Goal: Task Accomplishment & Management: Manage account settings

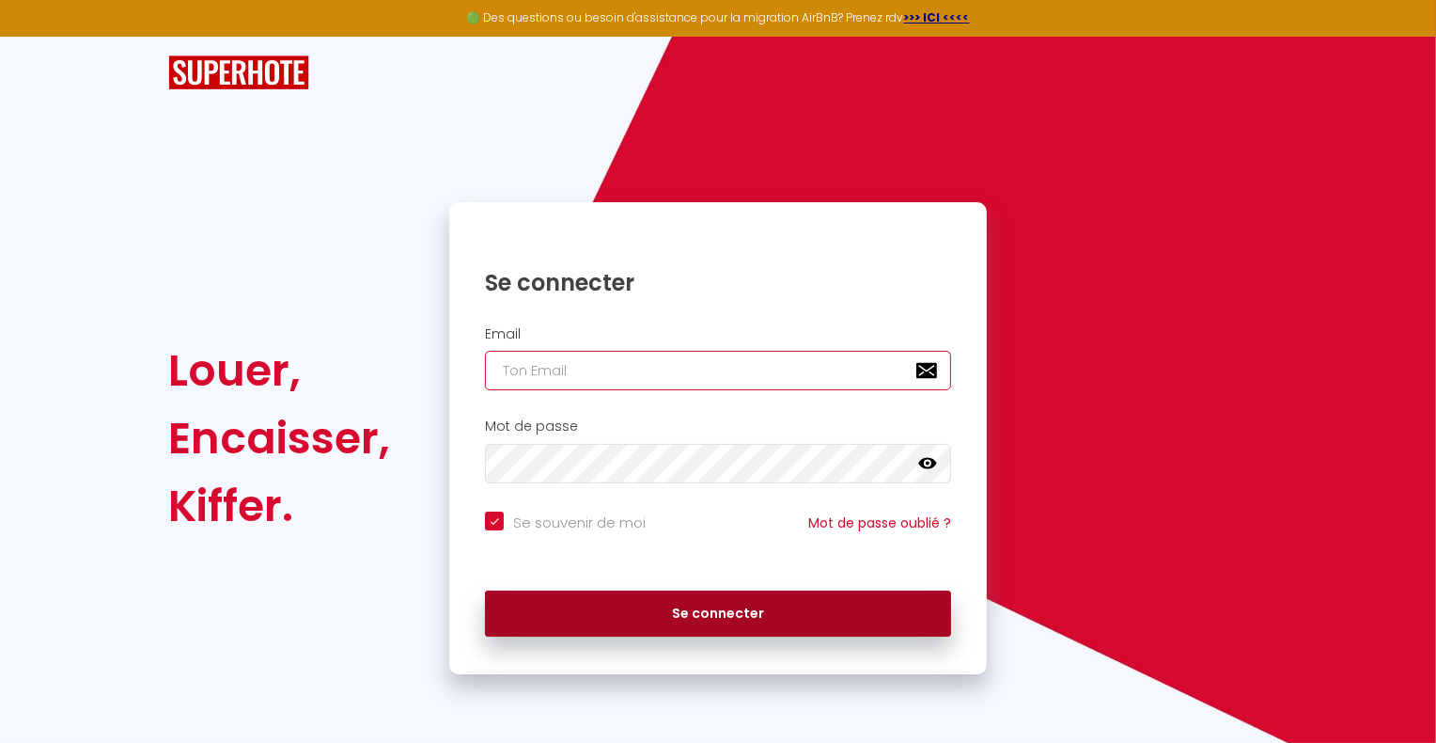
type input "[DOMAIN_NAME][EMAIL_ADDRESS][DOMAIN_NAME]"
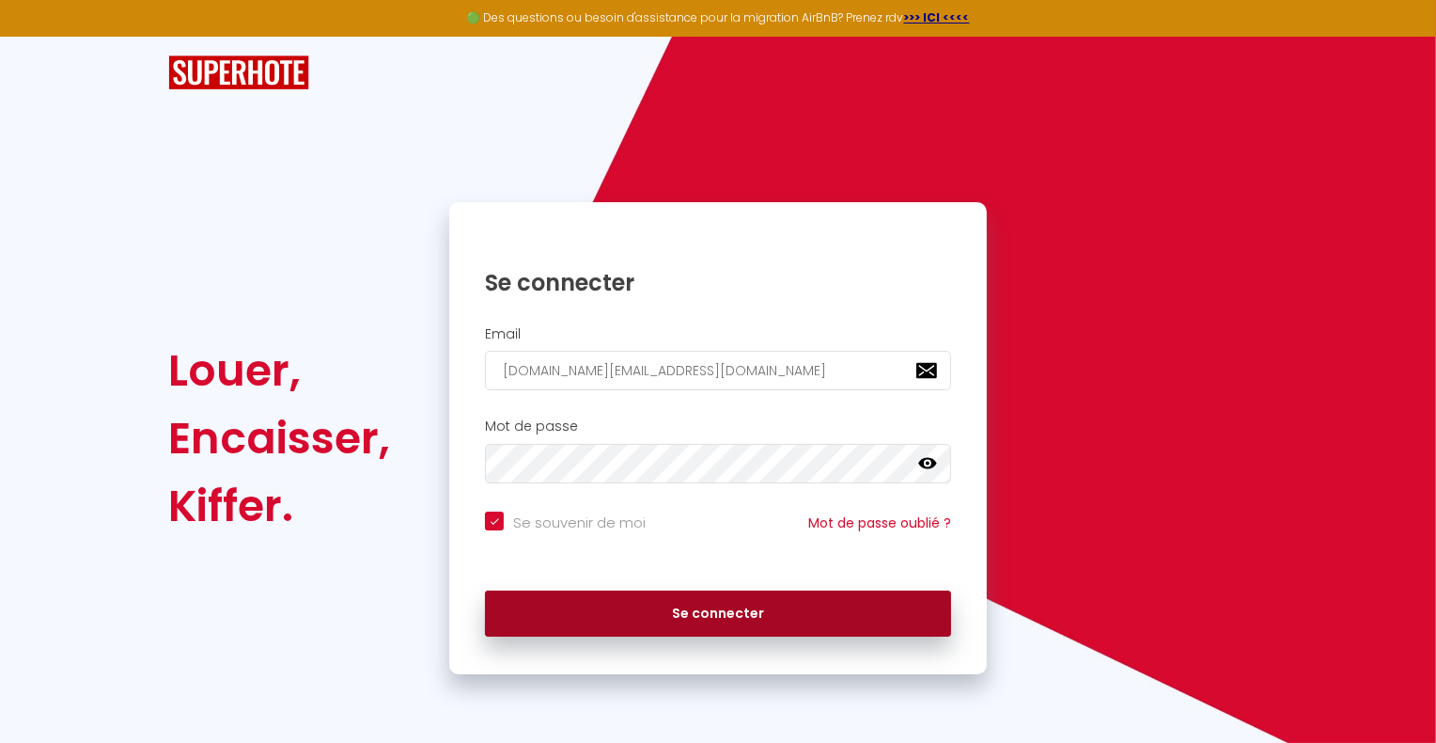
click at [717, 616] on button "Se connecter" at bounding box center [718, 613] width 466 height 47
checkbox input "true"
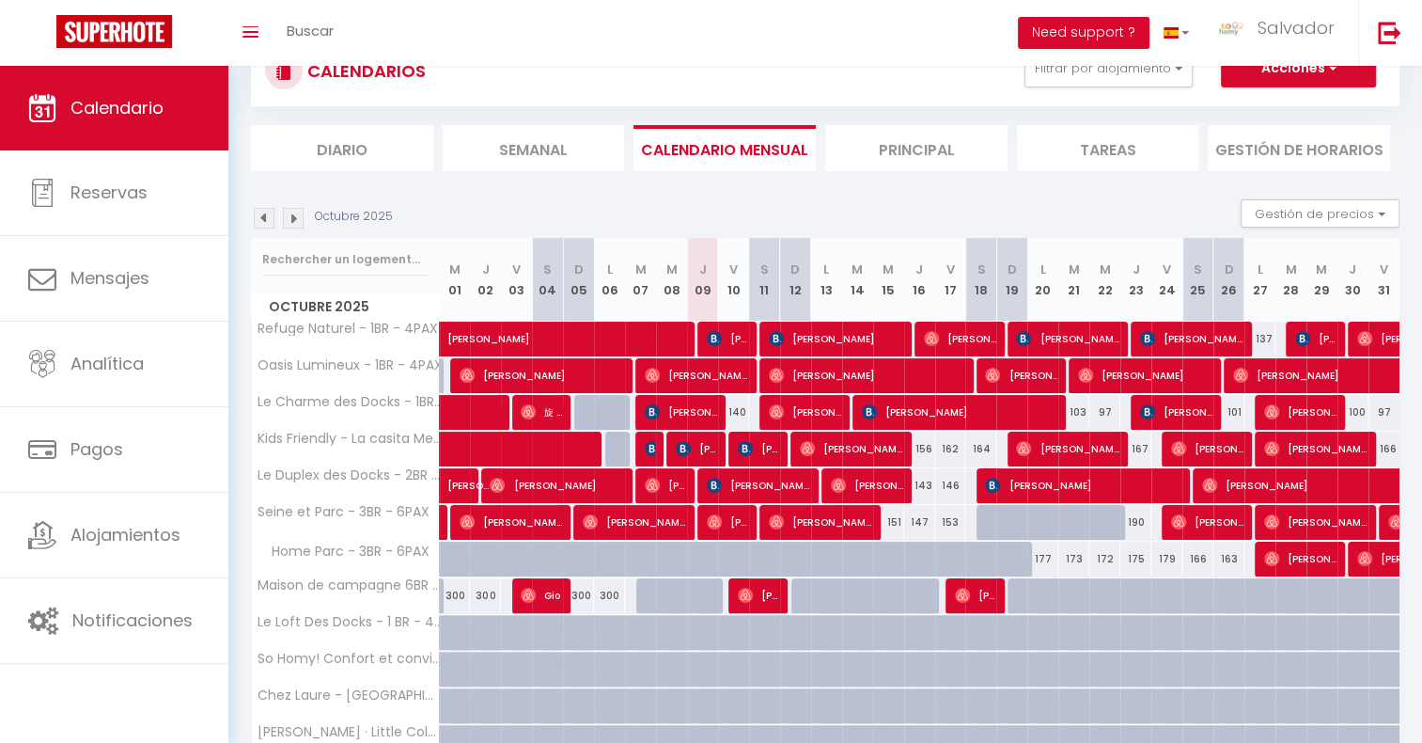
scroll to position [188, 0]
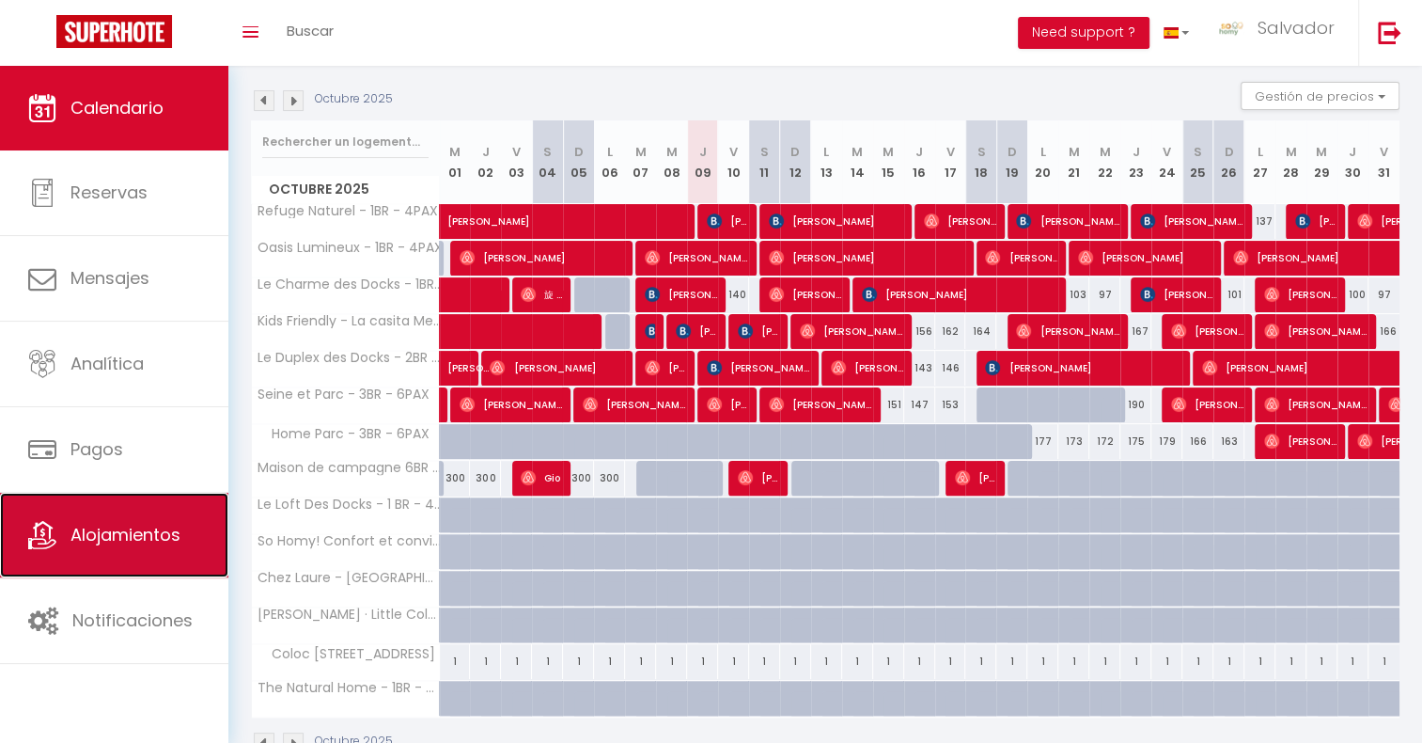
click at [126, 564] on link "Alojamientos" at bounding box center [114, 535] width 228 height 85
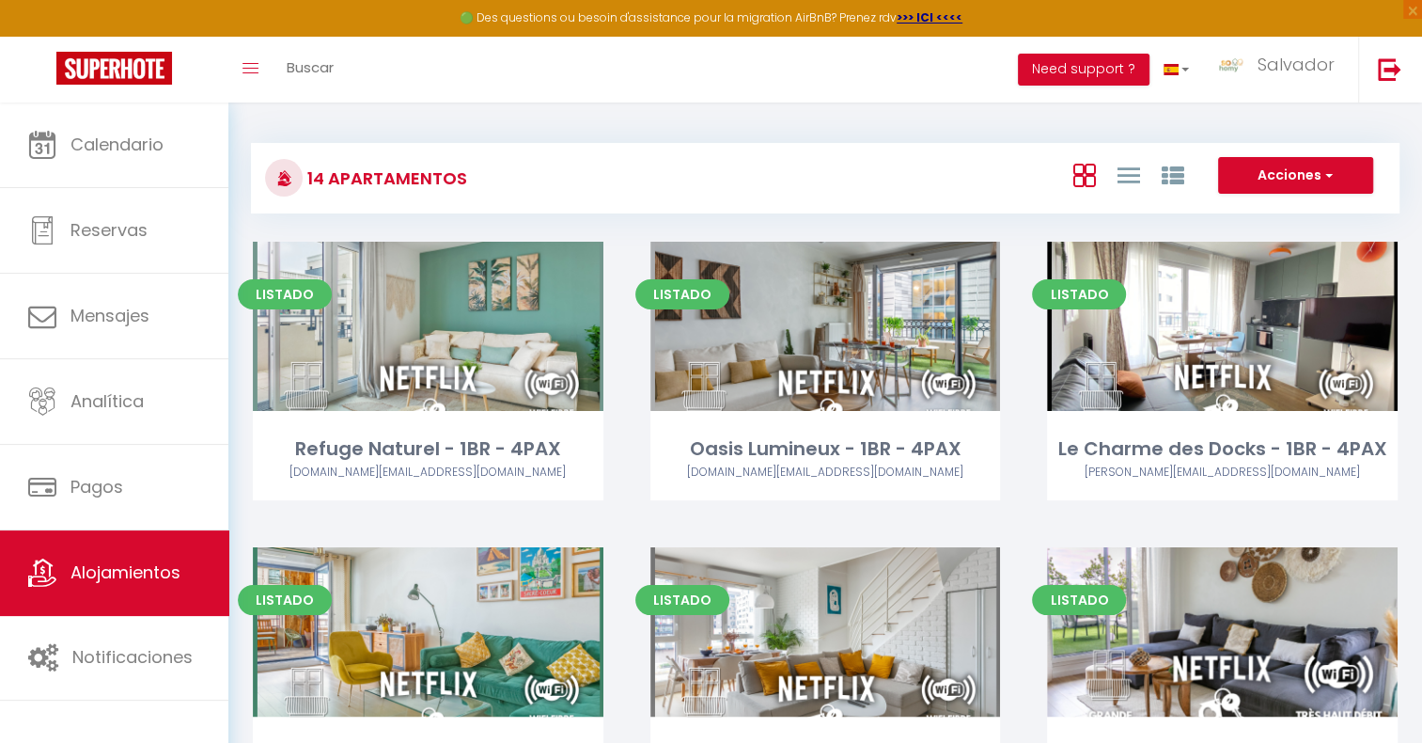
click at [1016, 471] on div "Listado Editar Oasis Lumineux - 1BR - 4PAX [DOMAIN_NAME][EMAIL_ADDRESS][DOMAIN_…" at bounding box center [826, 395] width 398 height 306
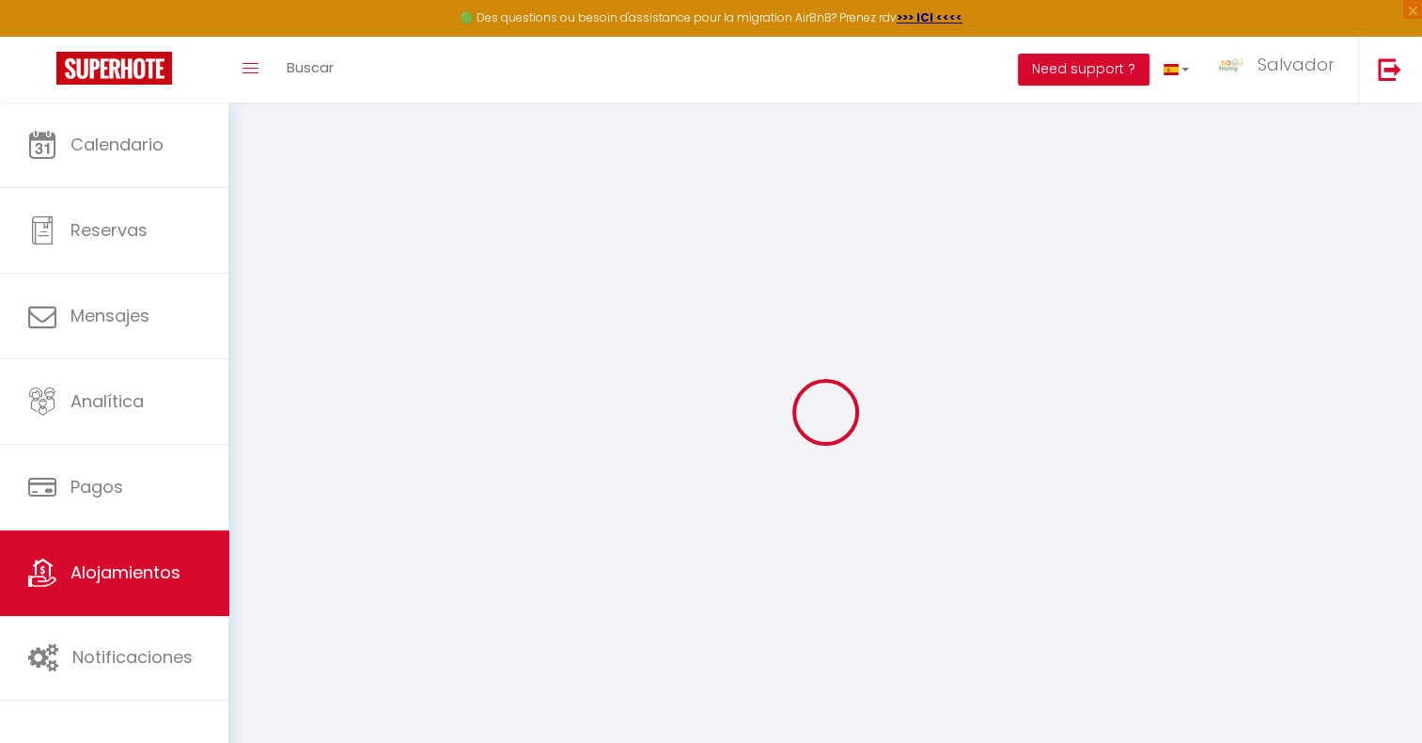
select select
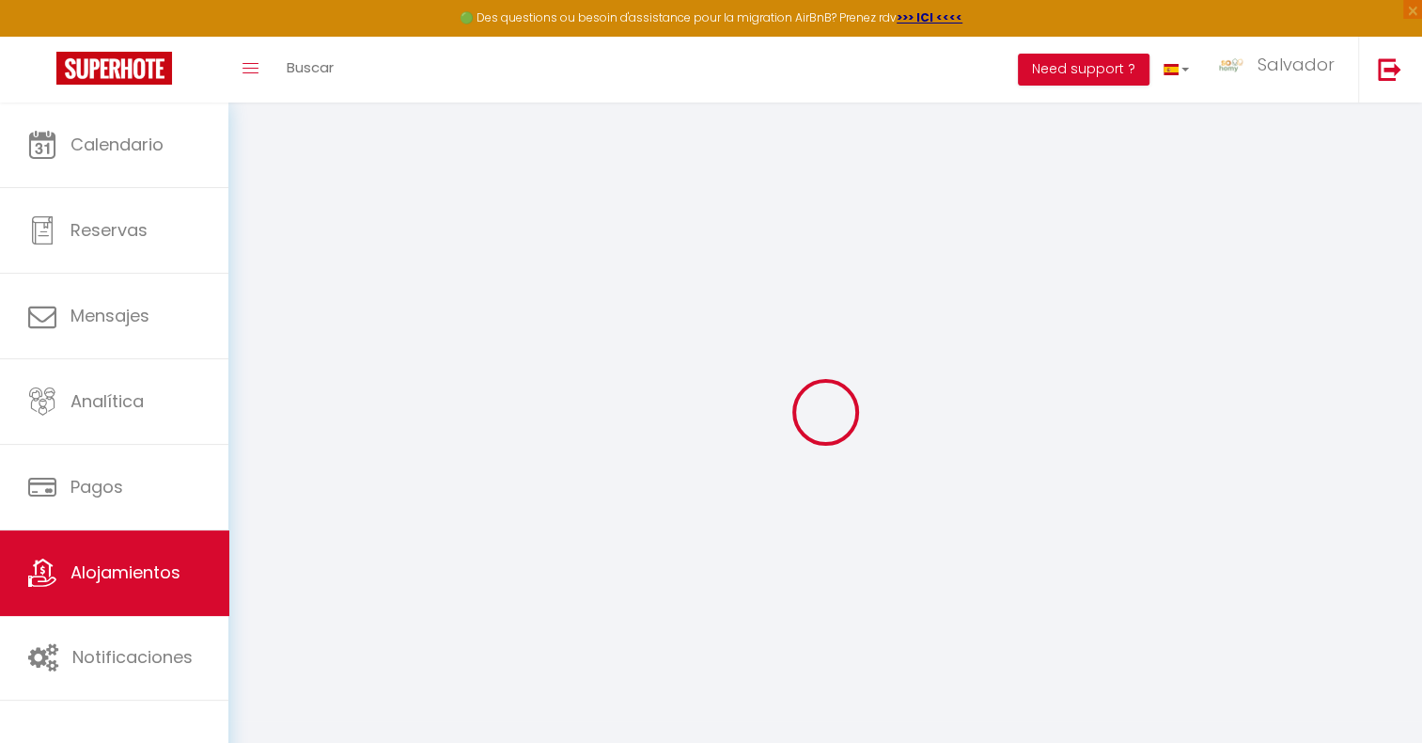
checkbox input "false"
checkbox input "true"
select select
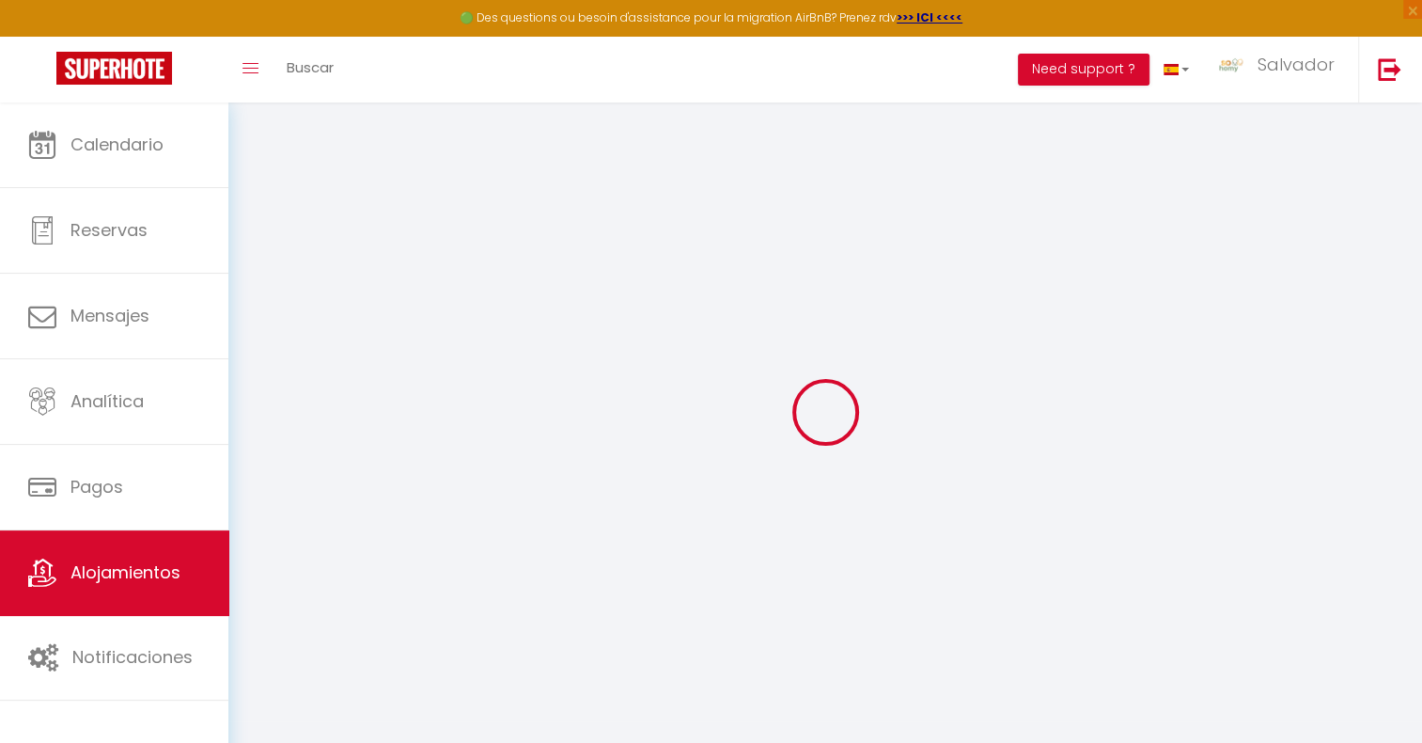
select select
checkbox input "false"
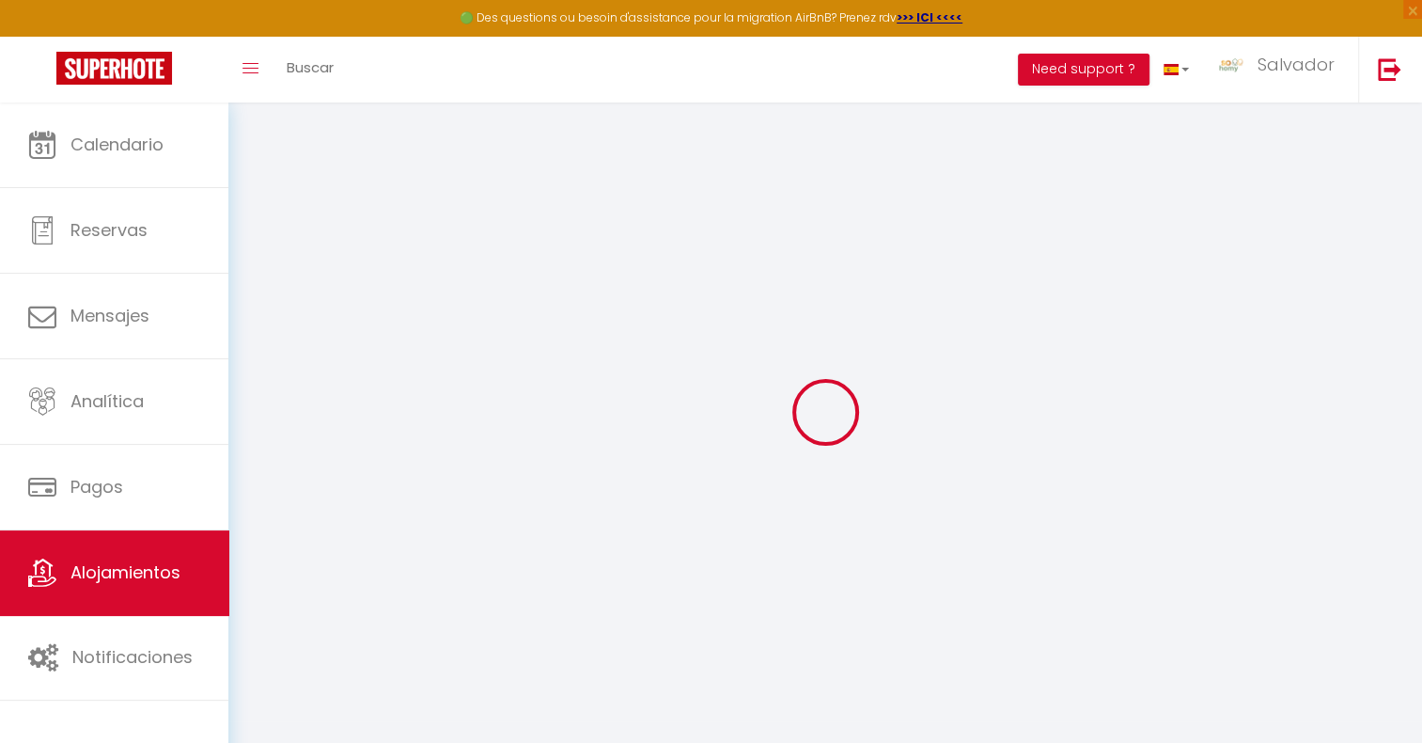
checkbox input "true"
checkbox input "false"
checkbox input "true"
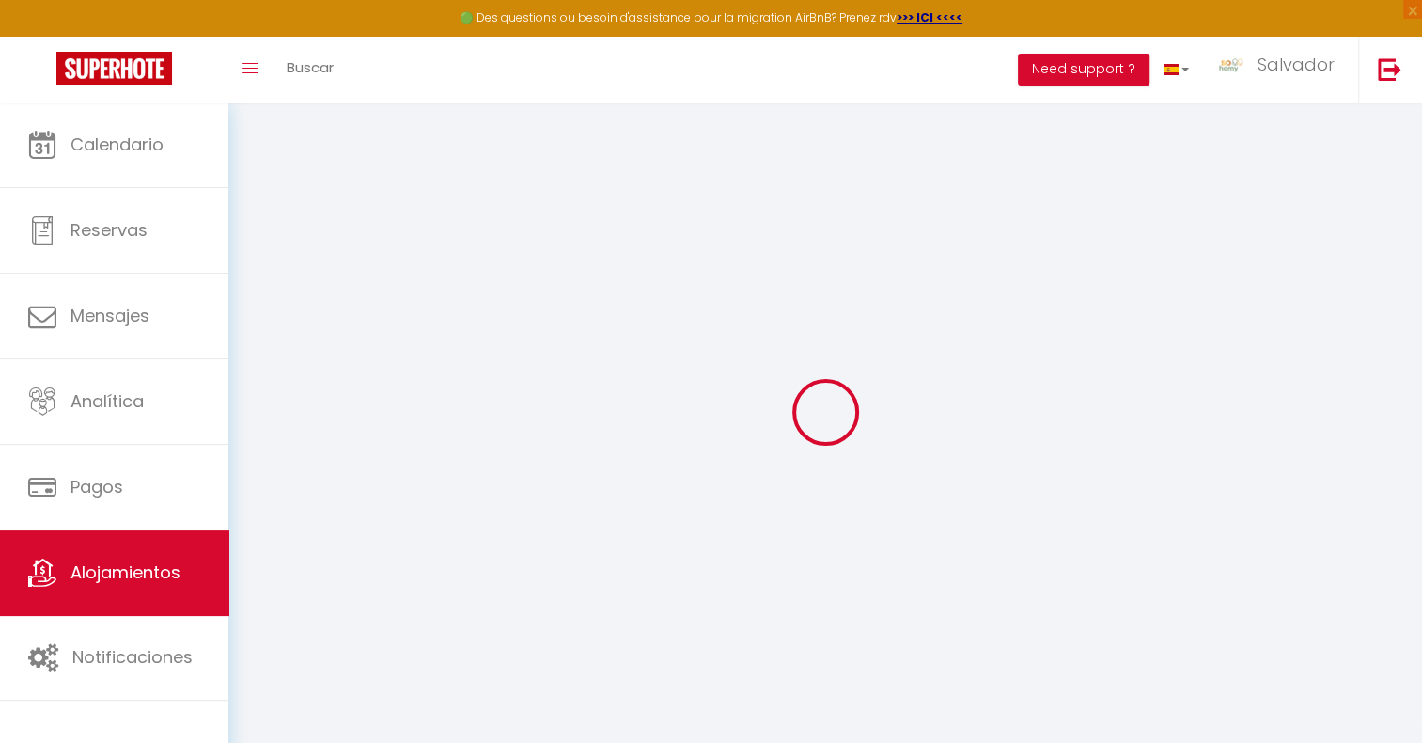
checkbox input "true"
select select "16:00"
select select "11:00"
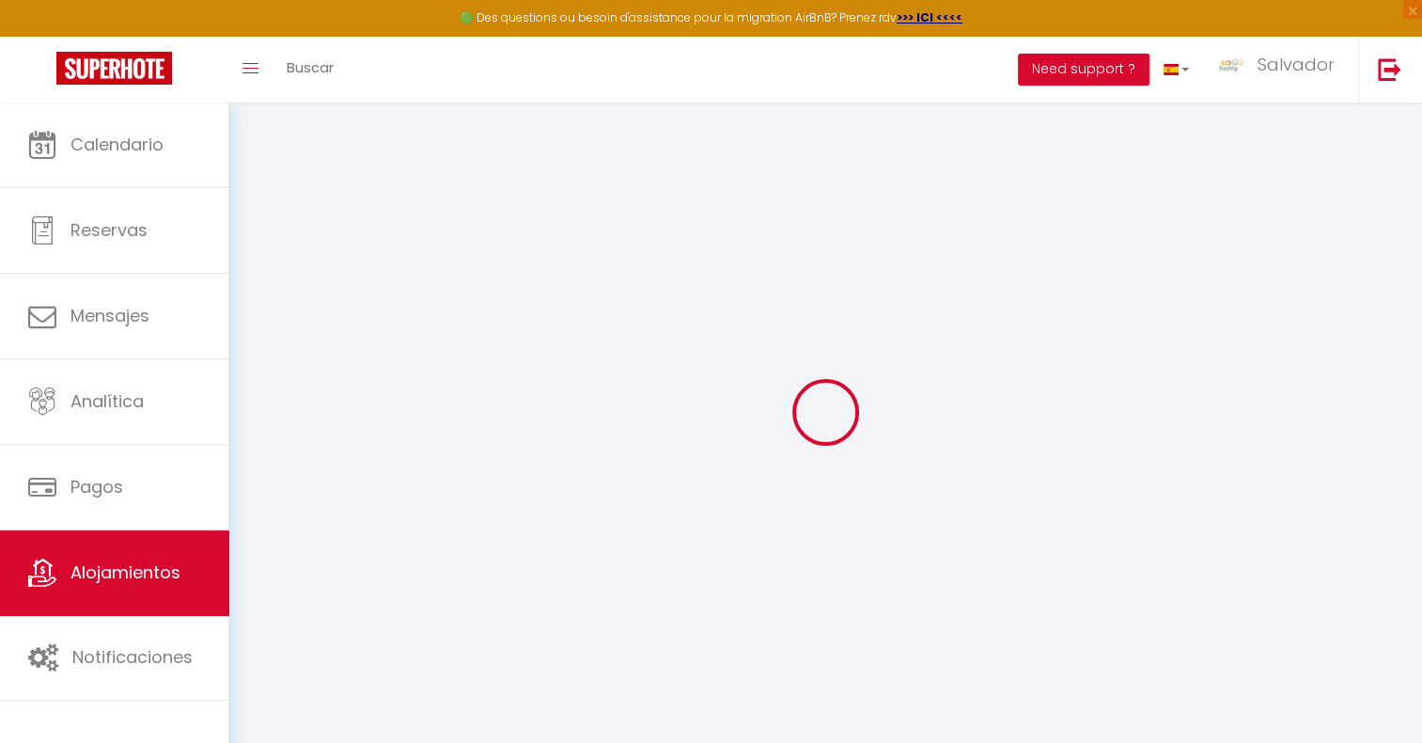
select select "30"
select select "120"
checkbox input "false"
checkbox input "true"
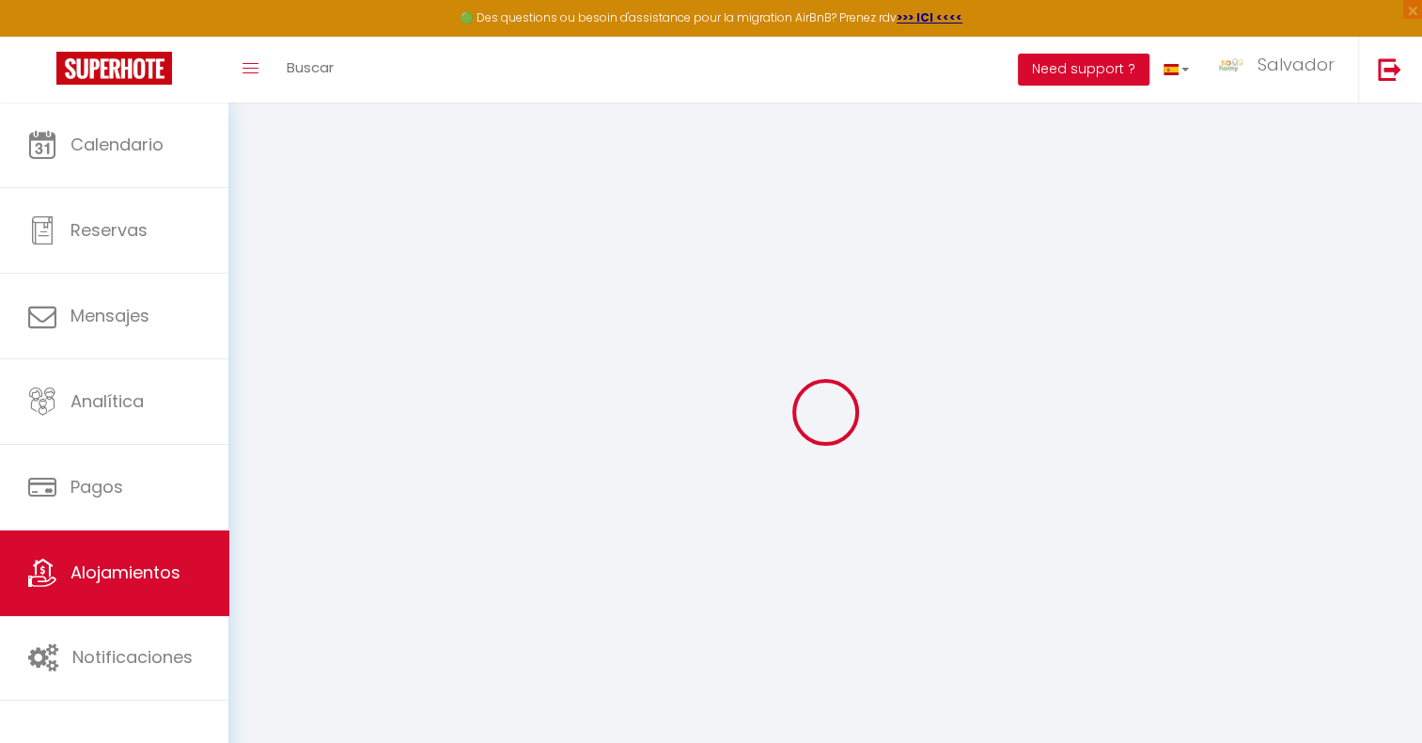
checkbox input "true"
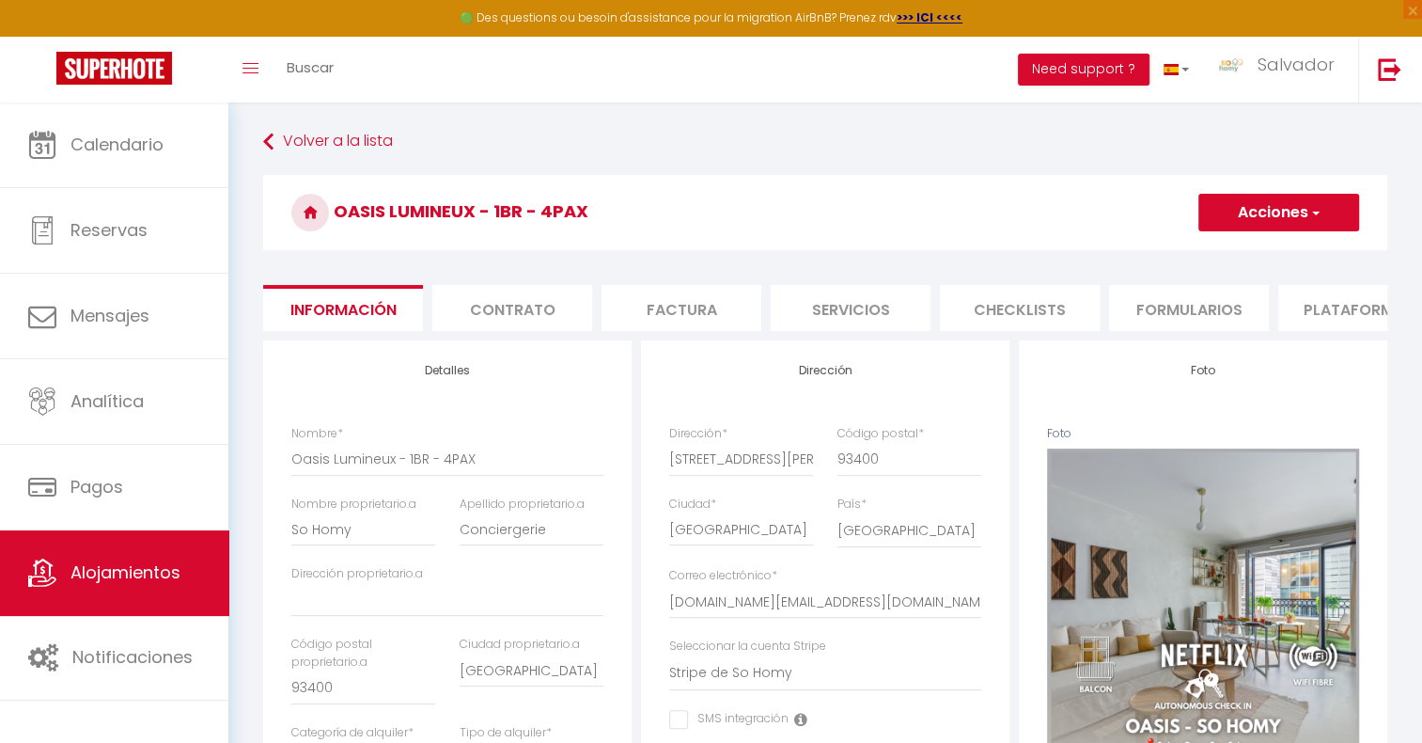
click at [1217, 317] on li "Formularios" at bounding box center [1189, 308] width 160 height 46
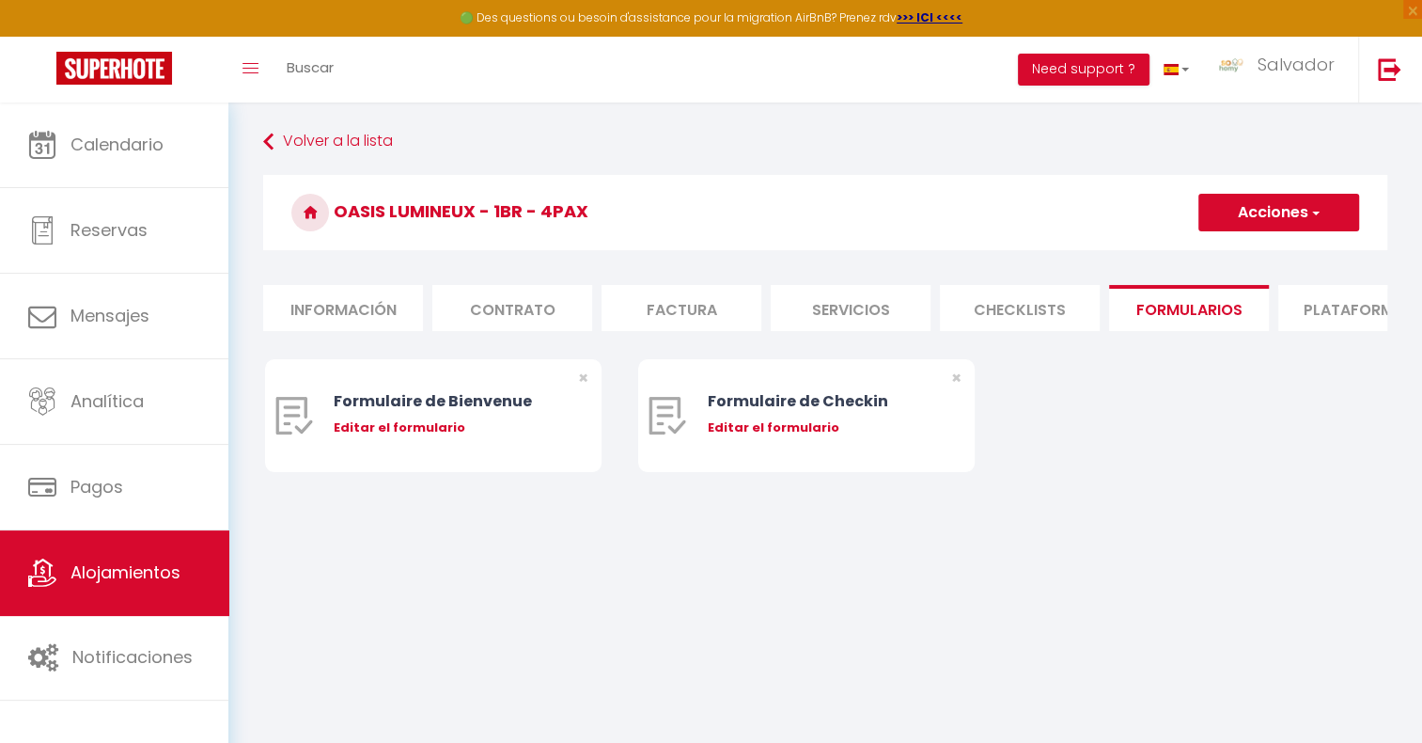
scroll to position [0, 250]
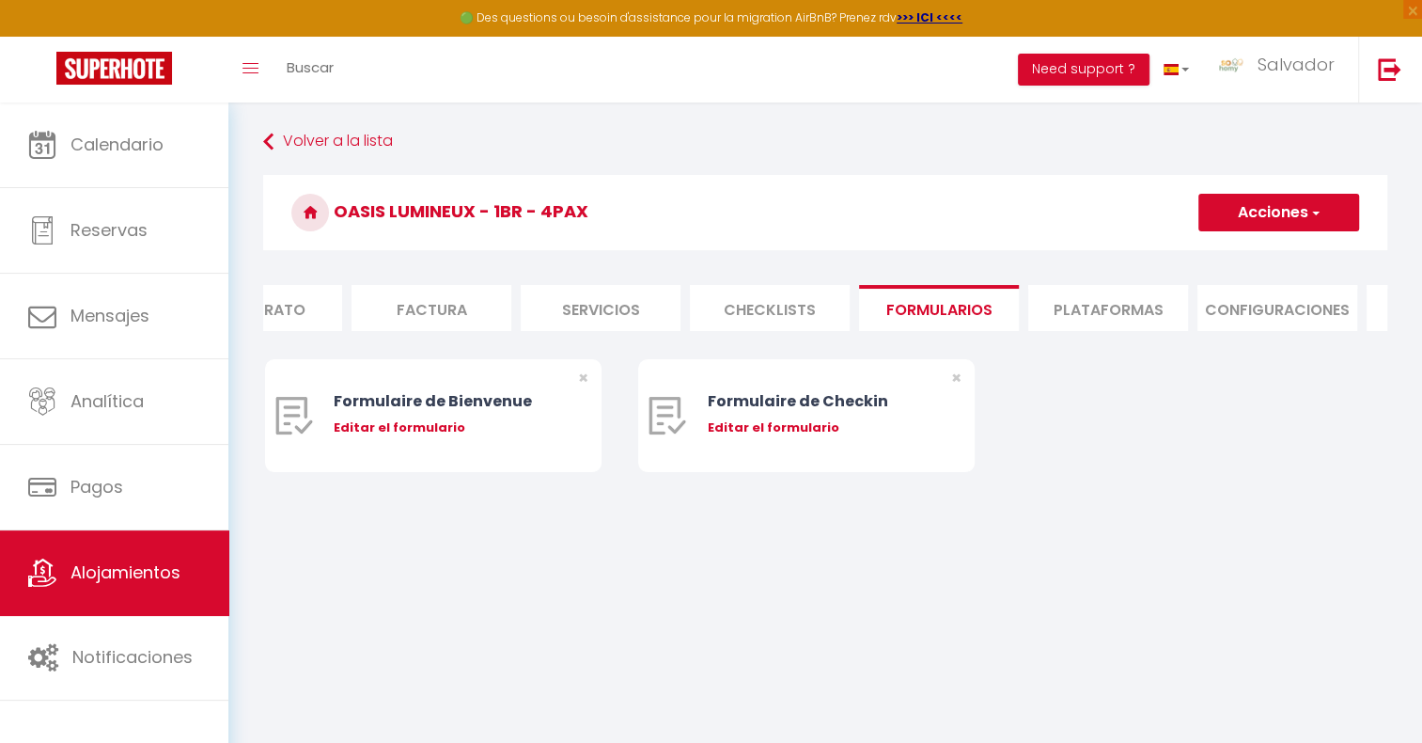
click at [1054, 290] on li "Plataformas" at bounding box center [1108, 308] width 160 height 46
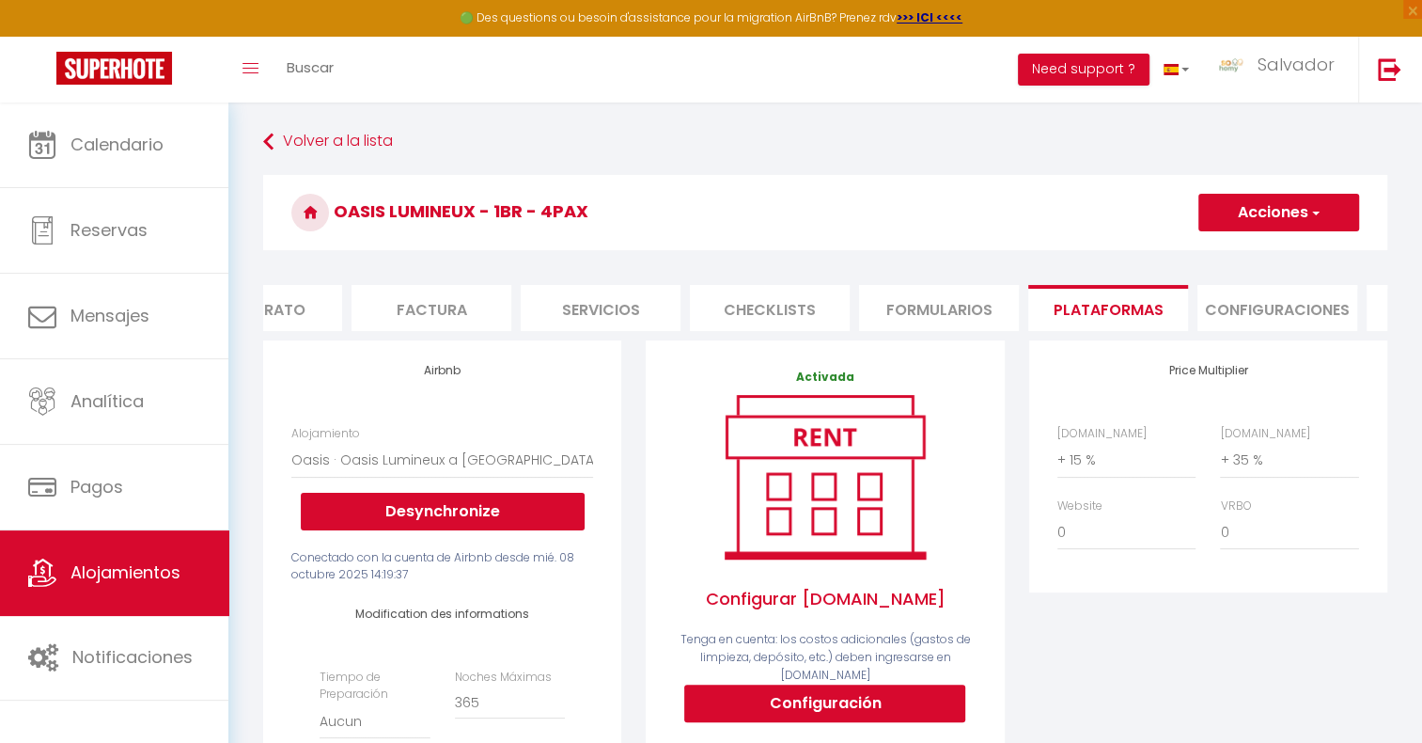
click at [1017, 495] on div "Price Multiplier [DOMAIN_NAME] 0 + 1 % + 2 % + 3 % + 4 % + 5 % + 6 % + 7 %" at bounding box center [1208, 697] width 383 height 715
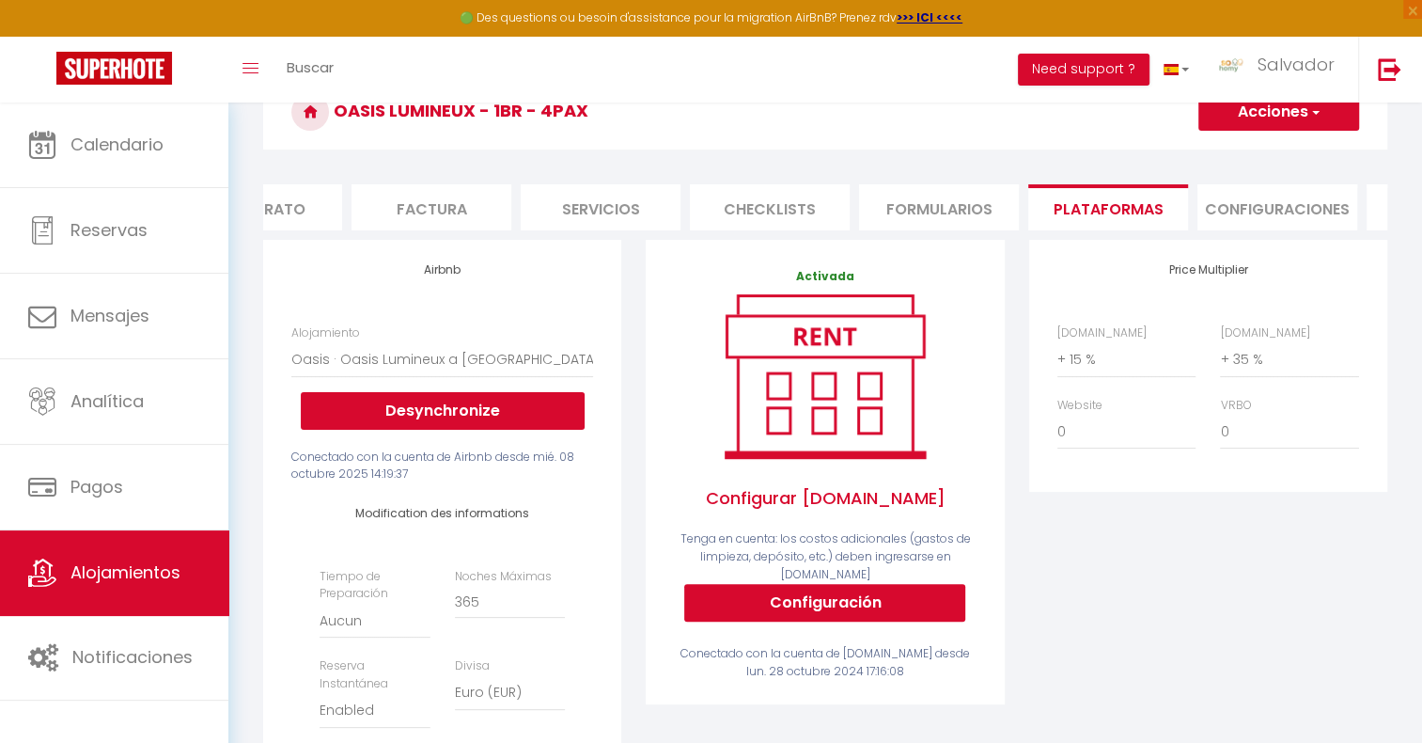
scroll to position [188, 0]
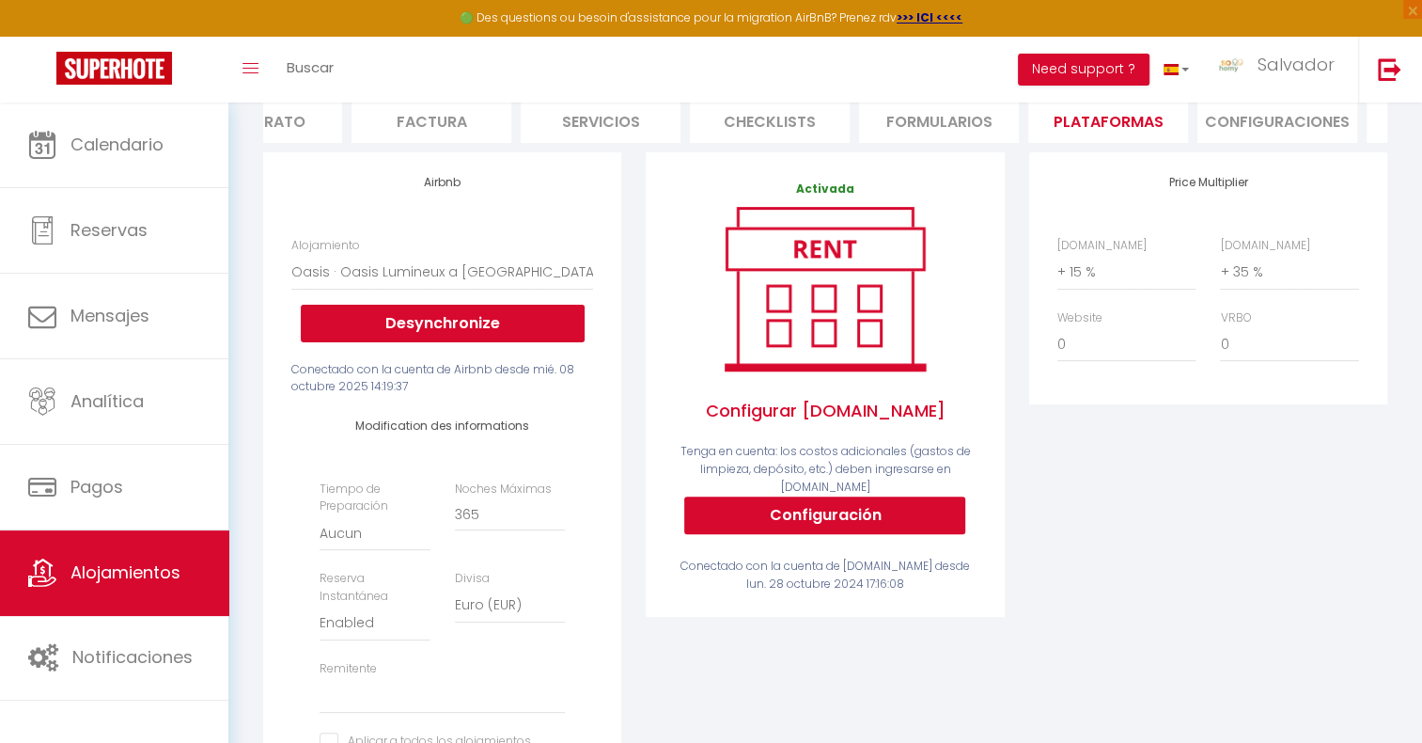
click at [1006, 486] on div "Activada Configurar [DOMAIN_NAME] Tenga en cuenta: los costos adicionales (gast…" at bounding box center [825, 383] width 368 height 463
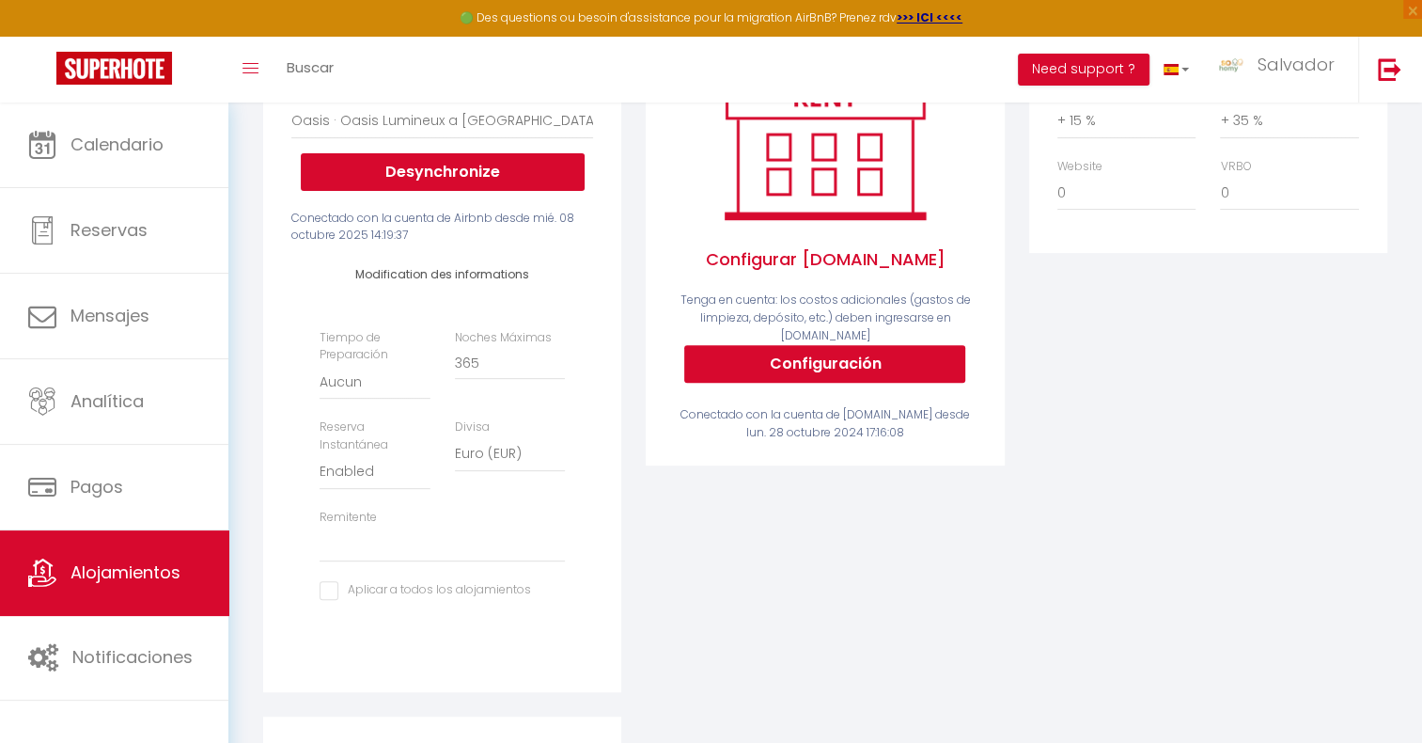
scroll to position [332, 0]
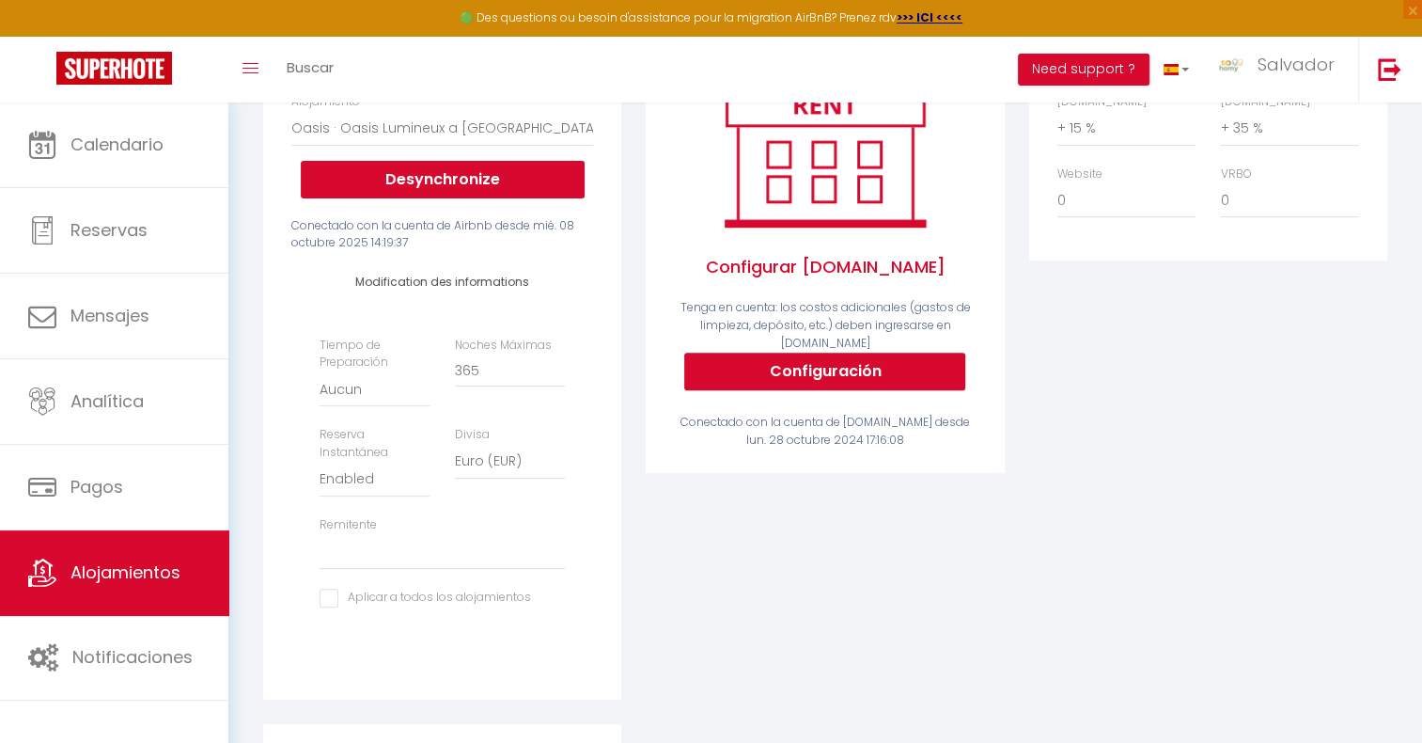
click at [1012, 480] on div "Activada Configurar [DOMAIN_NAME] Tenga en cuenta: los costos adicionales (gast…" at bounding box center [825, 365] width 383 height 715
click at [1024, 470] on div "Price Multiplier [DOMAIN_NAME] 0 + 1 % + 2 % + 3 % + 4 % + 5 % + 6 % + 7 %" at bounding box center [1208, 365] width 383 height 715
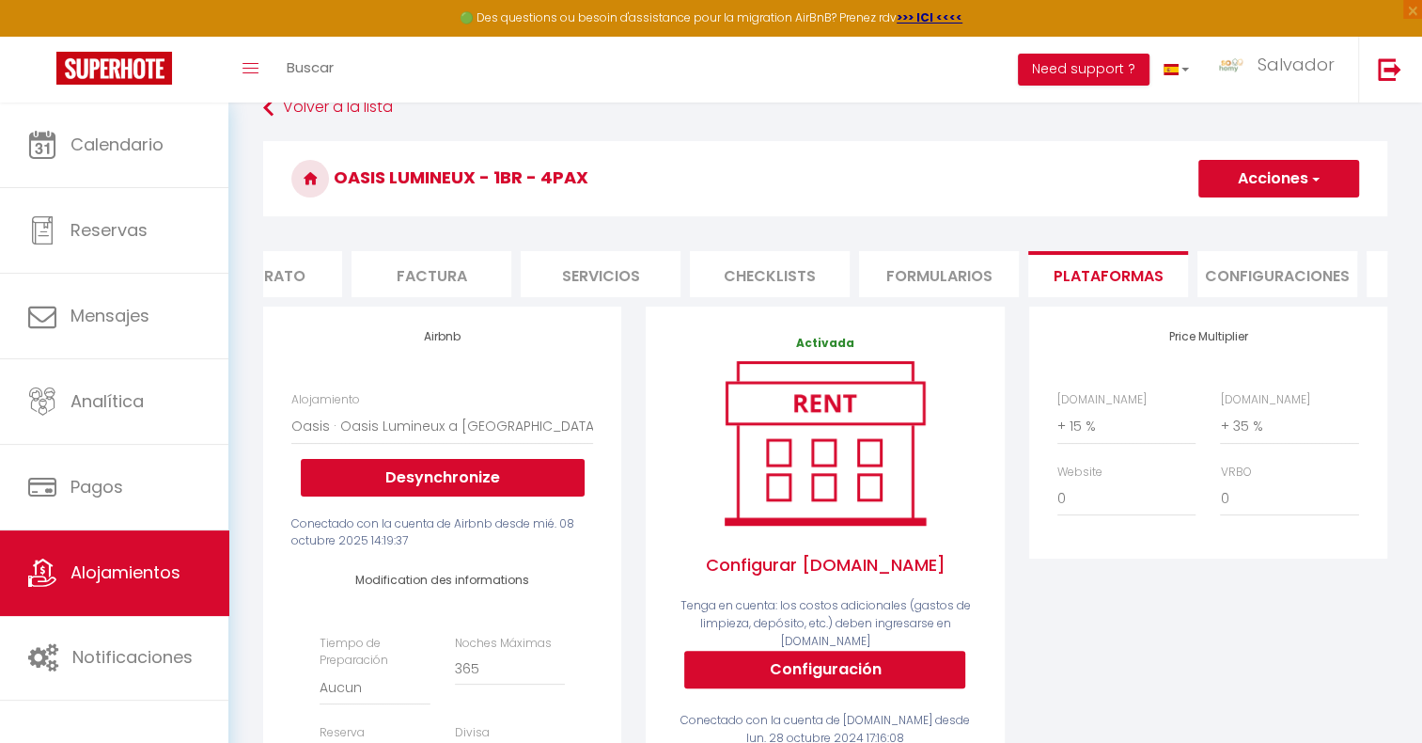
scroll to position [0, 0]
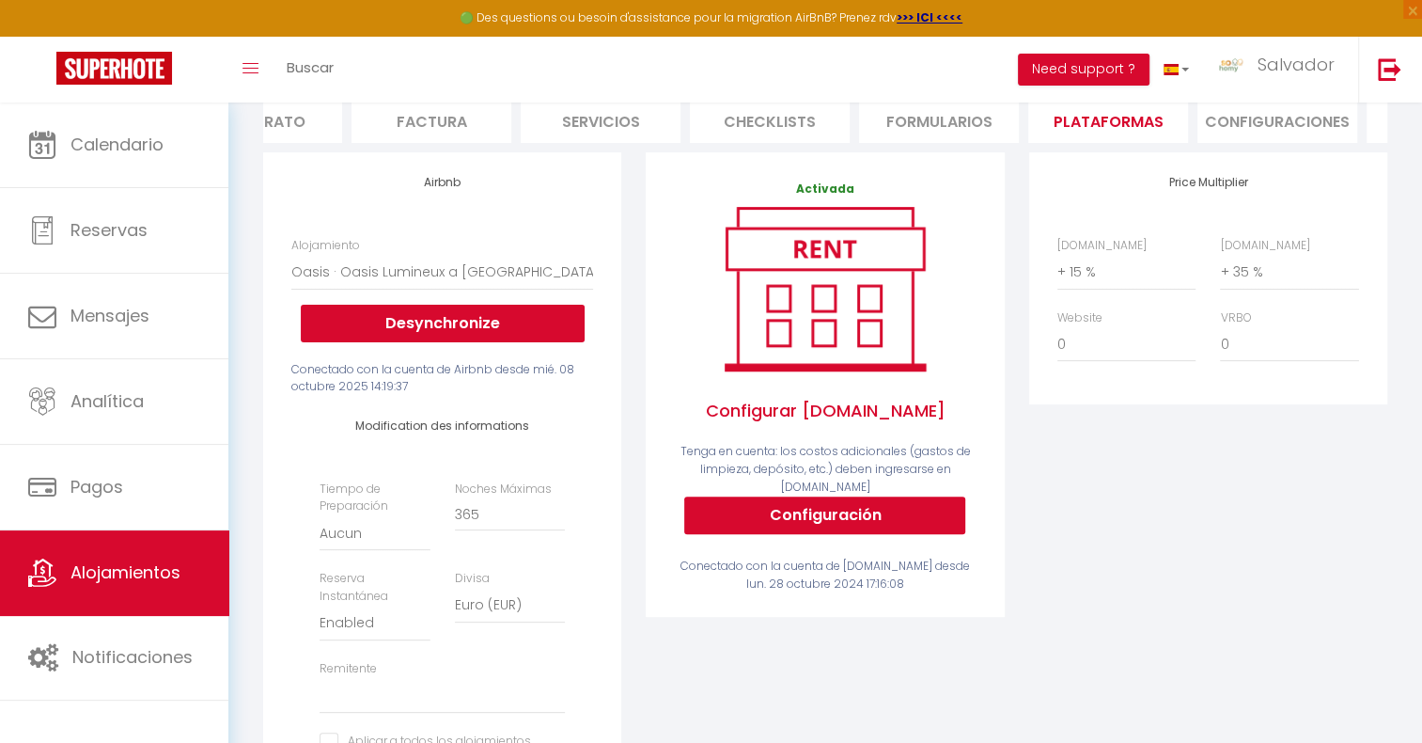
click at [1024, 470] on div "Price Multiplier [DOMAIN_NAME] 0 + 1 % + 2 % + 3 % + 4 % + 5 % + 6 % + 7 %" at bounding box center [1208, 509] width 383 height 715
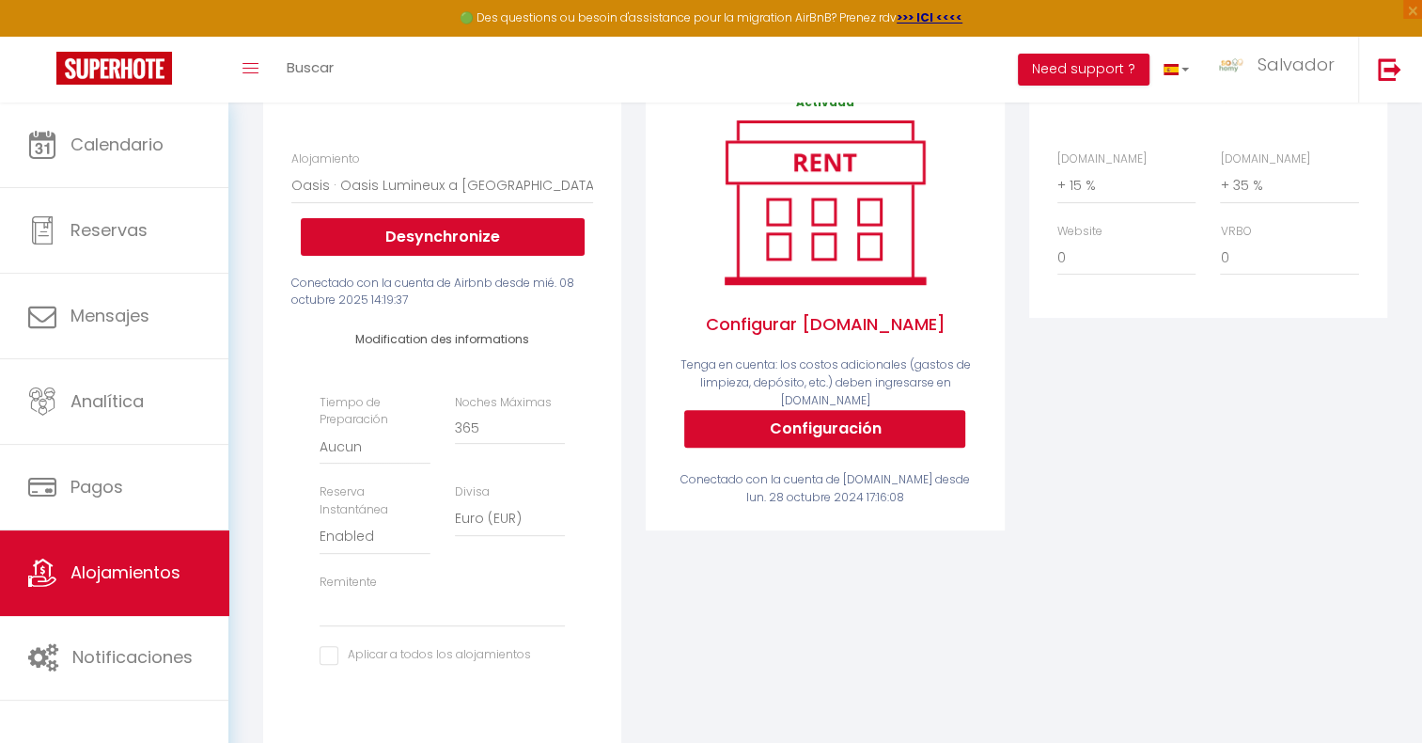
scroll to position [188, 0]
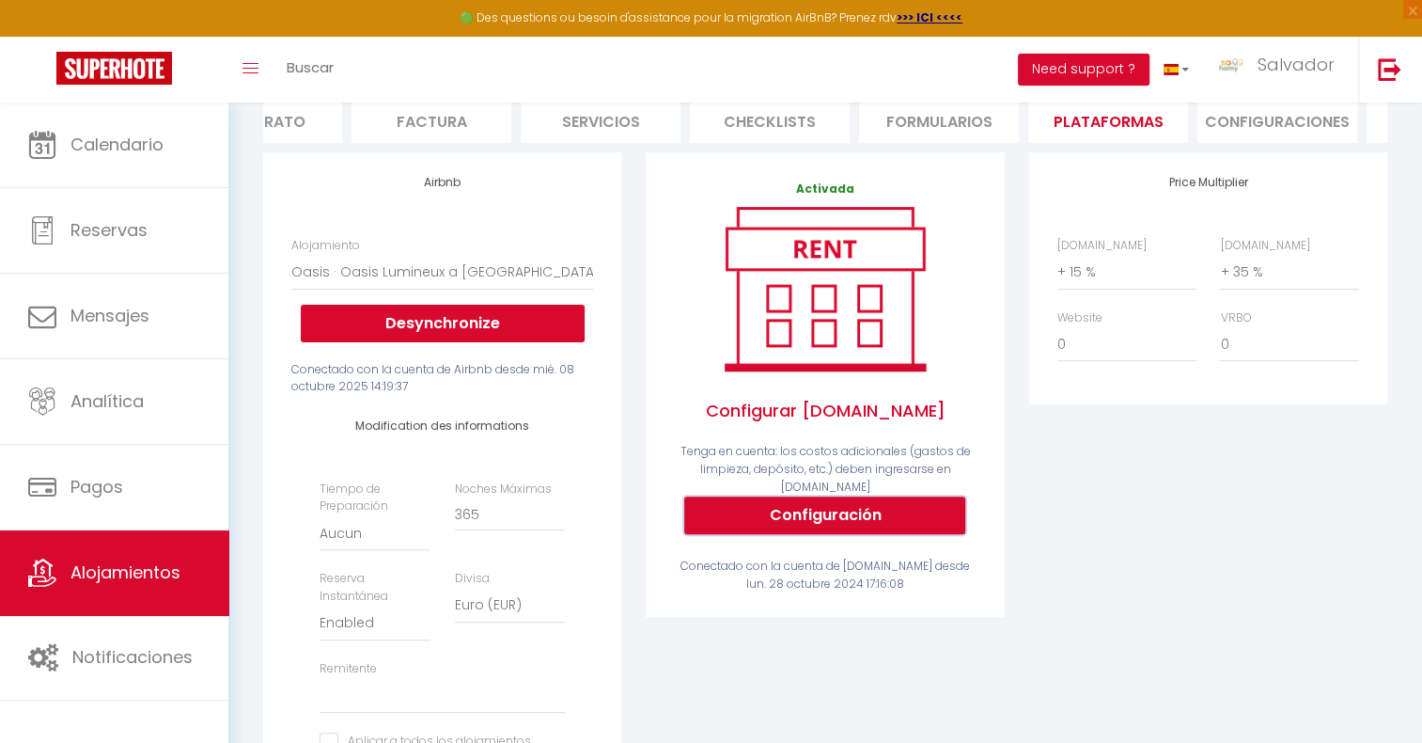
click at [838, 518] on button "Configuración" at bounding box center [824, 515] width 281 height 38
select select
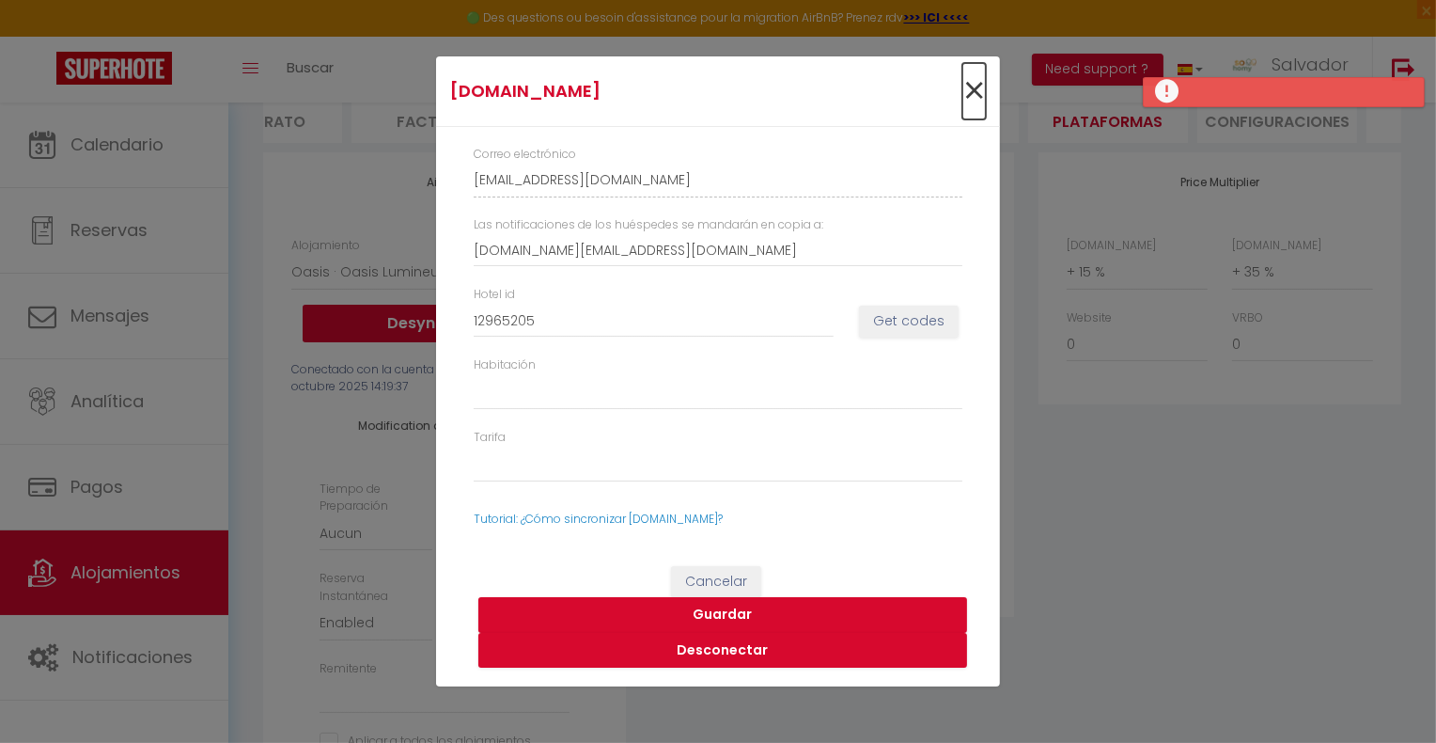
click at [978, 92] on span "×" at bounding box center [975, 91] width 24 height 56
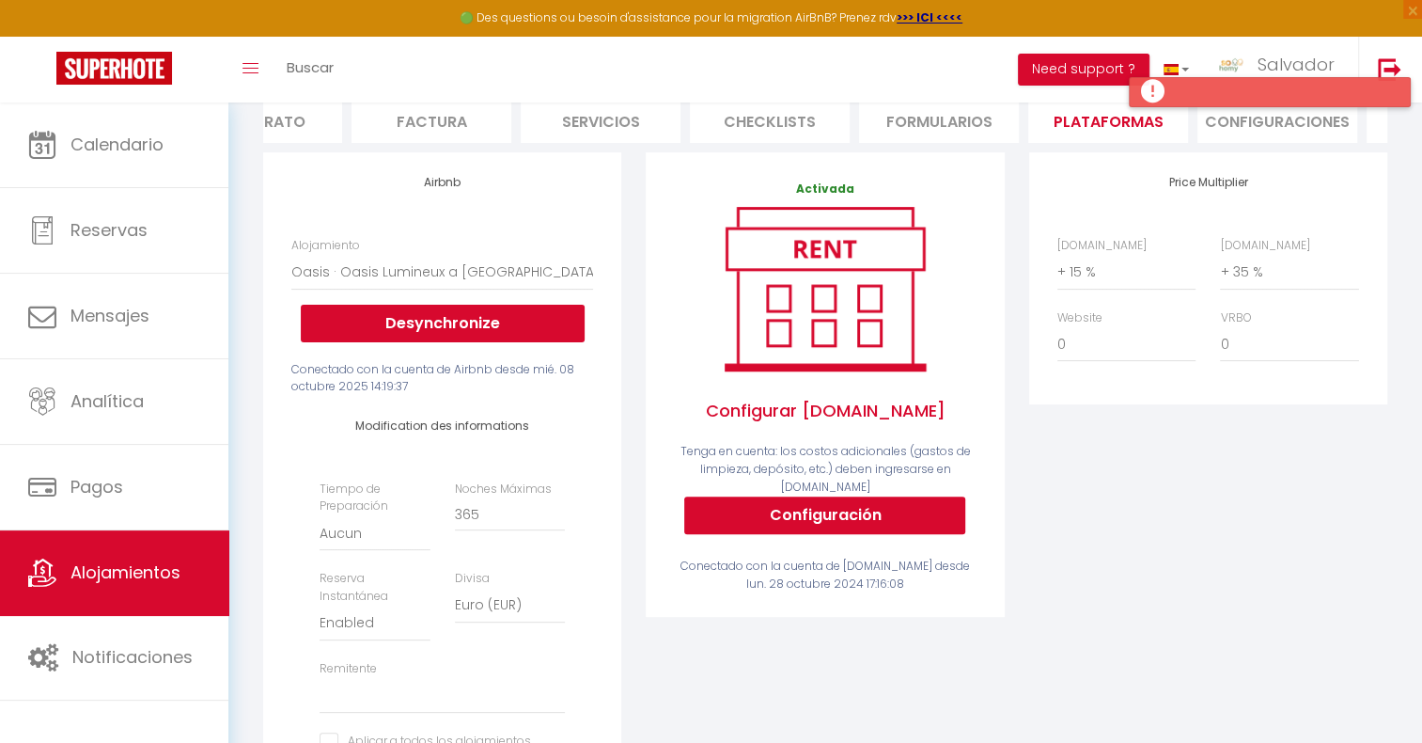
click at [1156, 93] on div at bounding box center [1270, 92] width 282 height 30
click at [1017, 362] on div "Price Multiplier [DOMAIN_NAME] 0 + 1 % + 2 % + 3 % + 4 % + 5 % + 6 % + 7 %" at bounding box center [1208, 509] width 383 height 715
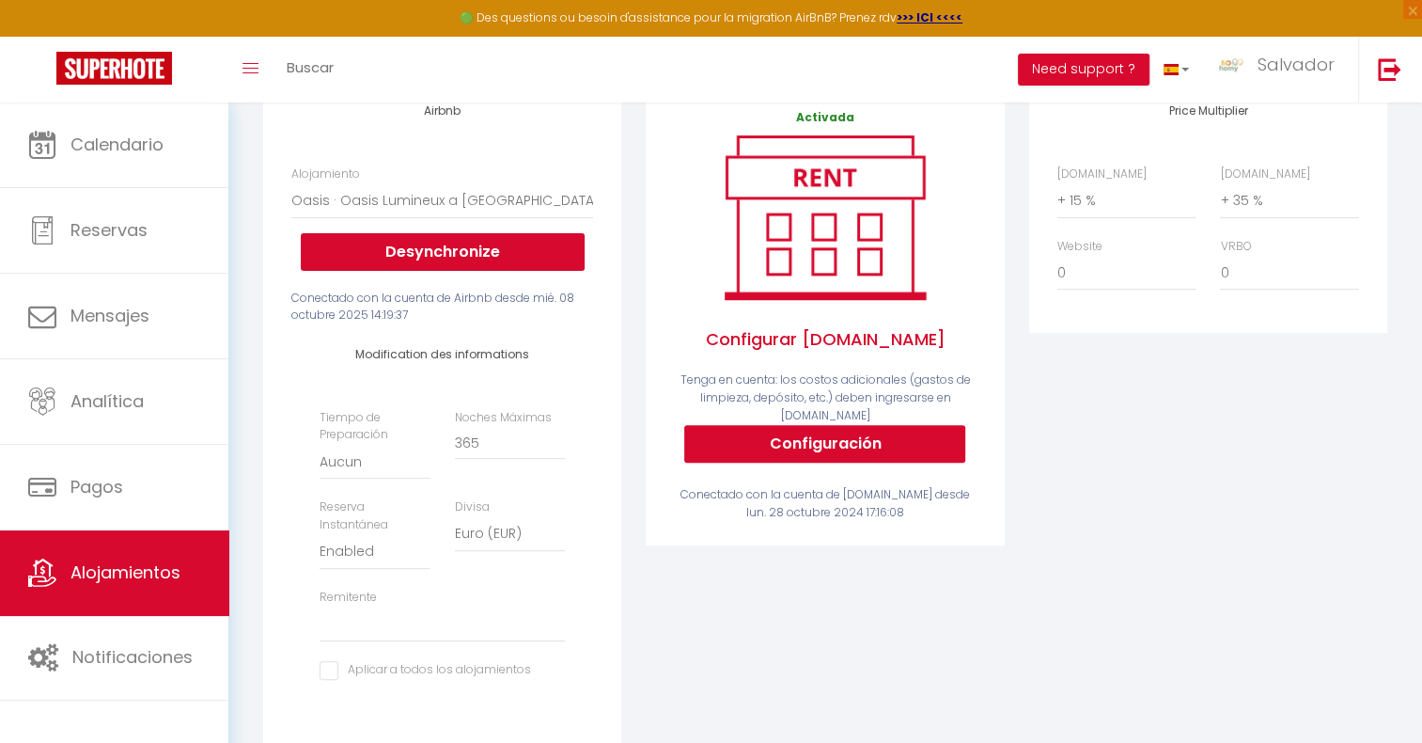
scroll to position [0, 0]
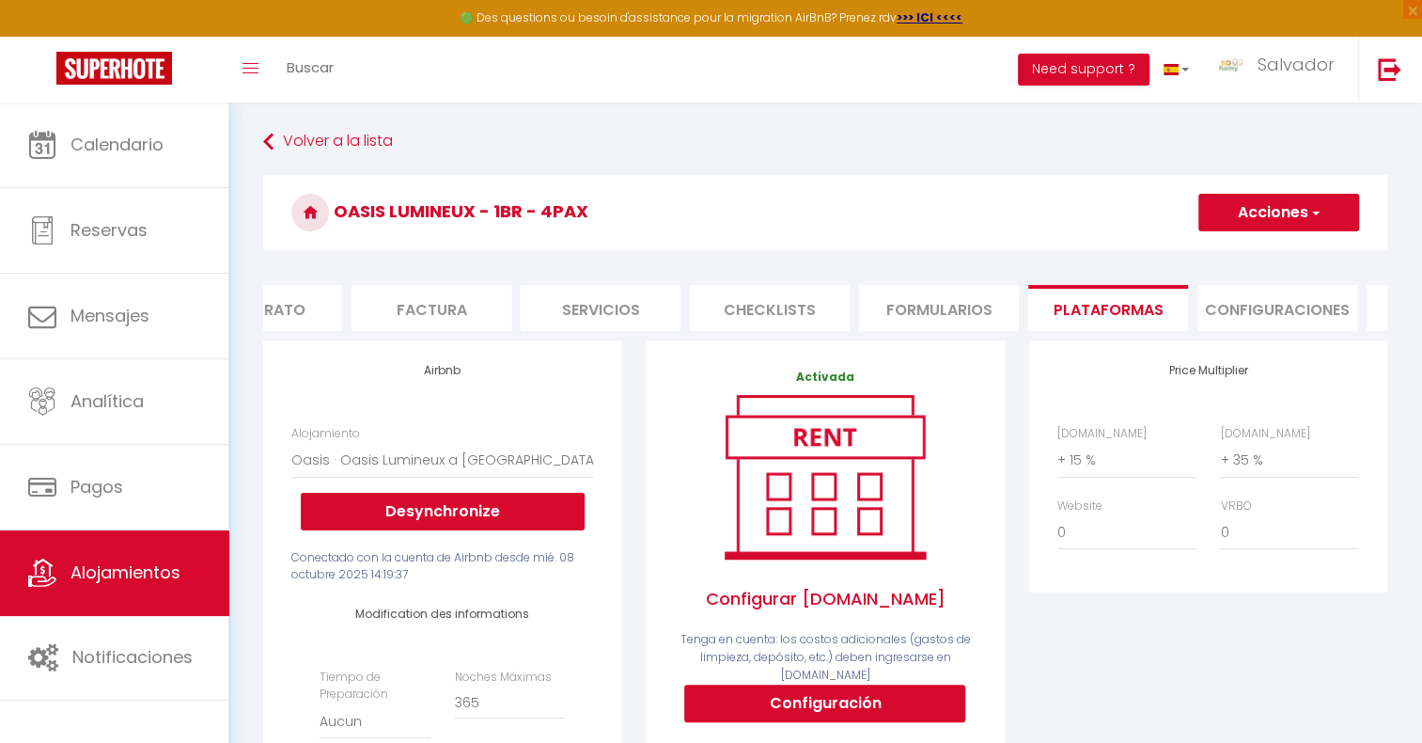
click at [1017, 365] on div "Price Multiplier [DOMAIN_NAME] 0 + 1 % + 2 % + 3 % + 4 % + 5 % + 6 % + 7 %" at bounding box center [1208, 697] width 383 height 715
click at [1011, 390] on div "Activada Configurar [DOMAIN_NAME] Tenga en cuenta: los costos adicionales (gast…" at bounding box center [825, 697] width 383 height 715
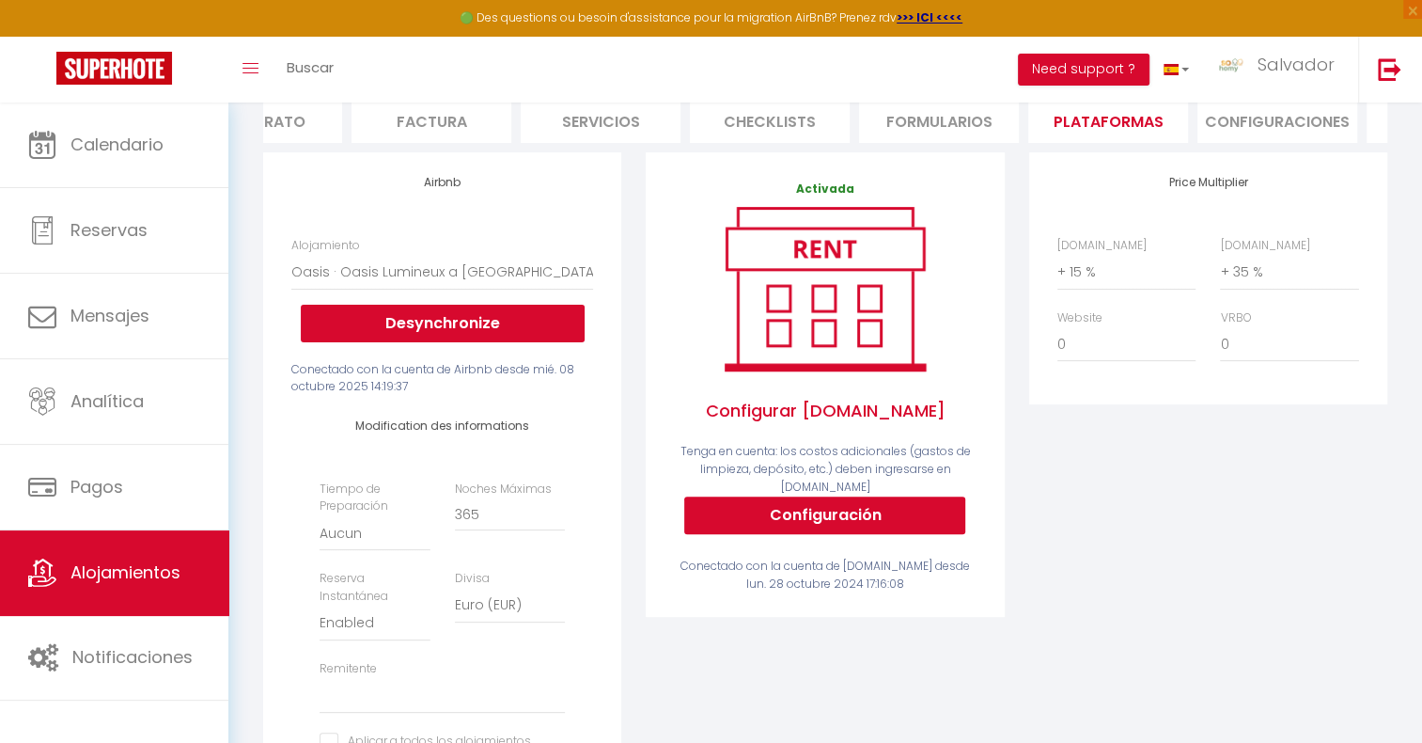
click at [622, 416] on div "Airbnb Alojamiento Oasis · Oasis Lumineux a [GEOGRAPHIC_DATA] - 1BR - 4 PAX - […" at bounding box center [443, 497] width 368 height 691
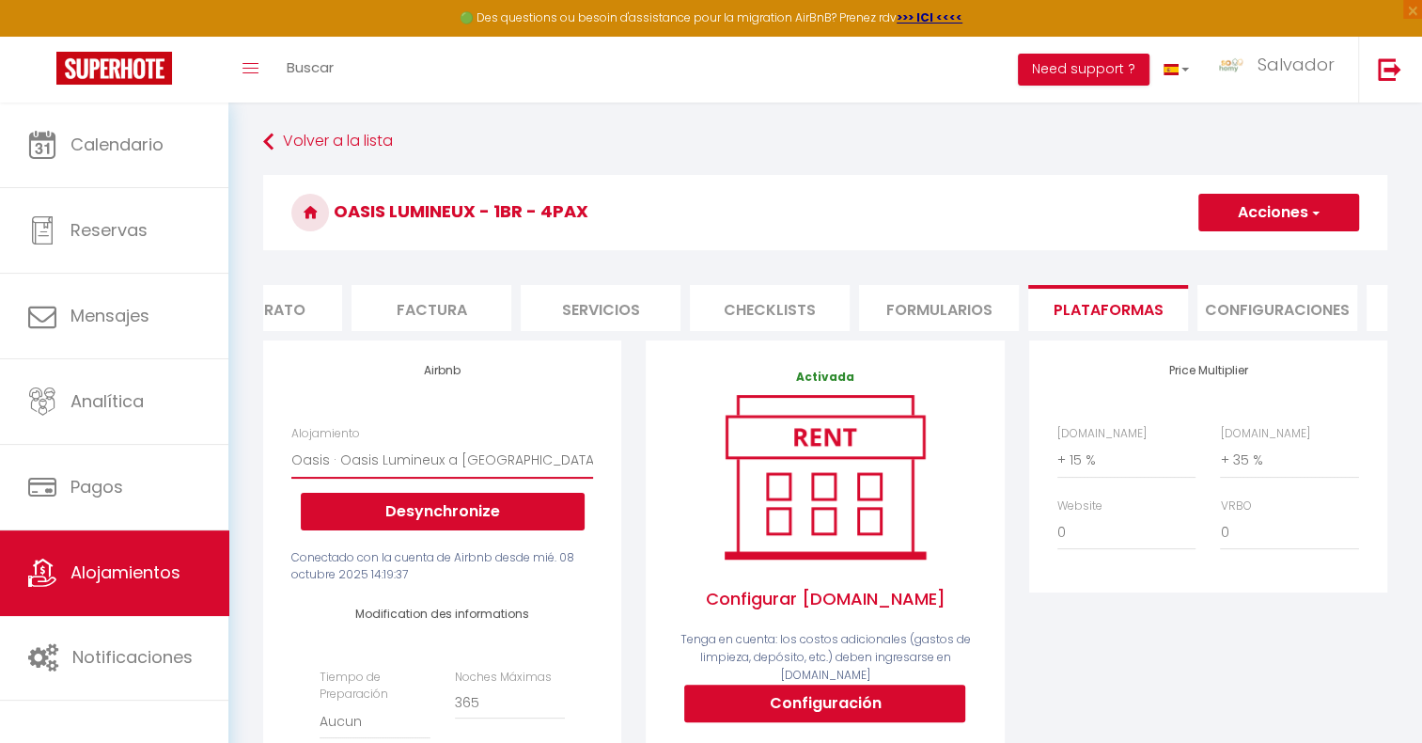
click at [540, 470] on select "Oasis · Oasis Lumineux a [GEOGRAPHIC_DATA] - 1BR - 4 PAX - [DOMAIN_NAME][EMAIL_…" at bounding box center [442, 460] width 302 height 36
click at [634, 460] on div "Activada Configurar [DOMAIN_NAME] Tenga en cuenta: los costos adicionales (gast…" at bounding box center [825, 697] width 383 height 715
click at [639, 408] on div "Activada Configurar [DOMAIN_NAME] Tenga en cuenta: los costos adicionales (gast…" at bounding box center [825, 697] width 383 height 715
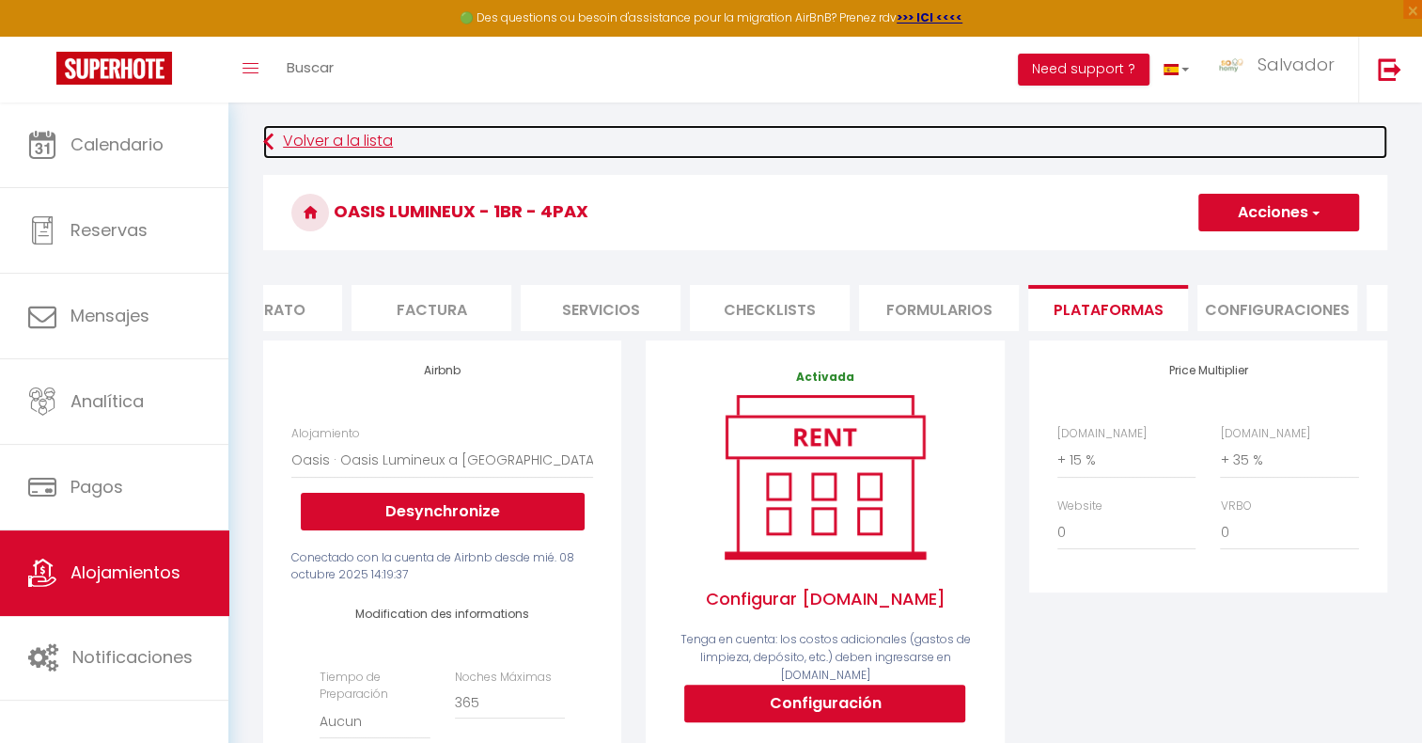
click at [265, 134] on icon at bounding box center [268, 142] width 10 height 34
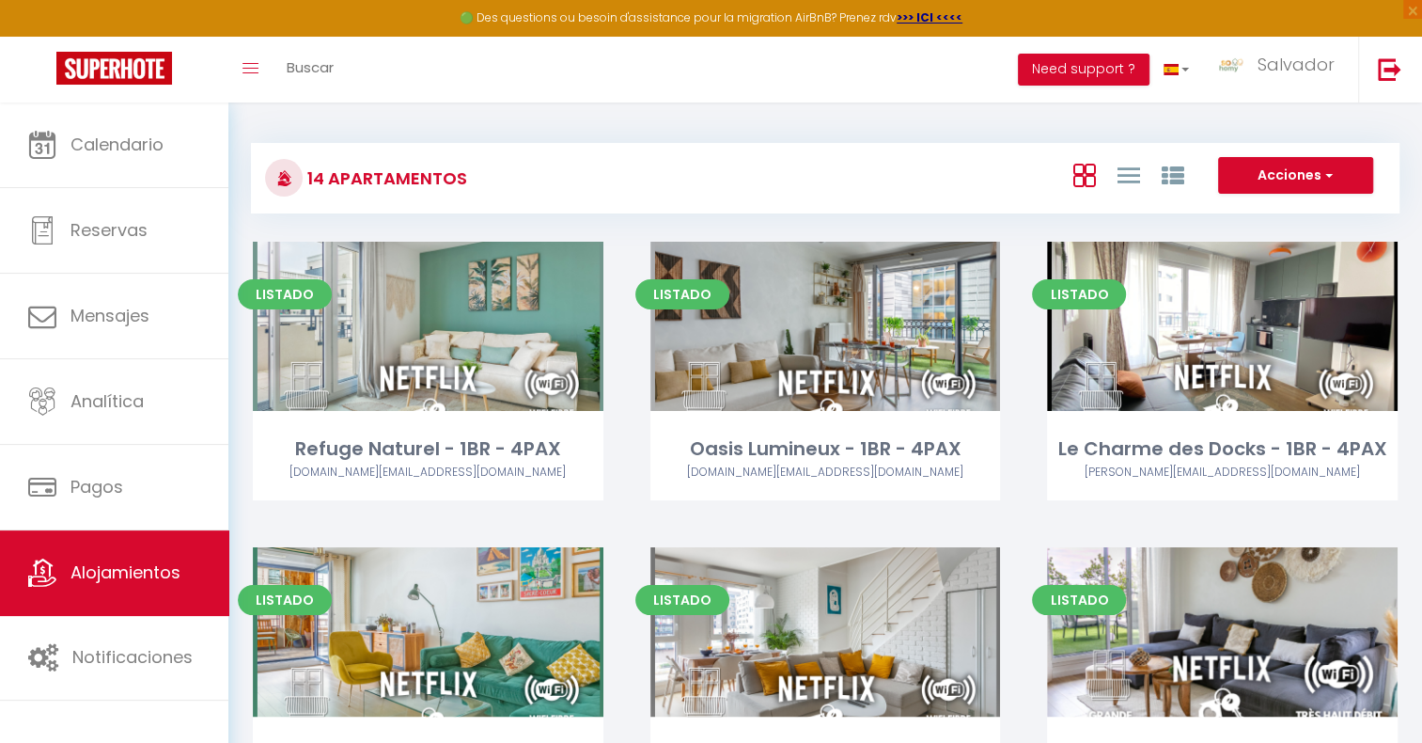
click at [619, 395] on div "Listado Editar Refuge Naturel - 1BR - 4PAX [DOMAIN_NAME][EMAIL_ADDRESS][DOMAIN_…" at bounding box center [428, 395] width 398 height 306
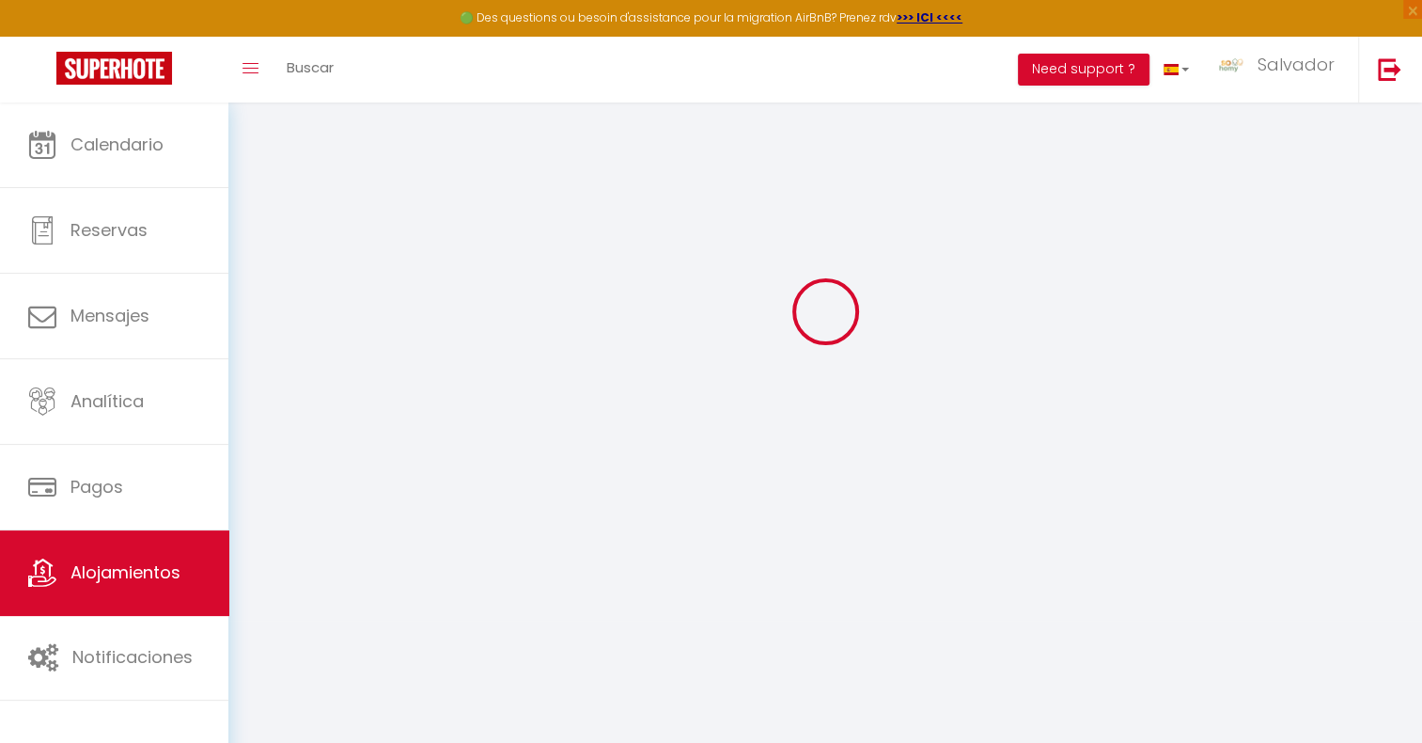
scroll to position [102, 0]
click at [175, 562] on span "Alojamientos" at bounding box center [126, 572] width 110 height 24
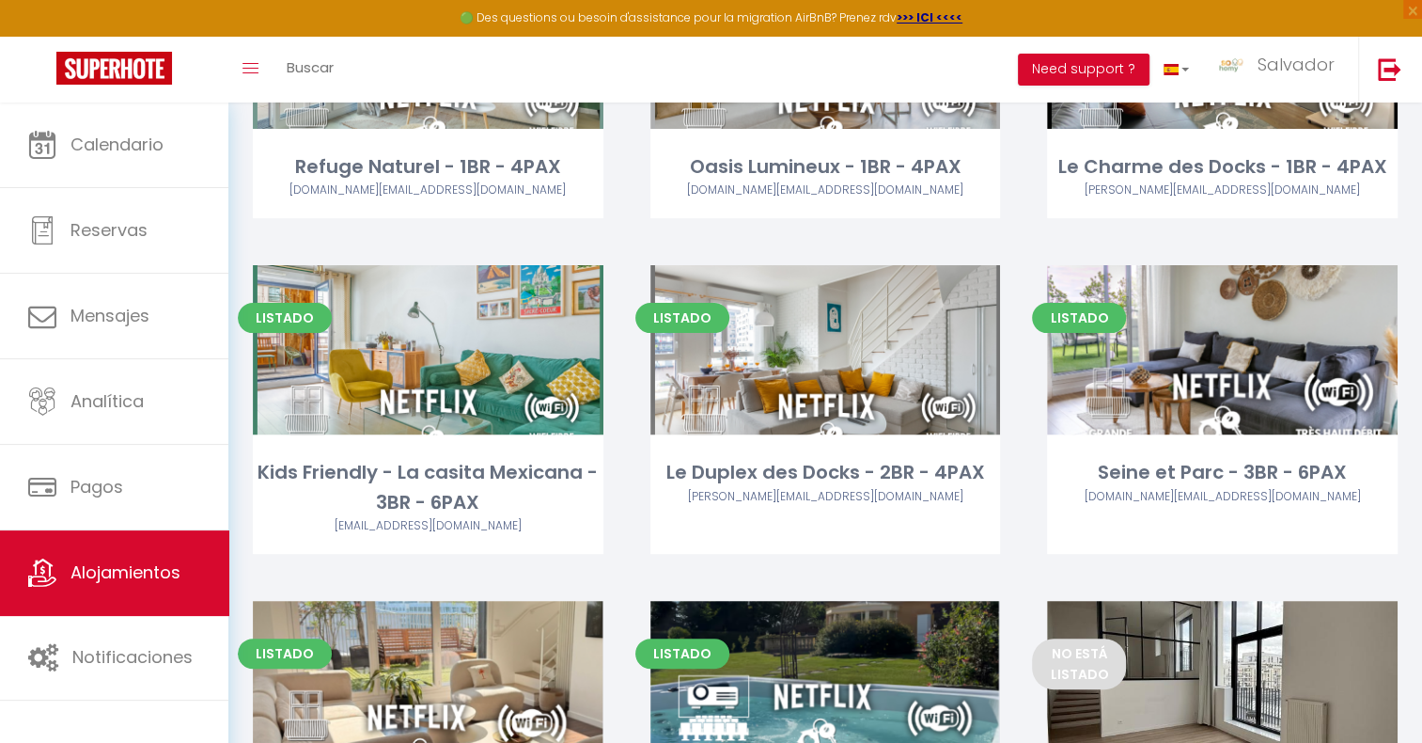
click at [638, 404] on div "Listado Editar Le Duplex des Docks - 2BR - 4PAX [PERSON_NAME][EMAIL_ADDRESS][DO…" at bounding box center [826, 433] width 398 height 336
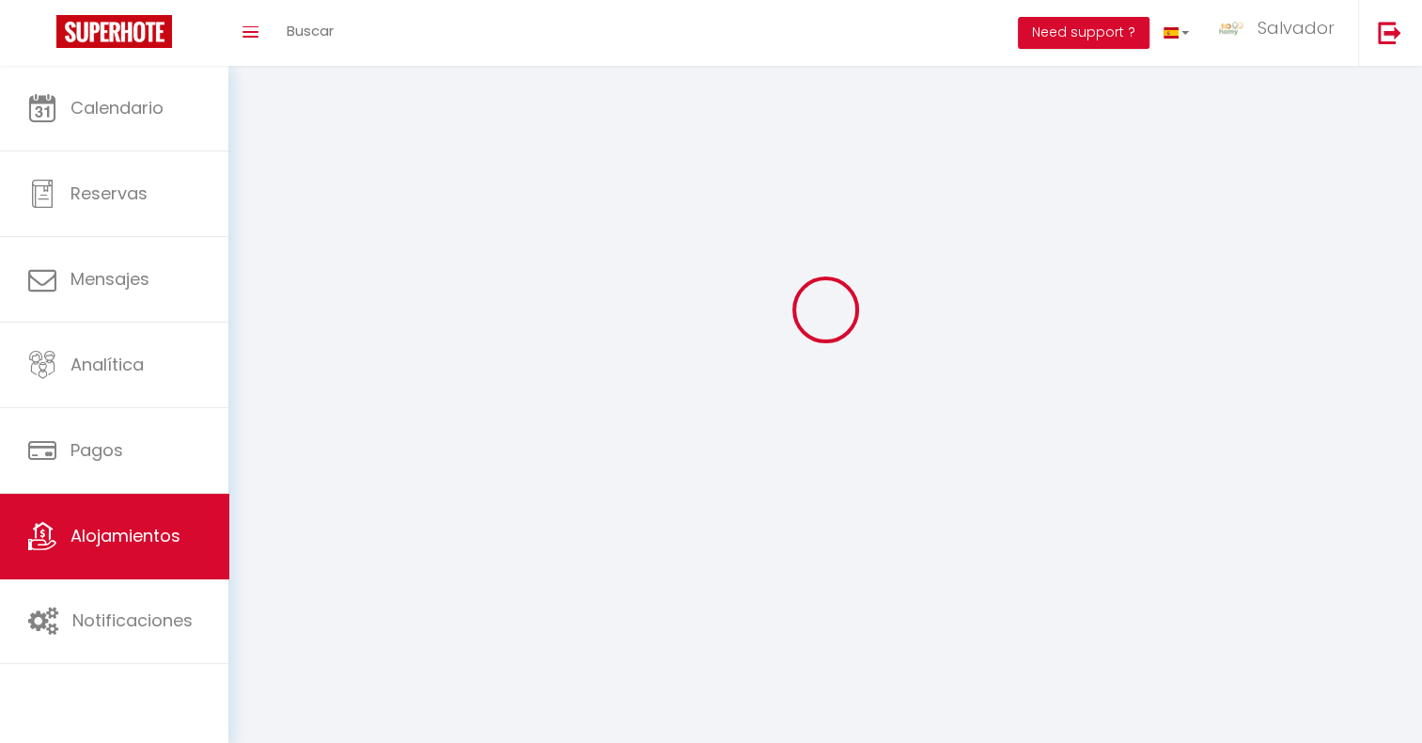
select select "1"
select select
select select "28"
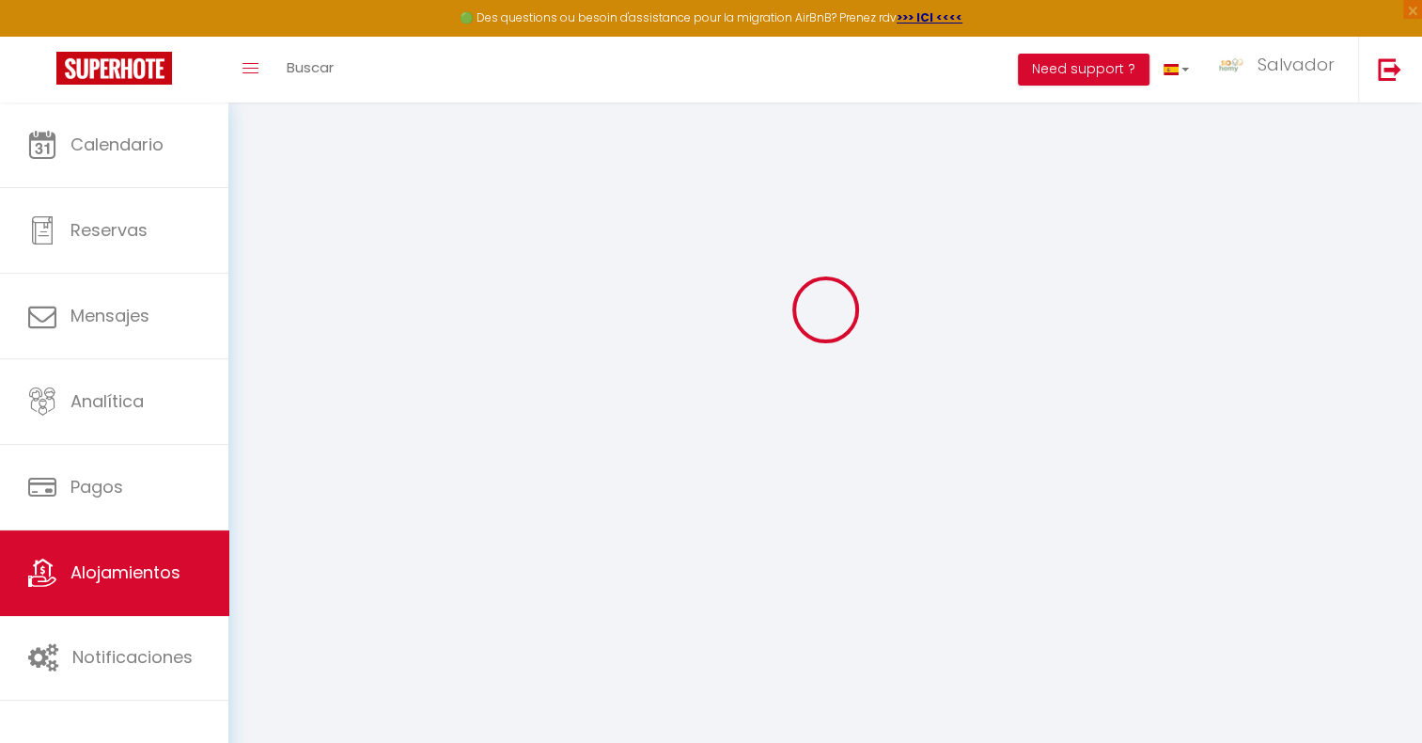
select select
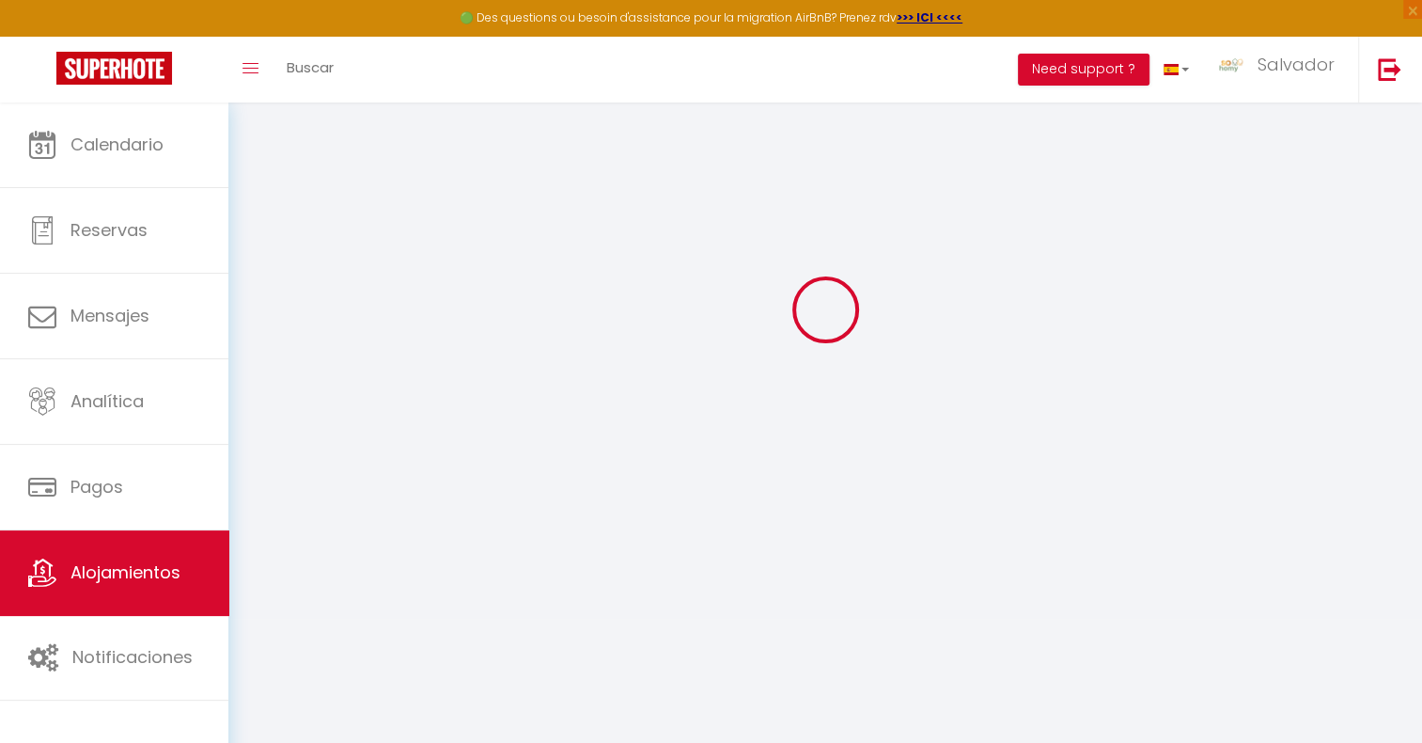
select select
checkbox input "false"
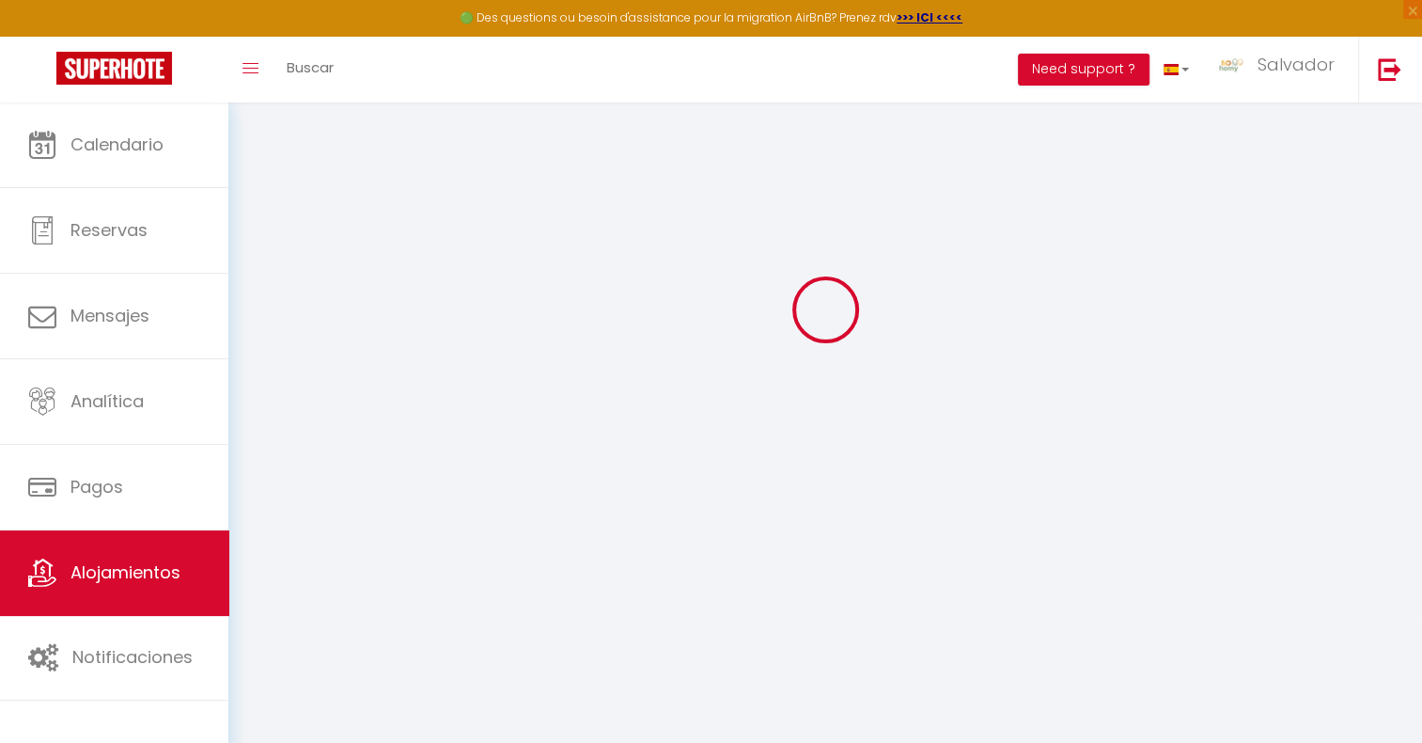
select select
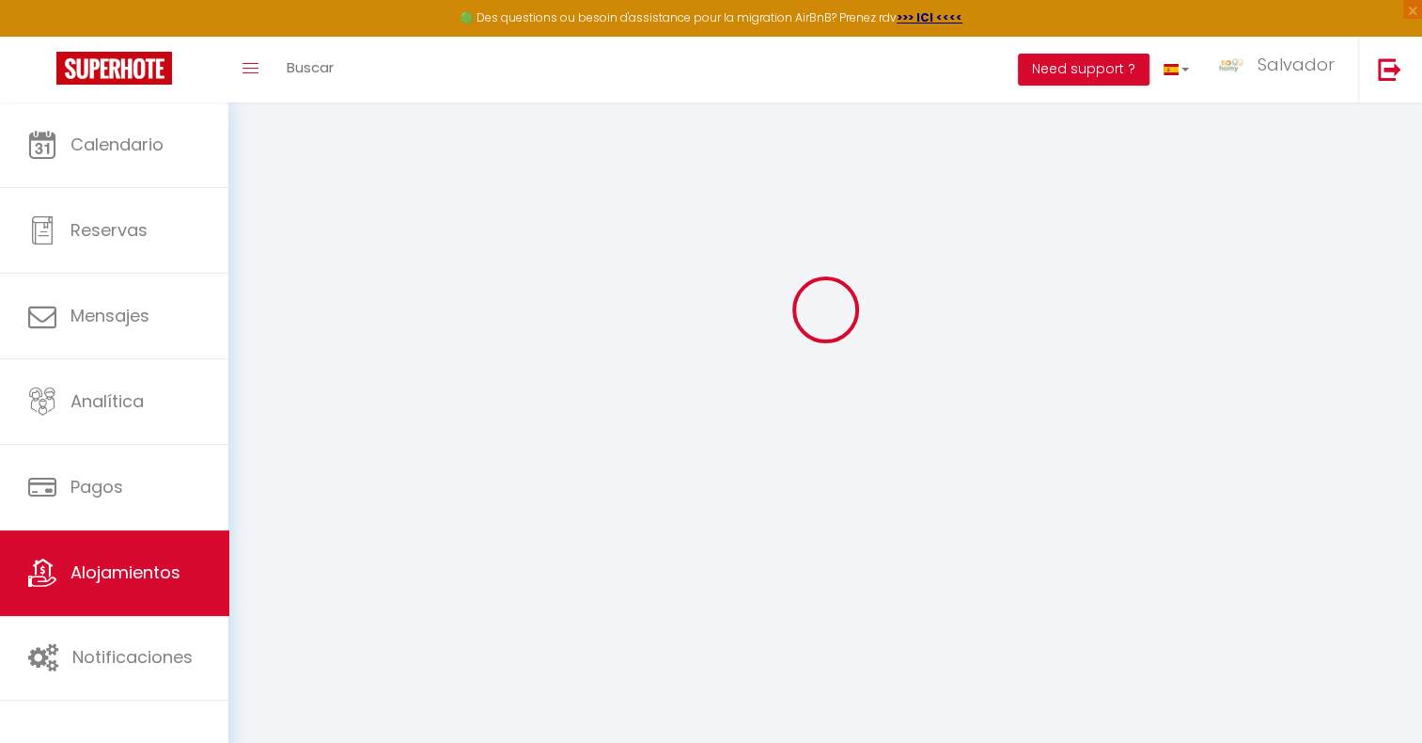
select select
checkbox input "false"
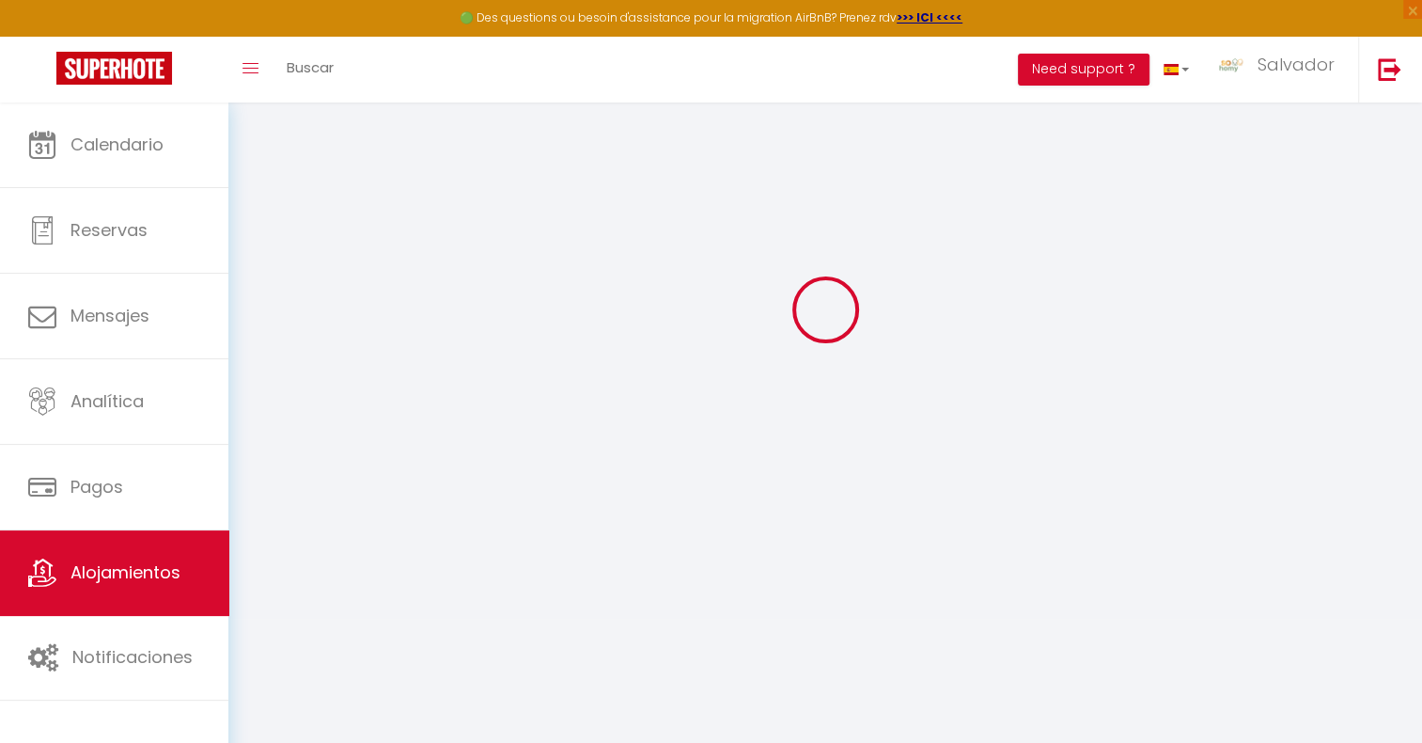
checkbox input "false"
select select
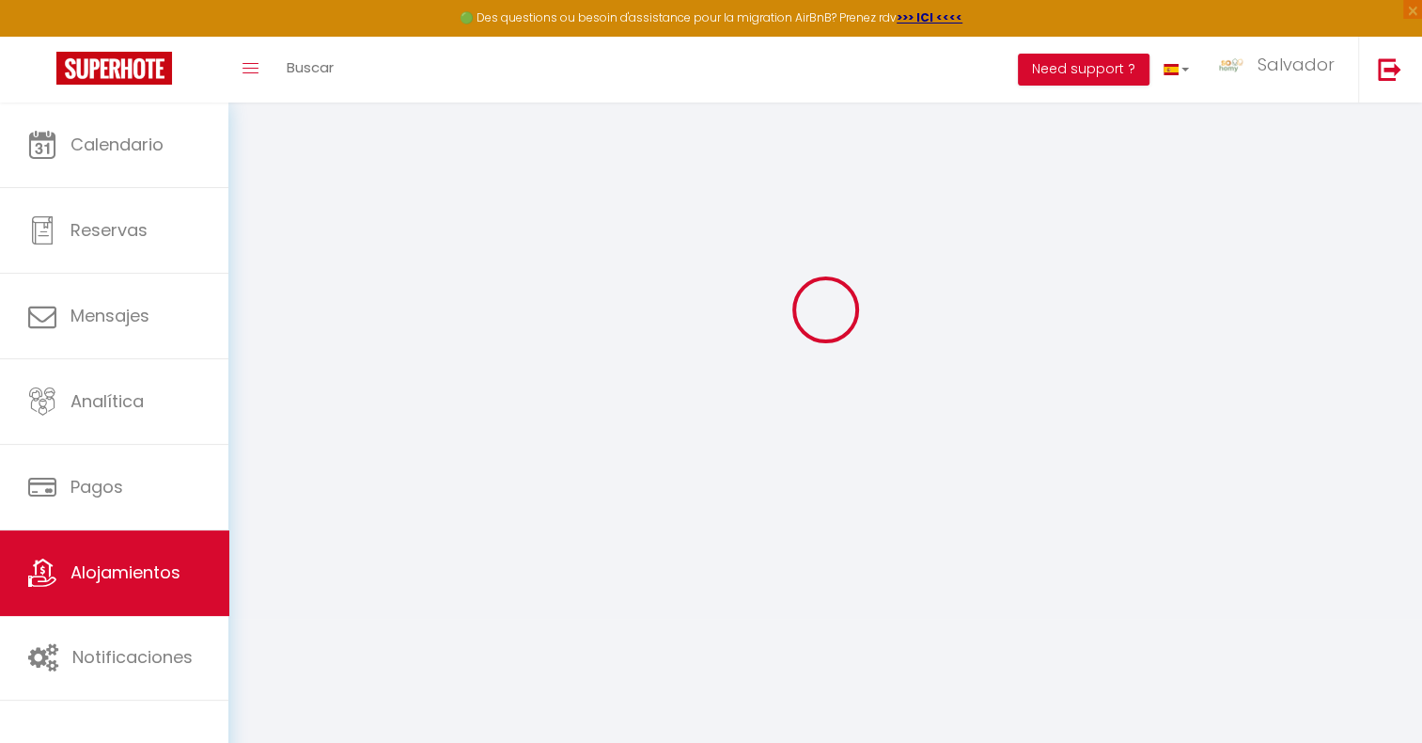
select select
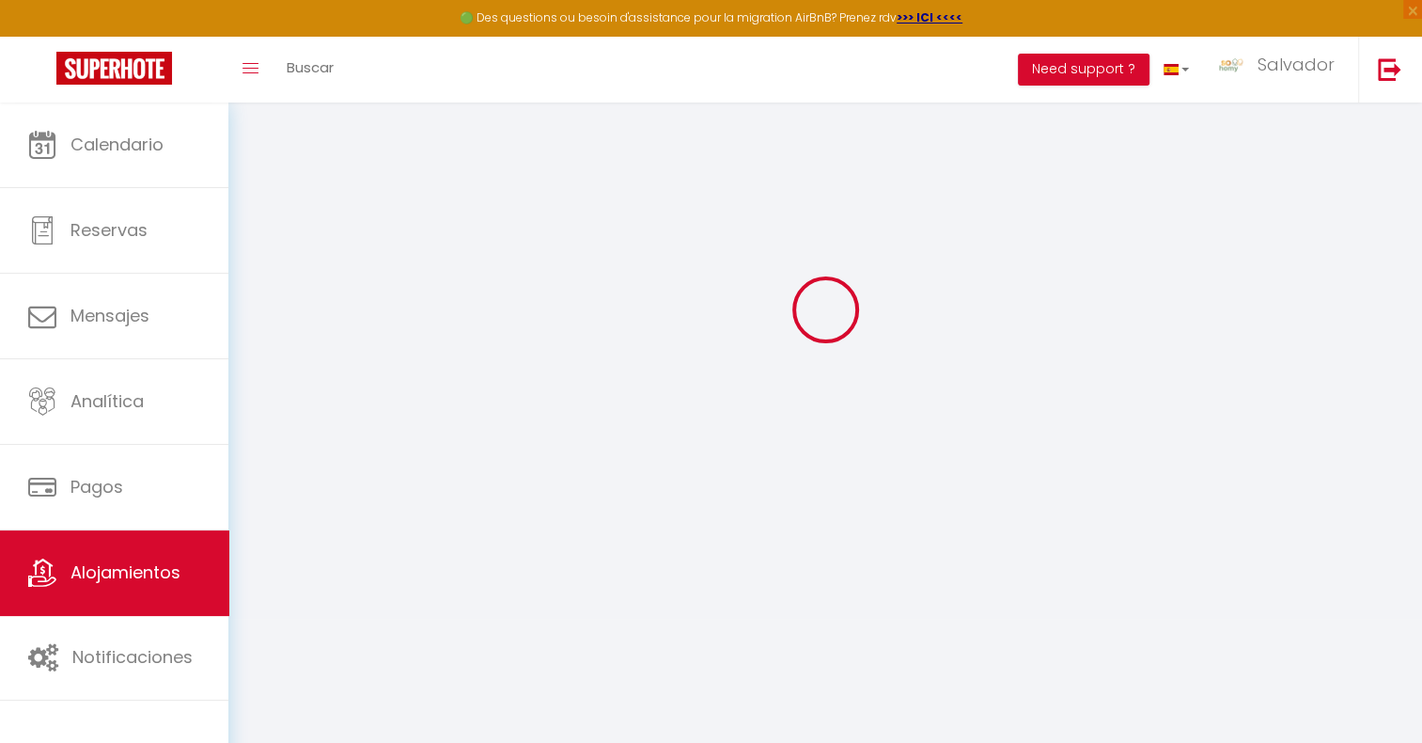
checkbox input "false"
select select
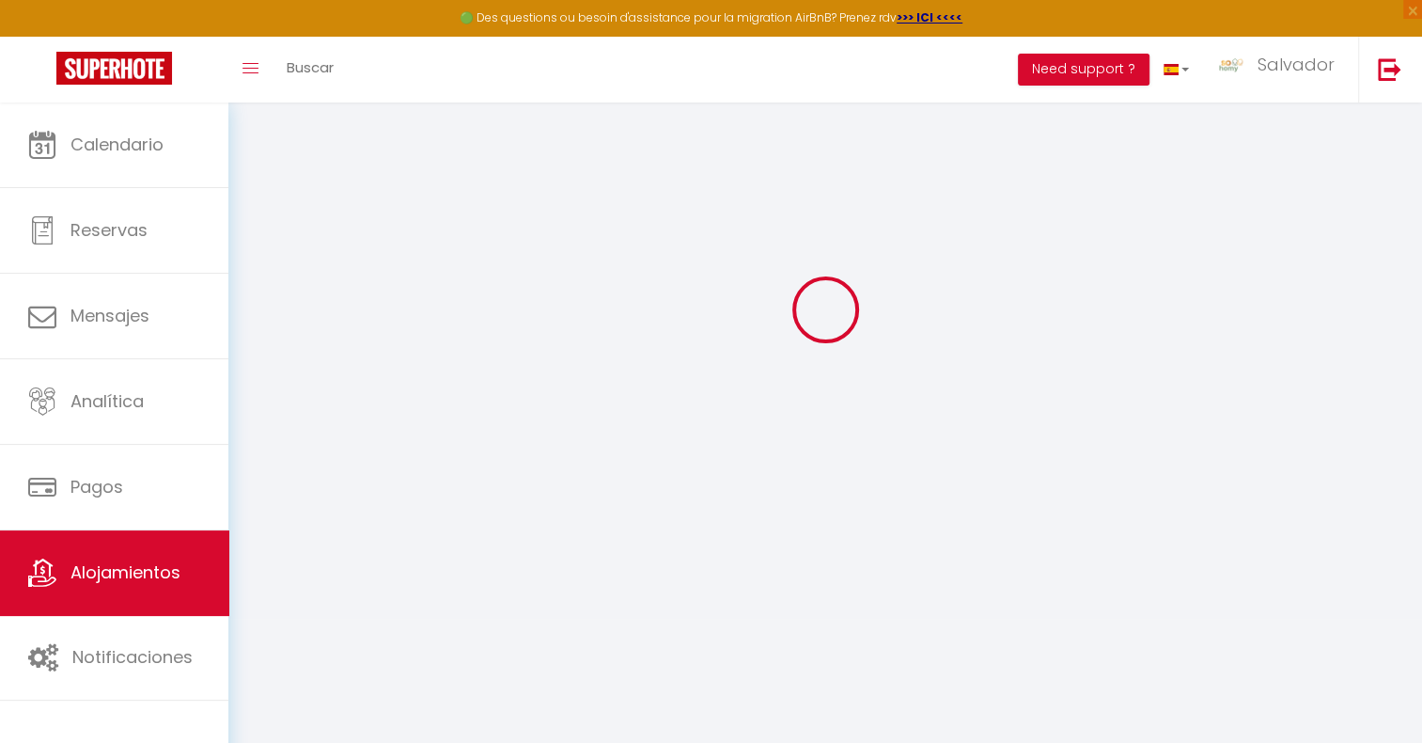
select select
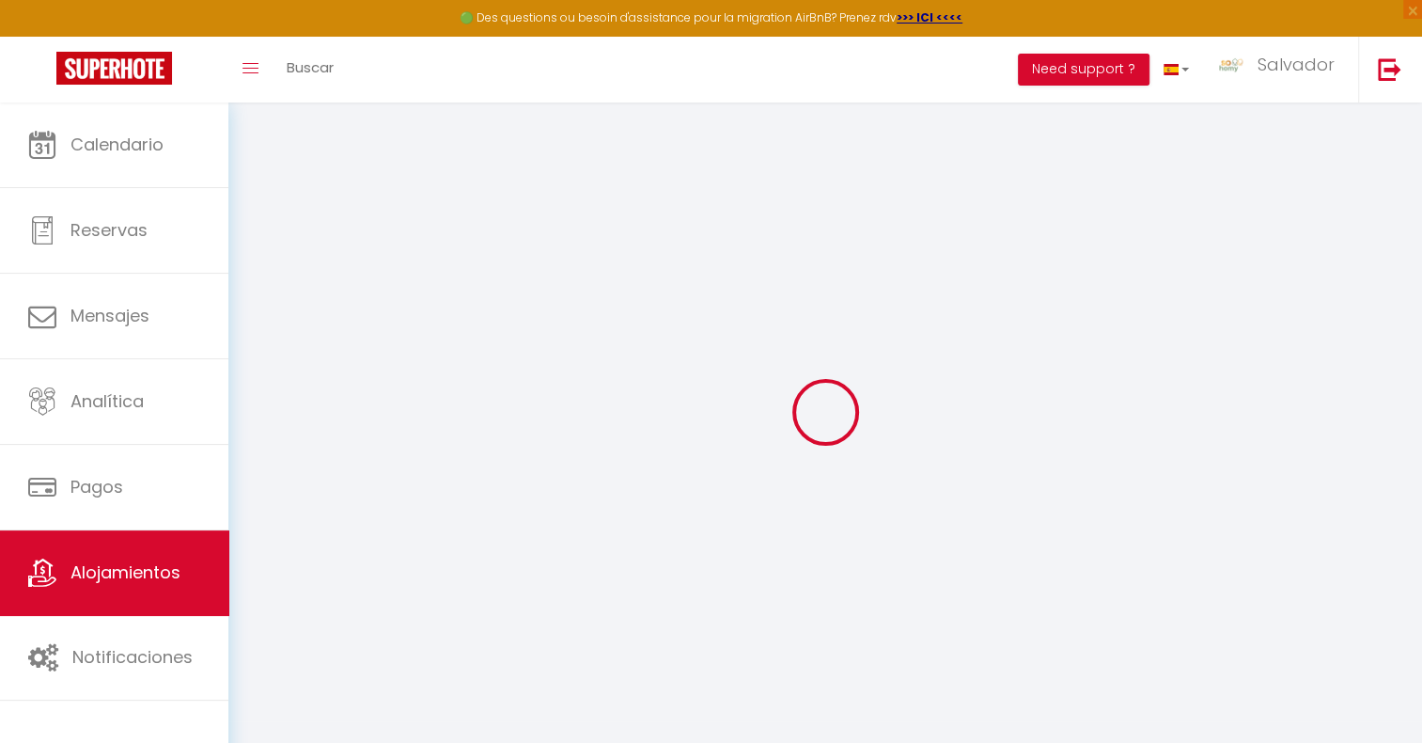
select select
checkbox input "false"
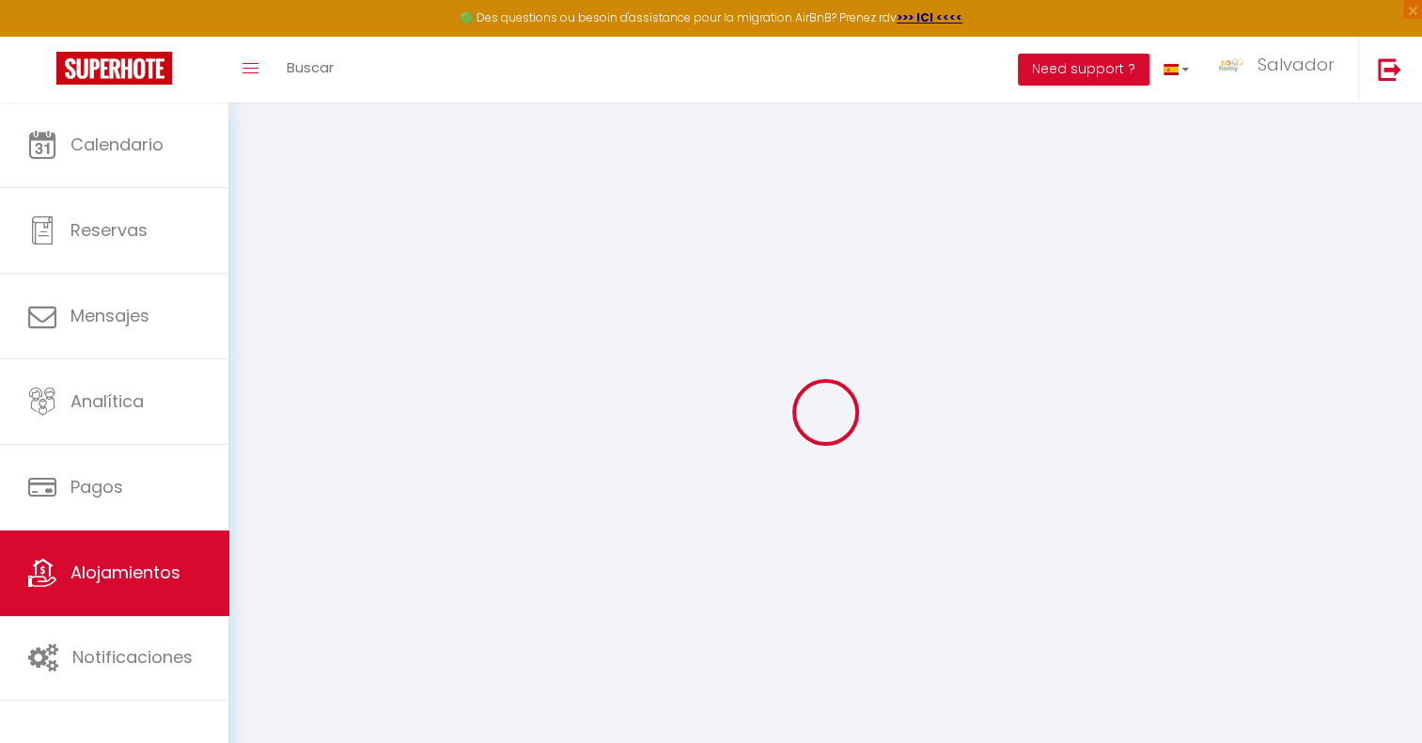
checkbox input "false"
select select
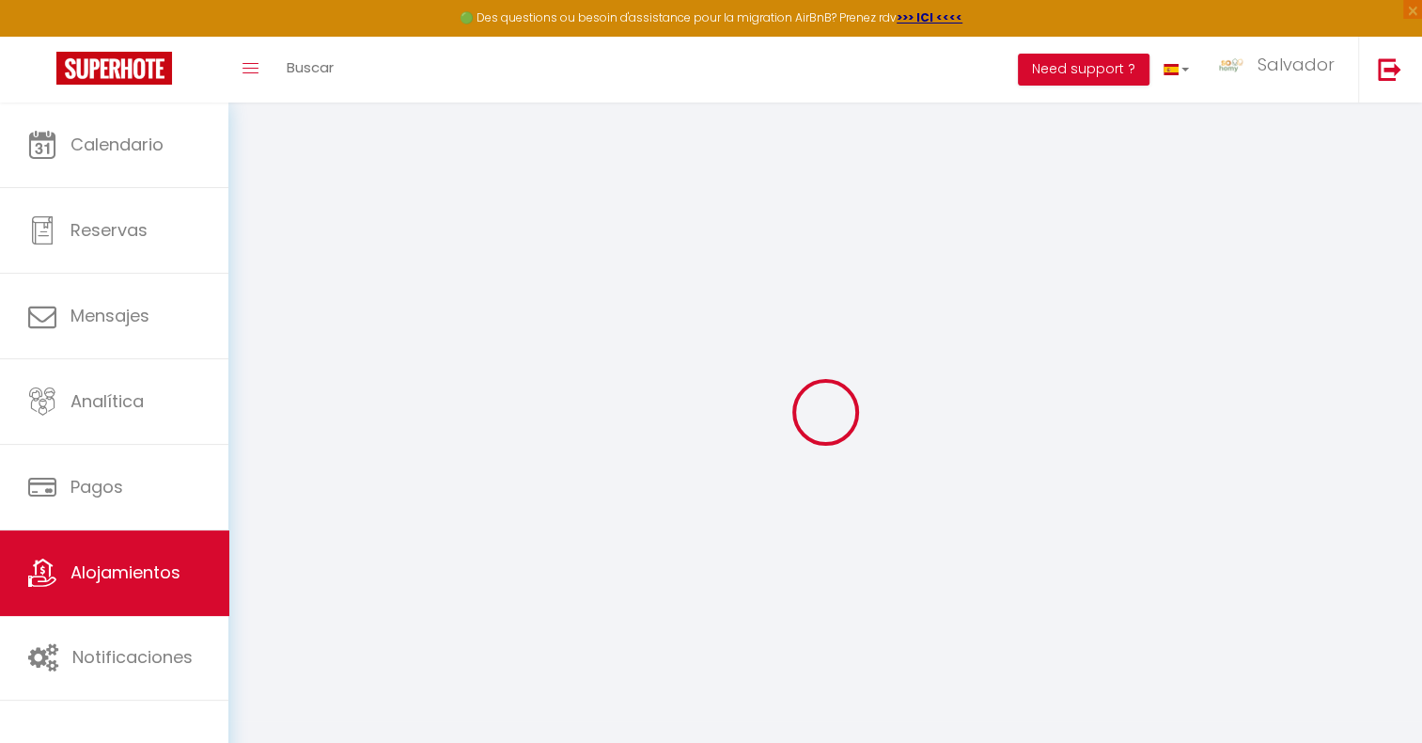
select select
checkbox input "false"
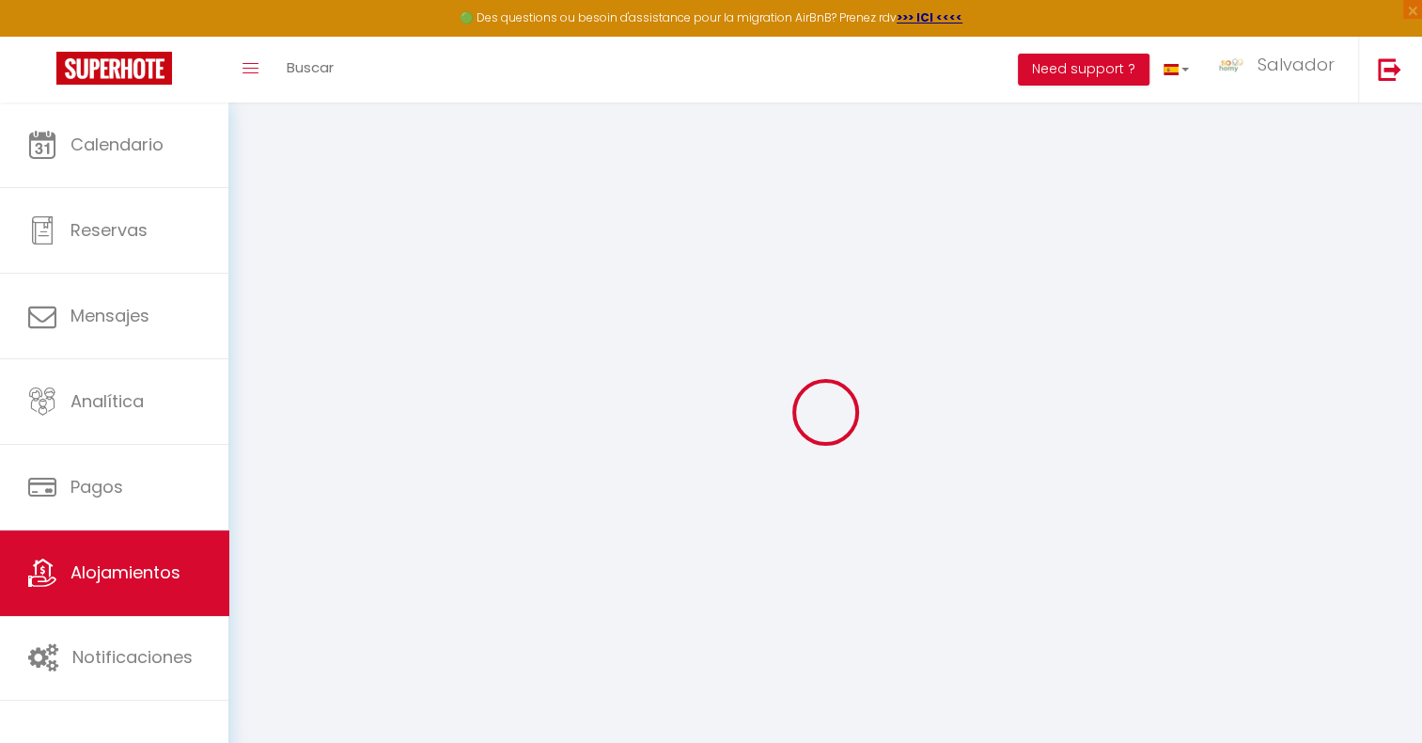
checkbox input "false"
select select
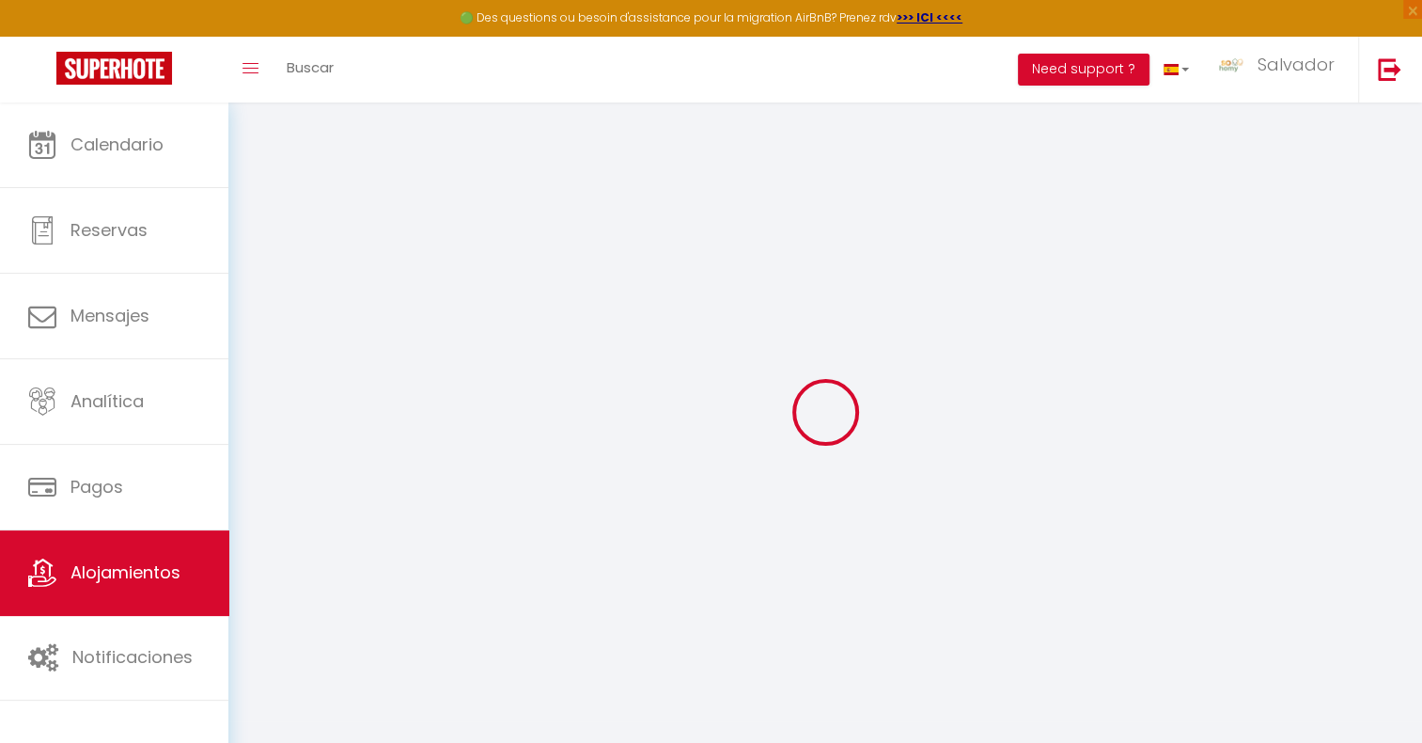
type input "Le Duplex des Docks - 2BR - 4PAX"
type input "[PERSON_NAME]"
type input "Lim"
type input "[STREET_ADDRESS]"
type input "93400"
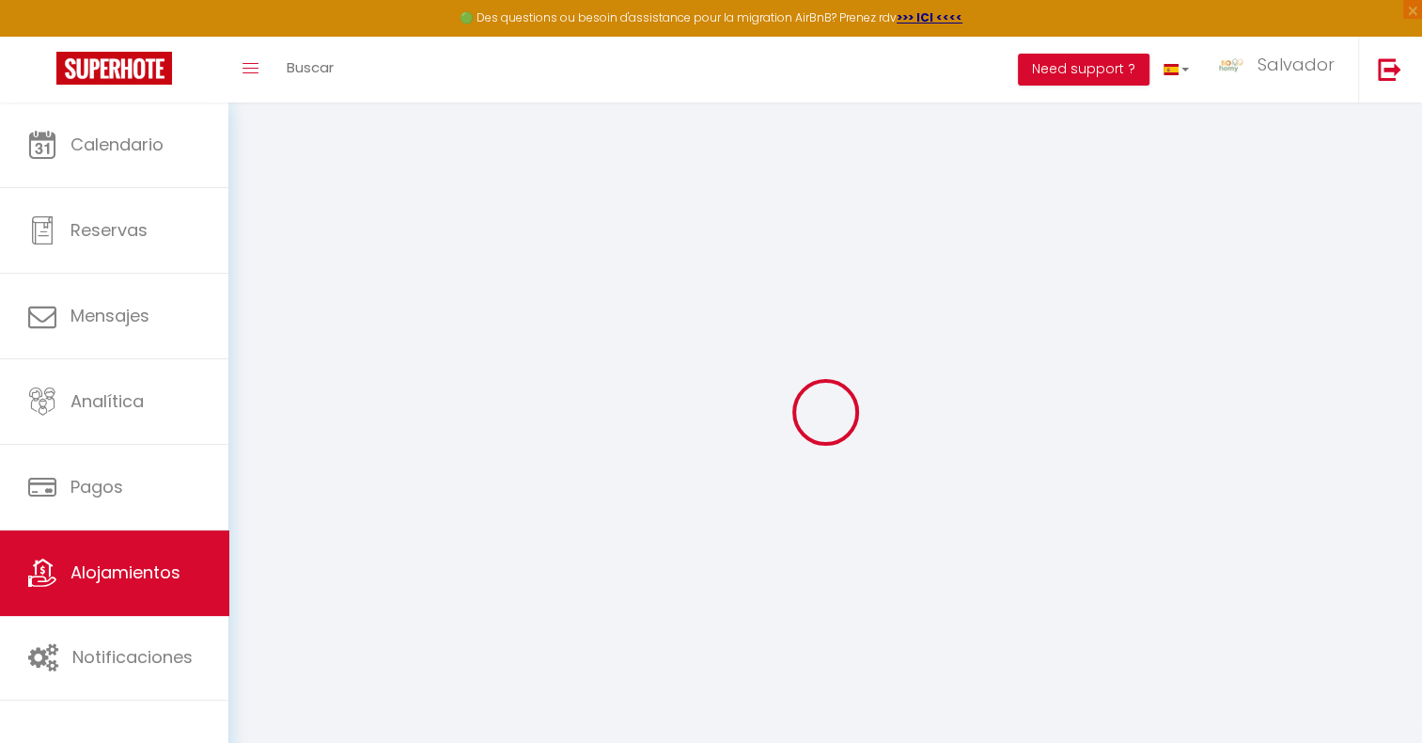
type input "[GEOGRAPHIC_DATA]"
select select "2"
type input "125"
type input "10"
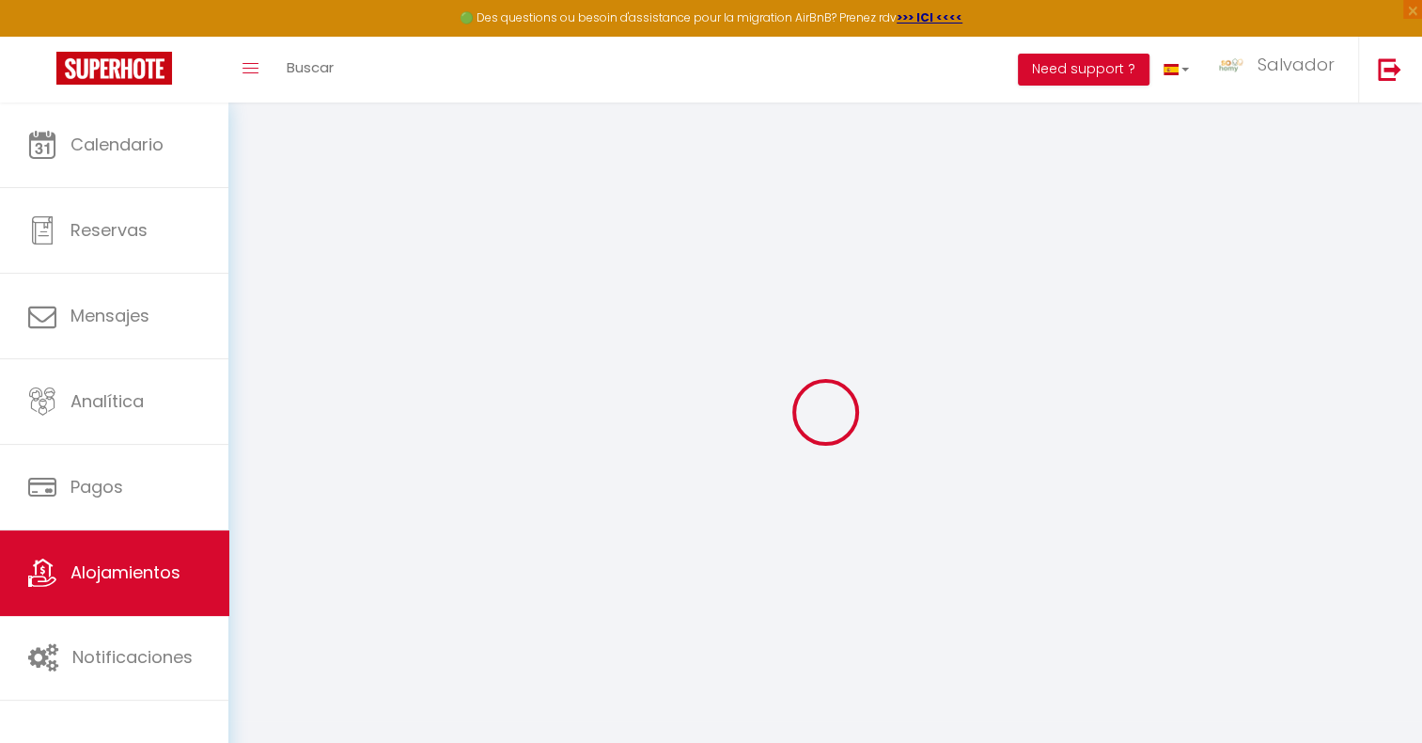
type input "70"
type input "5"
type input "0"
type input "300"
select select
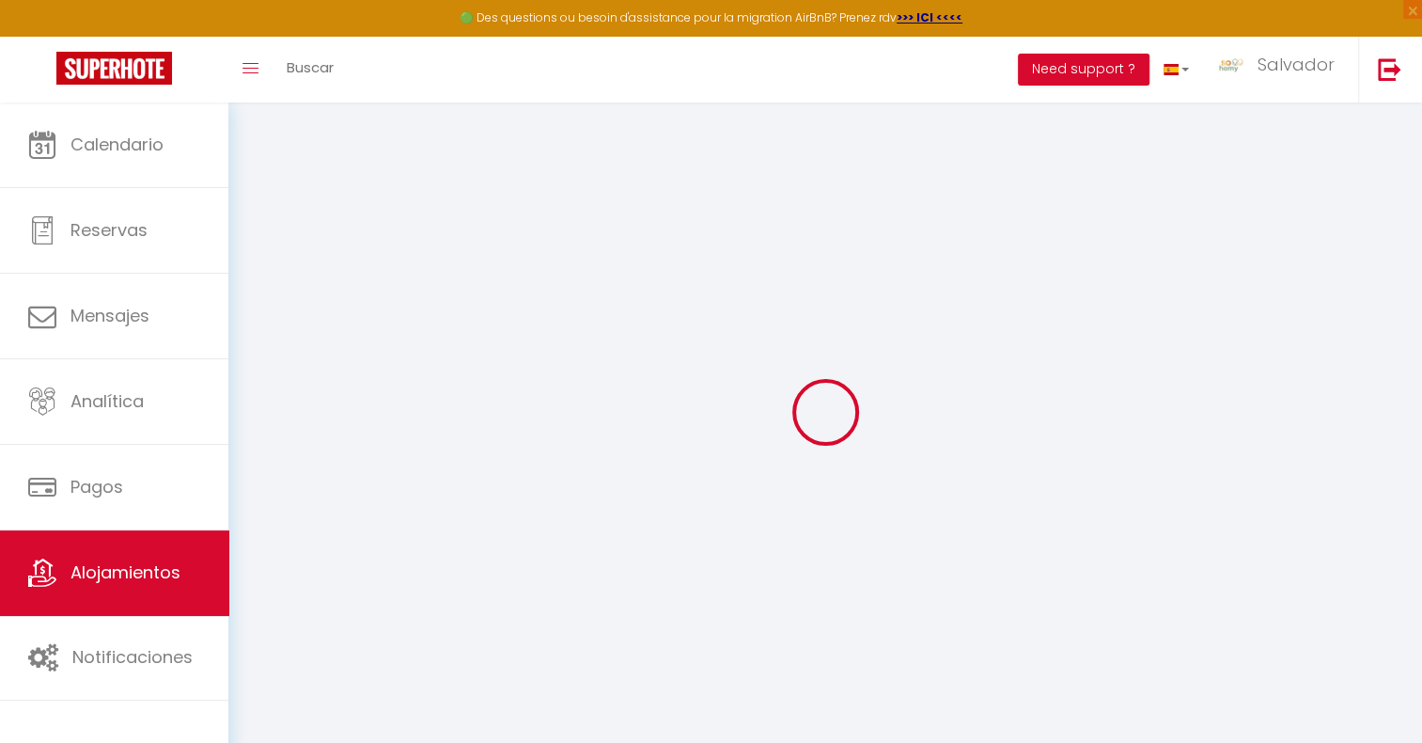
select select
type input "[STREET_ADDRESS]"
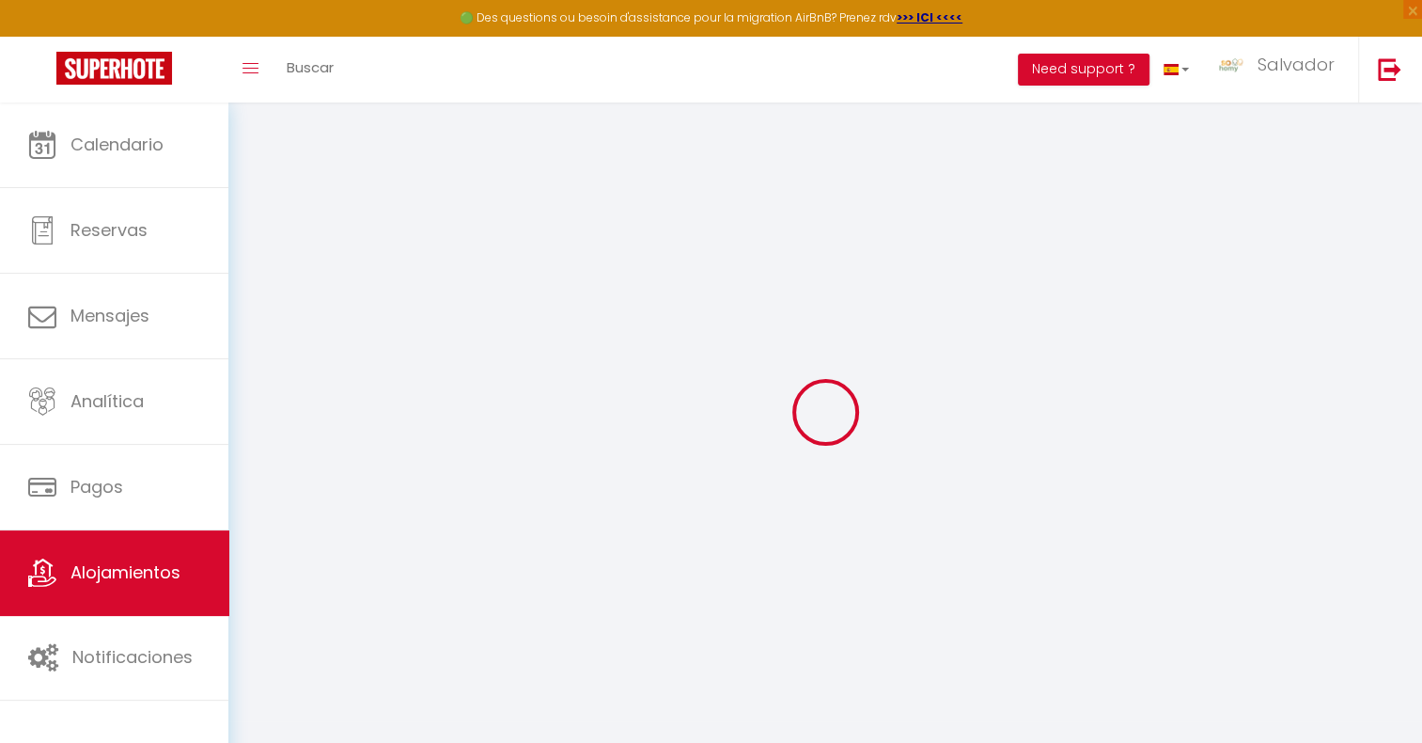
type input "93400"
type input "[GEOGRAPHIC_DATA]"
type input "[DOMAIN_NAME][EMAIL_ADDRESS][DOMAIN_NAME]"
select select "12481"
checkbox input "false"
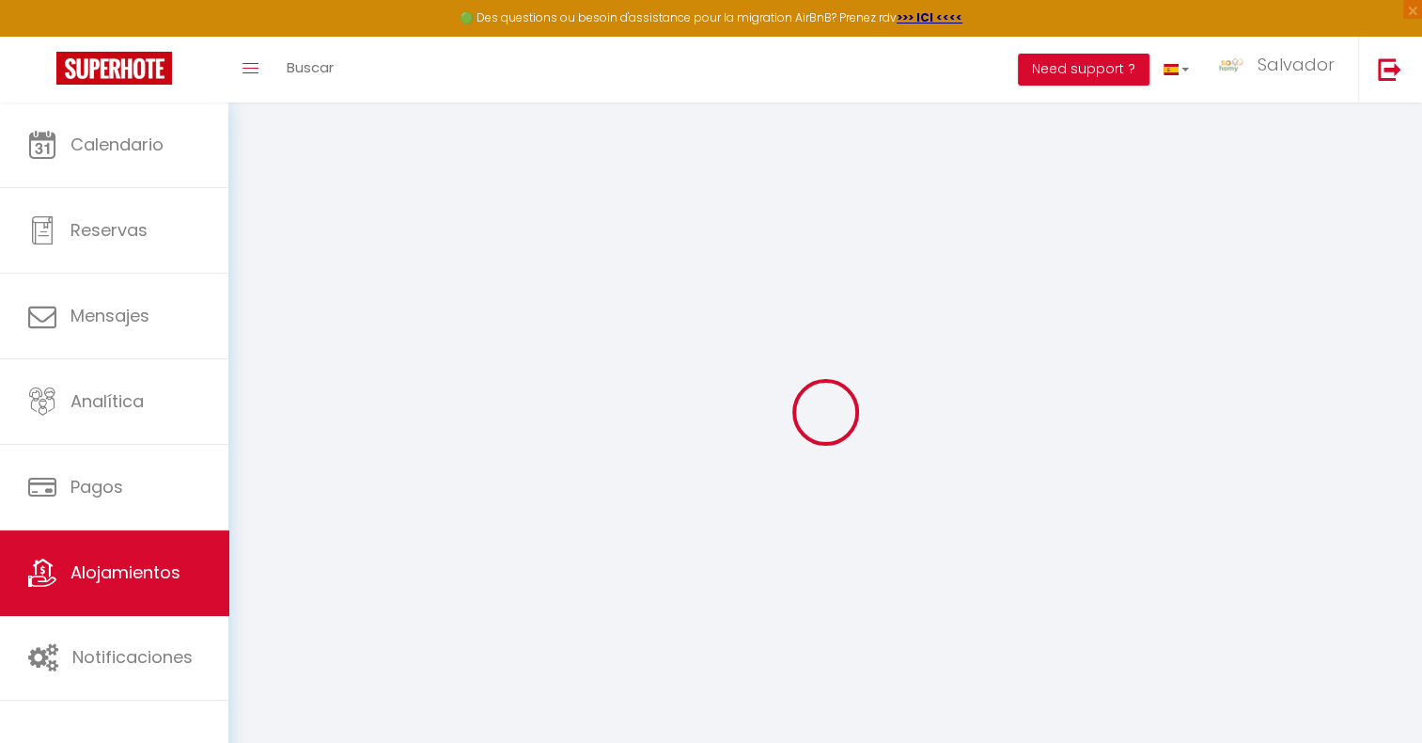
checkbox input "true"
radio input "true"
type input "25"
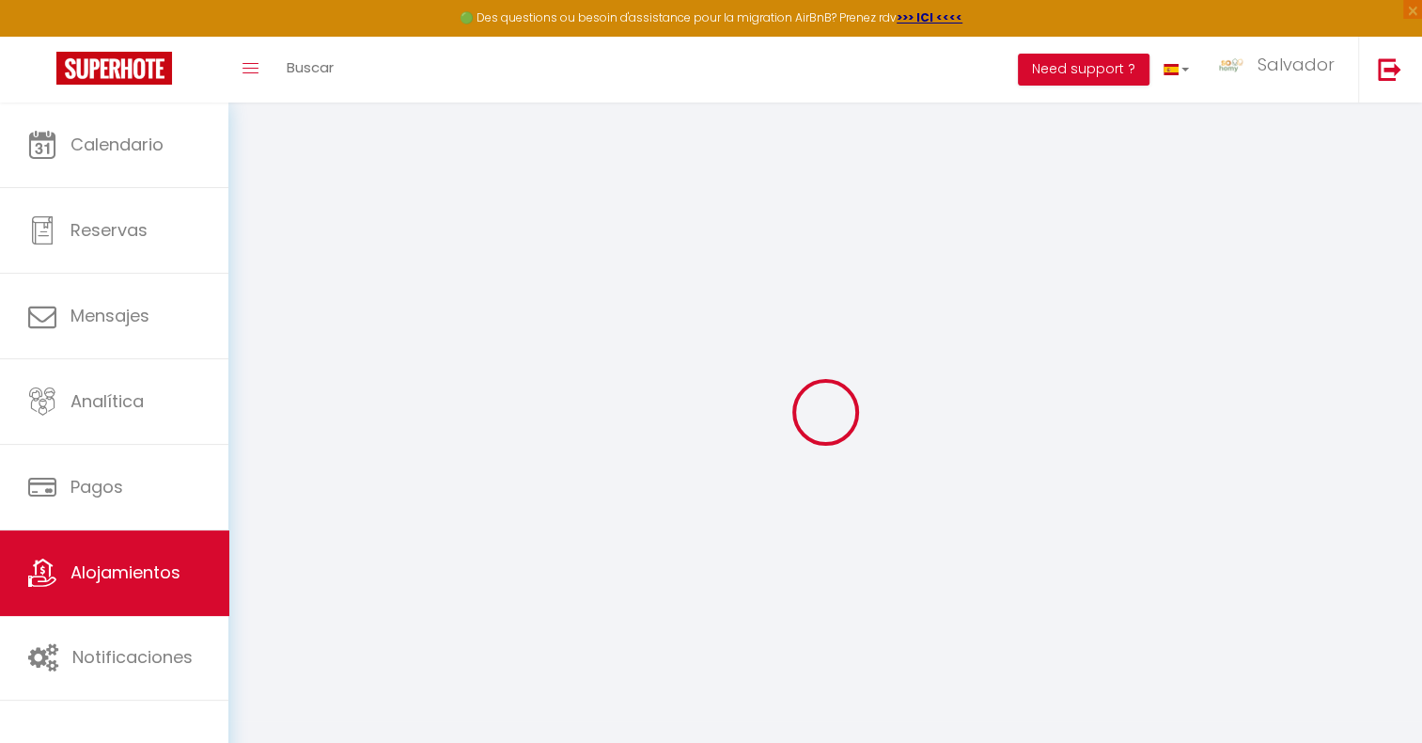
type input "70"
type input "0"
select select
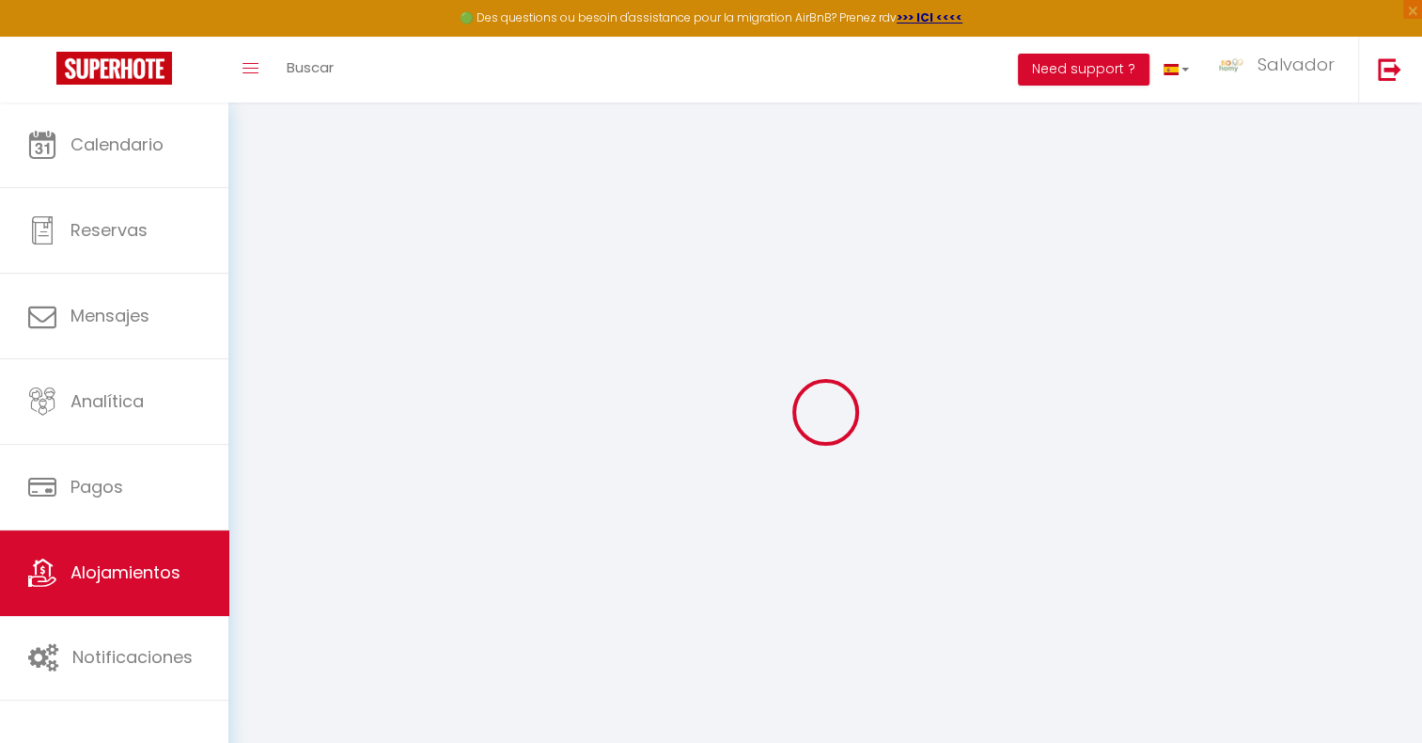
select select
checkbox input "false"
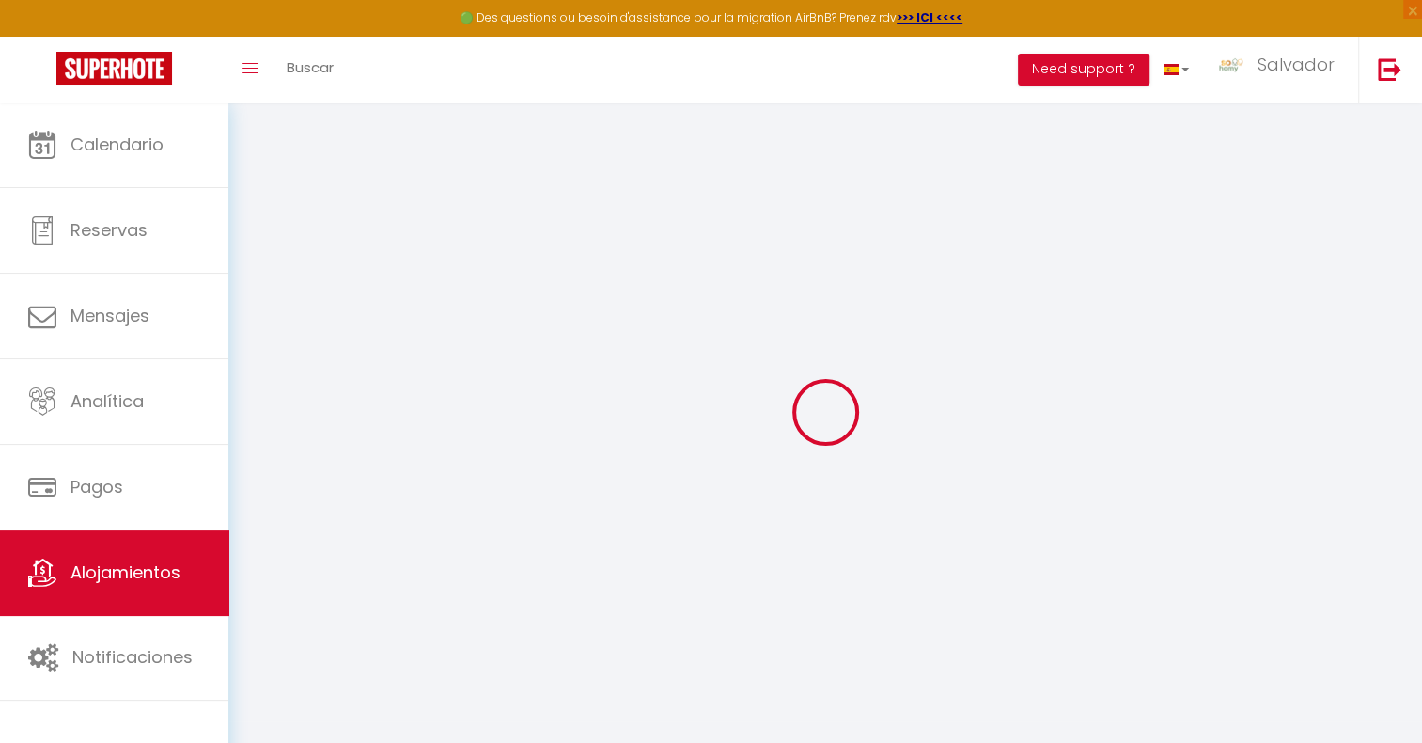
checkbox input "true"
select select
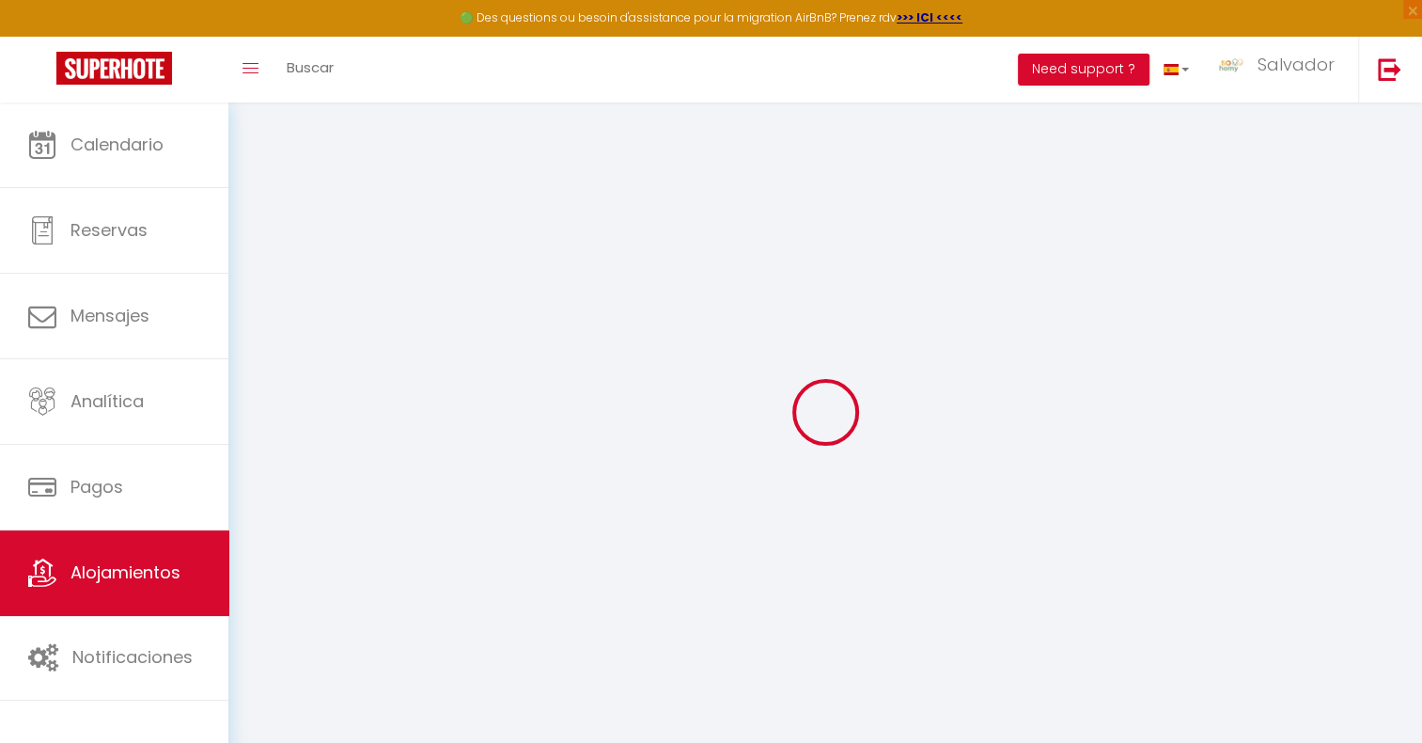
select select
checkbox input "false"
checkbox input "true"
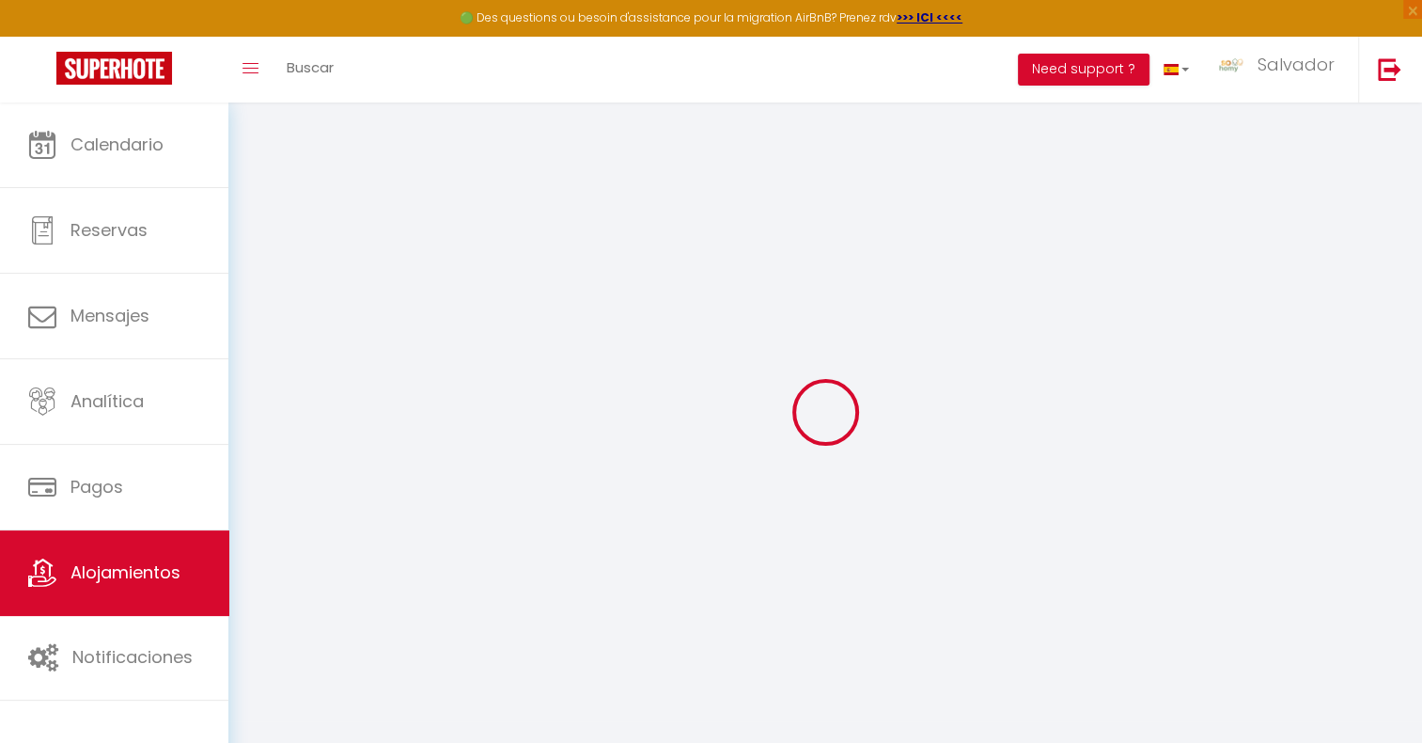
checkbox input "true"
checkbox input "false"
checkbox input "true"
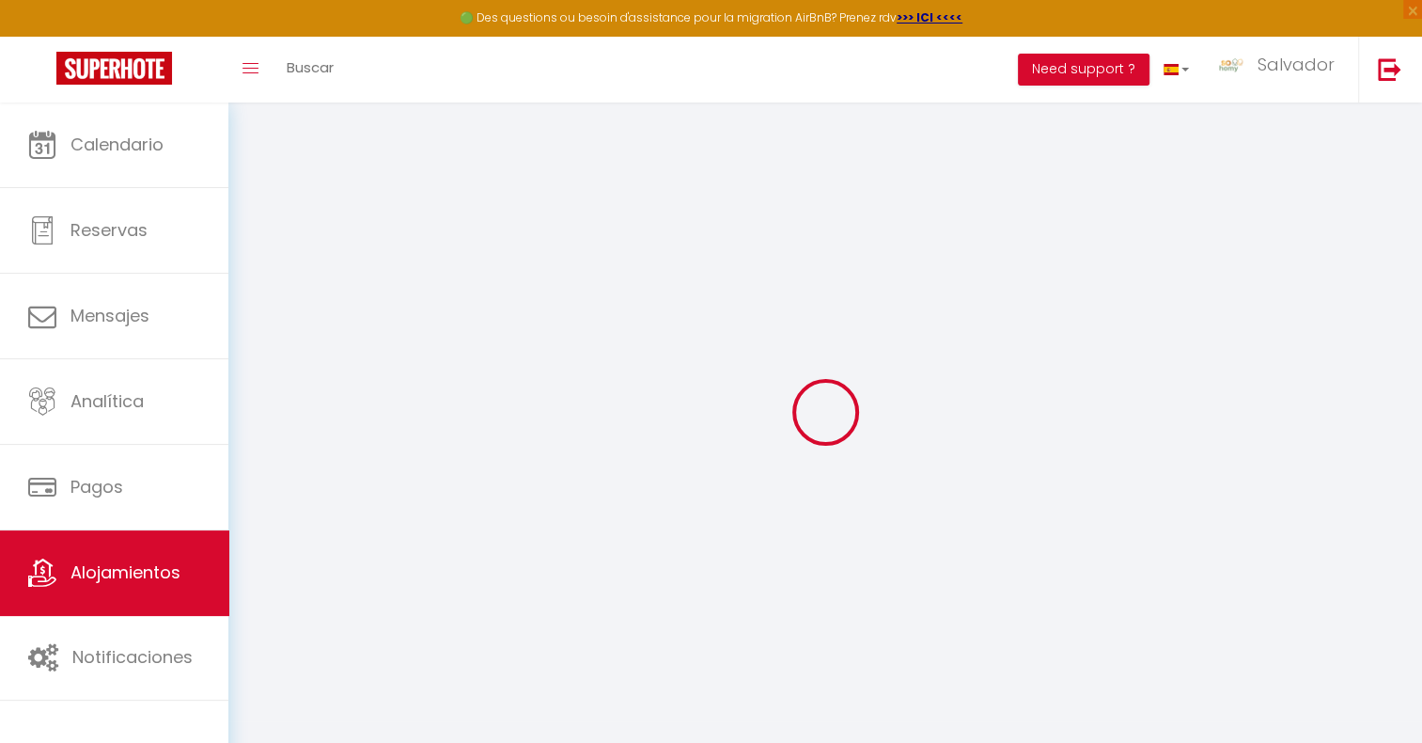
checkbox input "true"
select select "16:00"
select select "11:00"
select select "30"
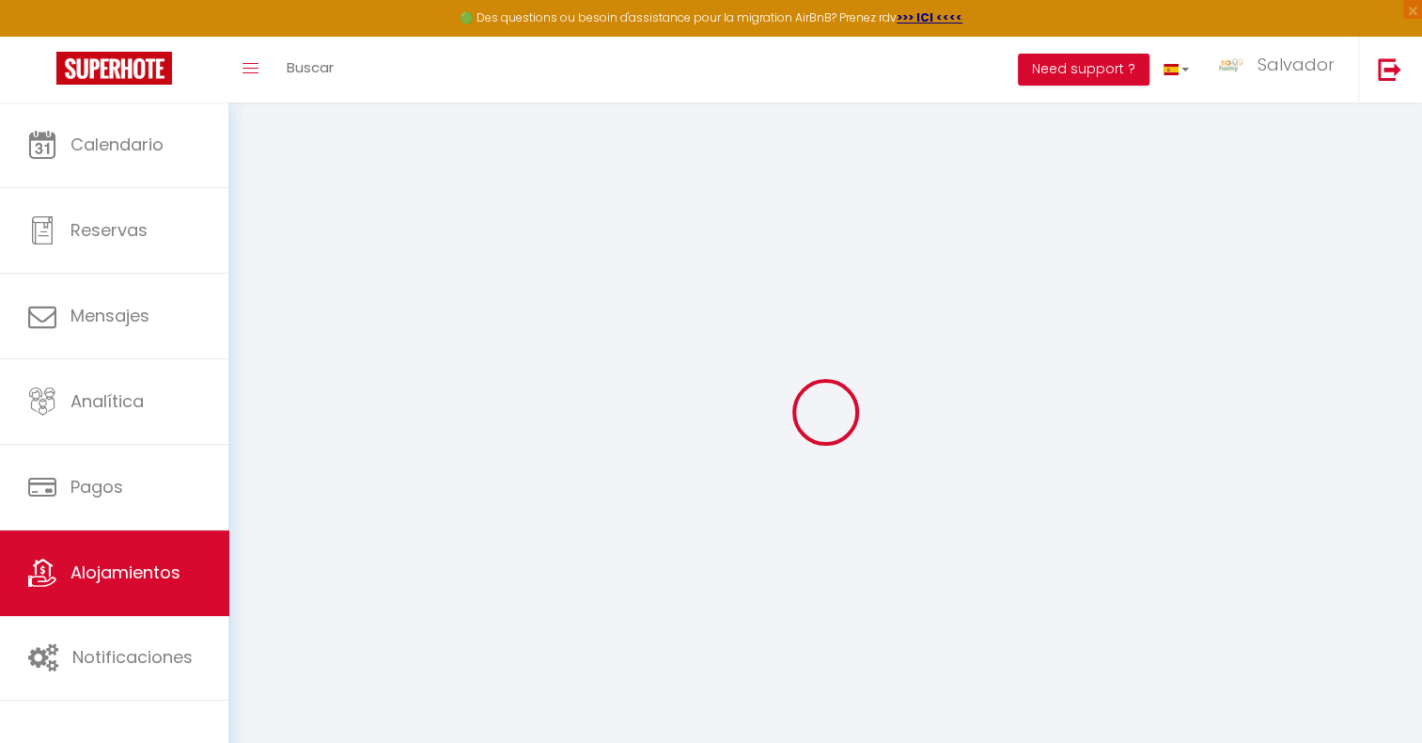
select select "120"
checkbox input "false"
checkbox input "true"
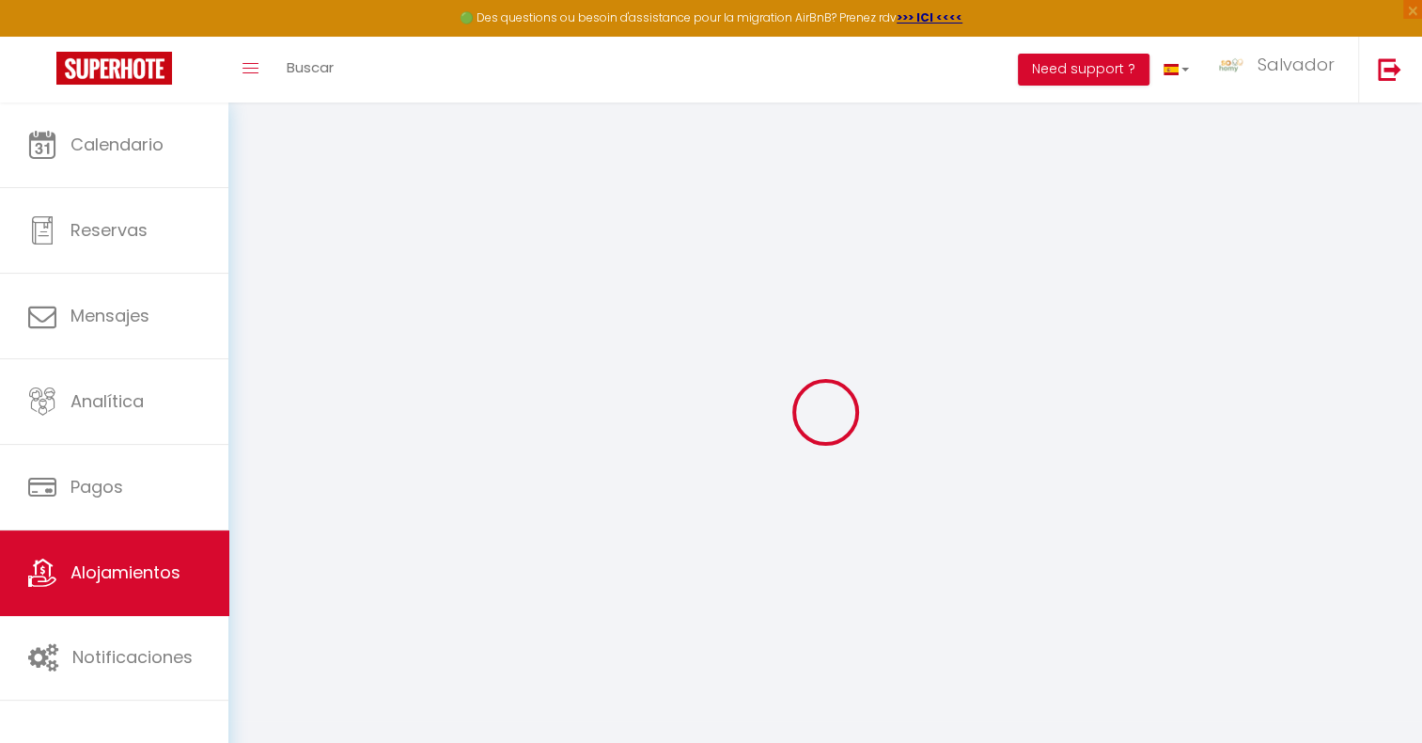
checkbox input "false"
checkbox input "true"
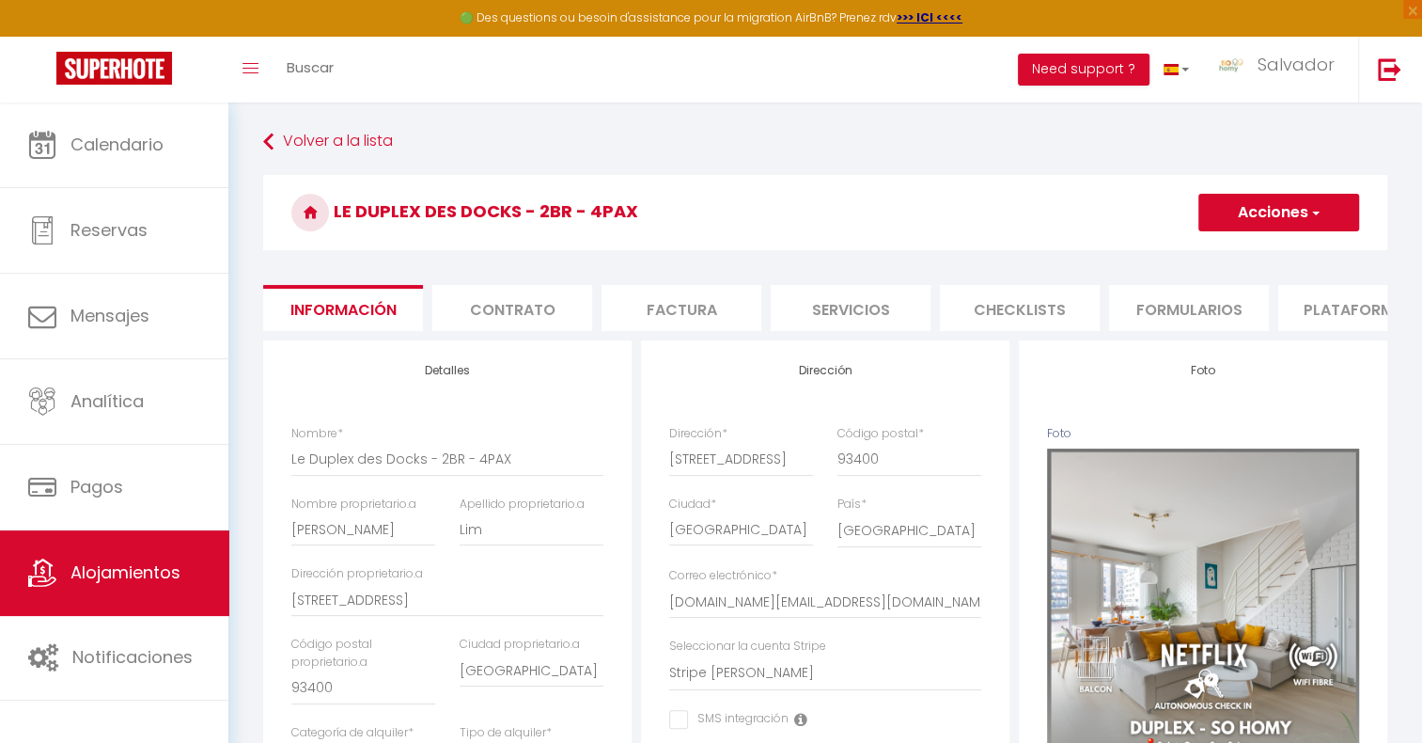
click at [1309, 307] on li "Plataformas" at bounding box center [1358, 308] width 160 height 46
select select
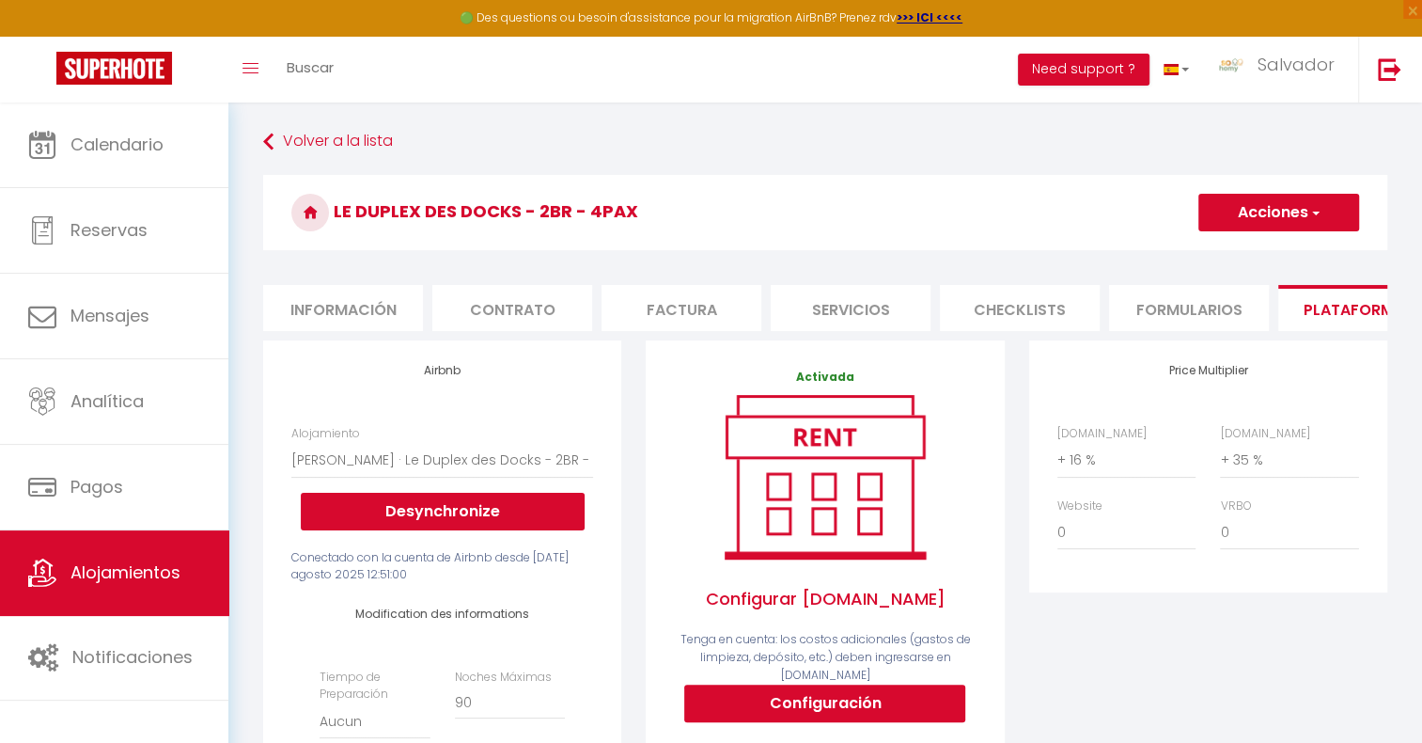
click at [970, 242] on h3 "Le Duplex des Docks - 2BR - 4PAX" at bounding box center [825, 212] width 1124 height 75
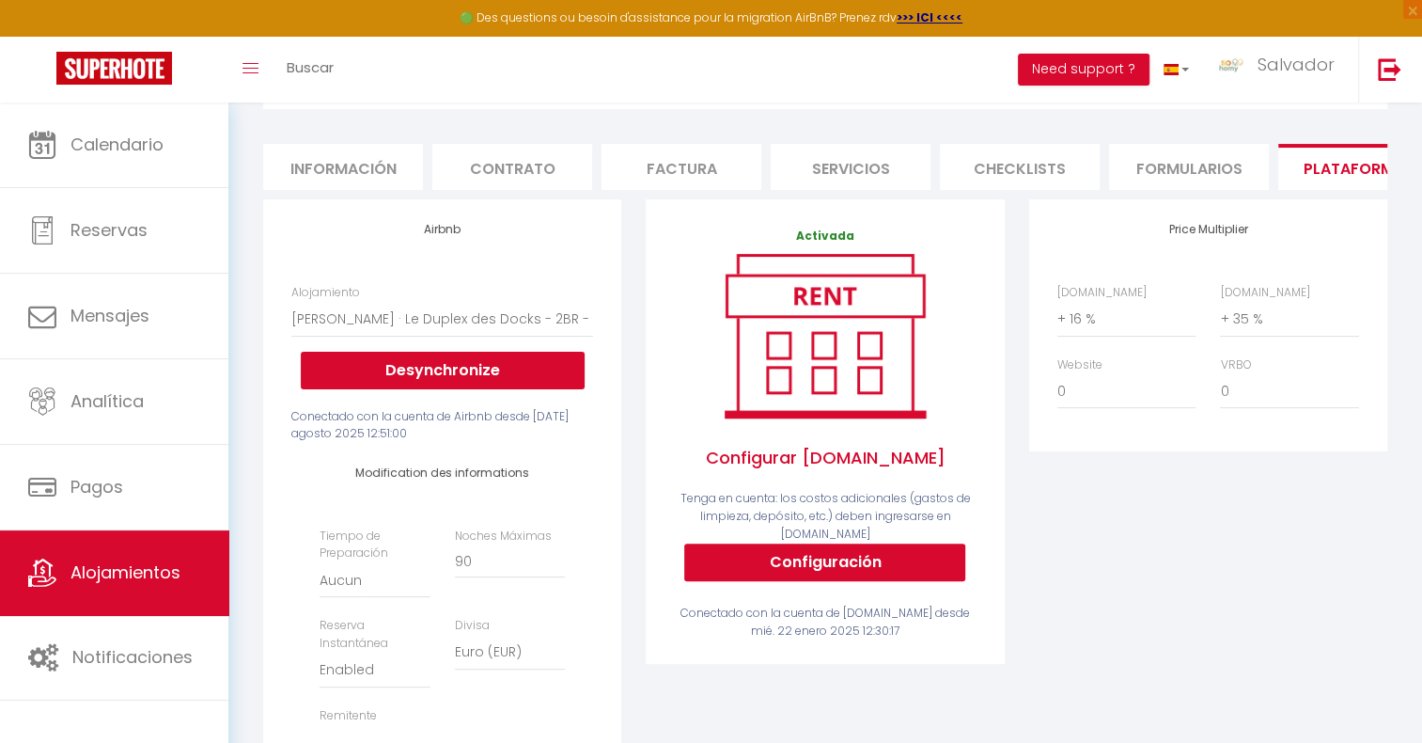
scroll to position [282, 0]
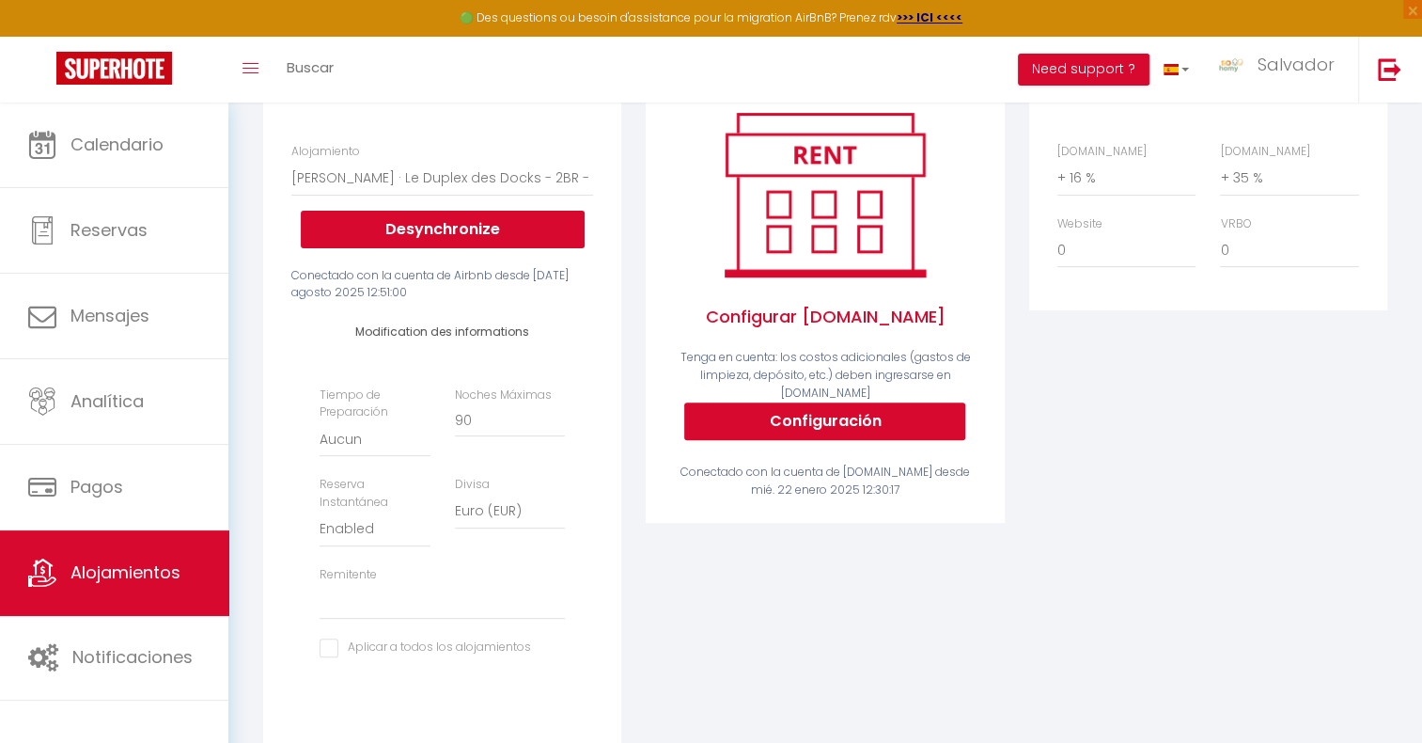
click at [1011, 303] on div "Activada Configurar [DOMAIN_NAME] Tenga en cuenta: los costos adicionales (gast…" at bounding box center [825, 415] width 383 height 715
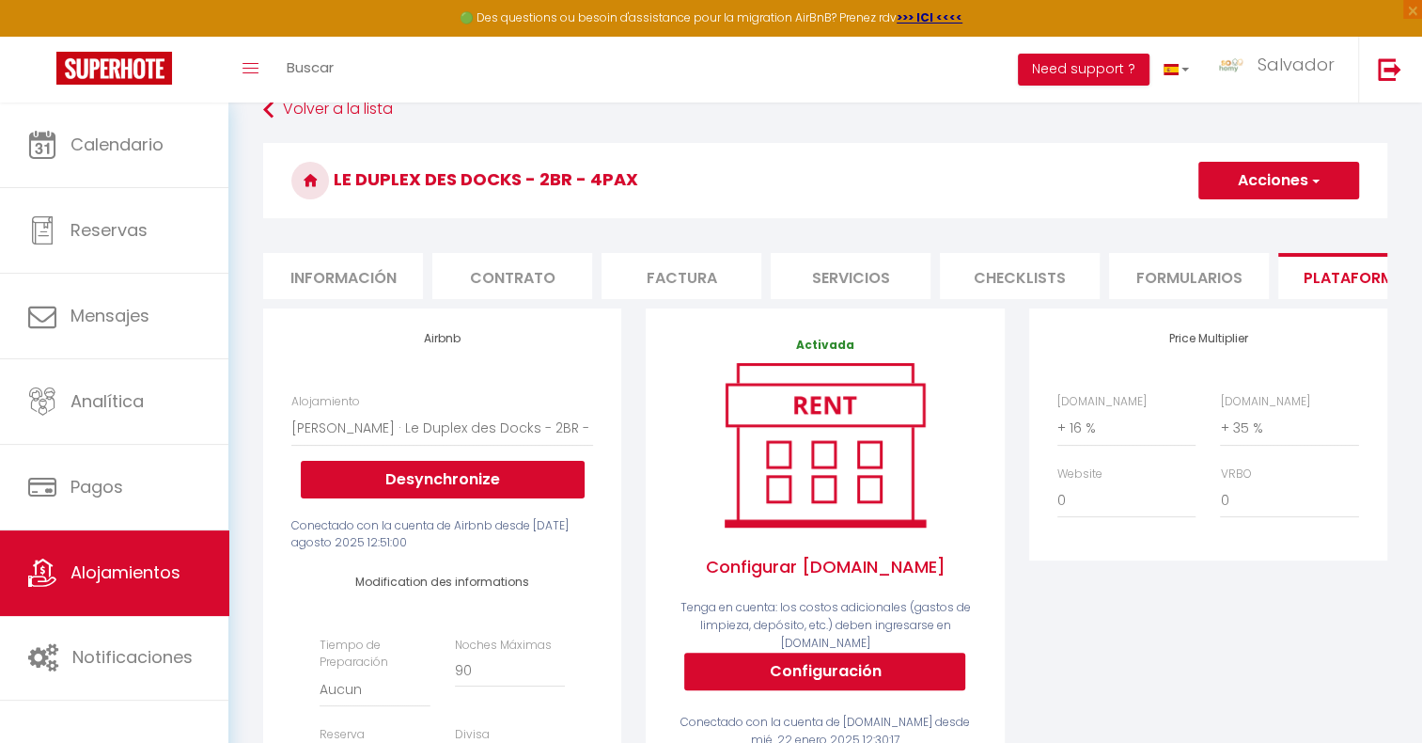
scroll to position [0, 0]
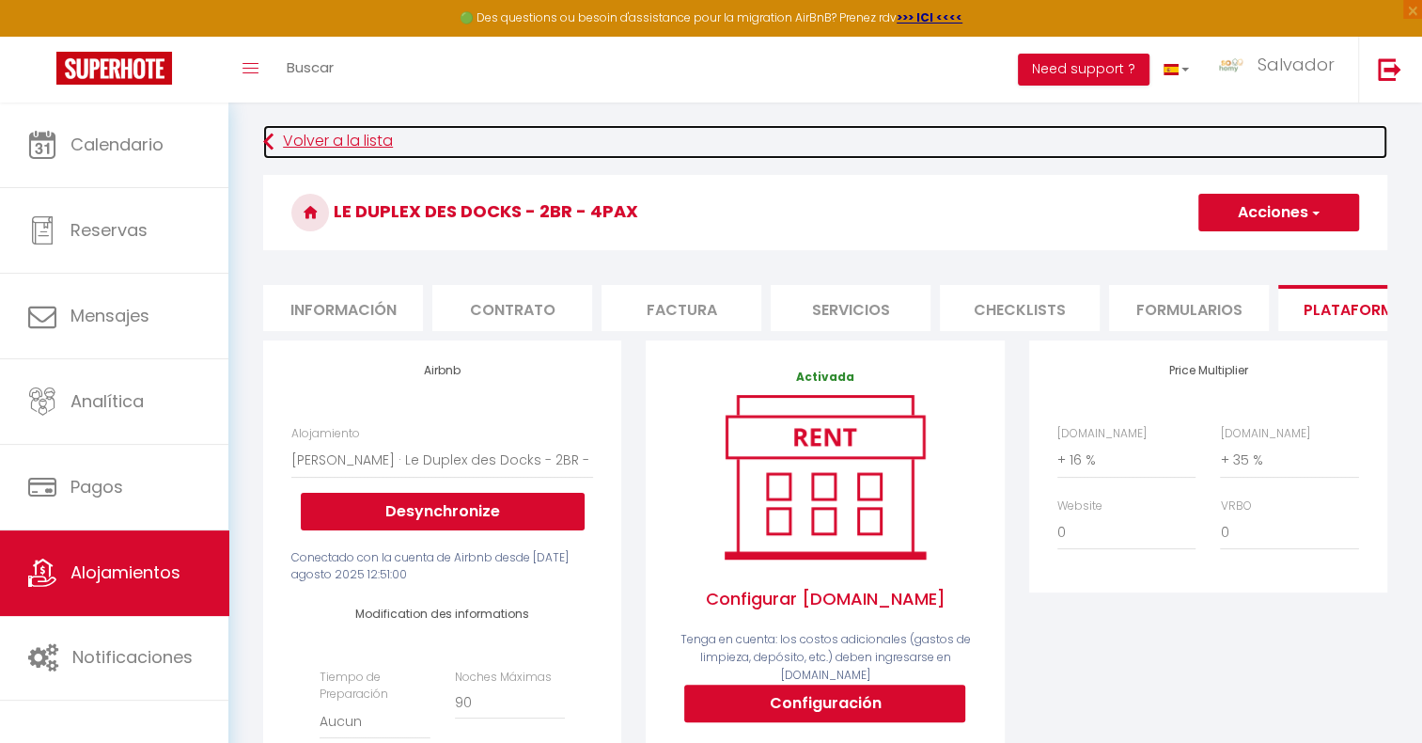
click at [294, 149] on link "Volver a la lista" at bounding box center [825, 142] width 1124 height 34
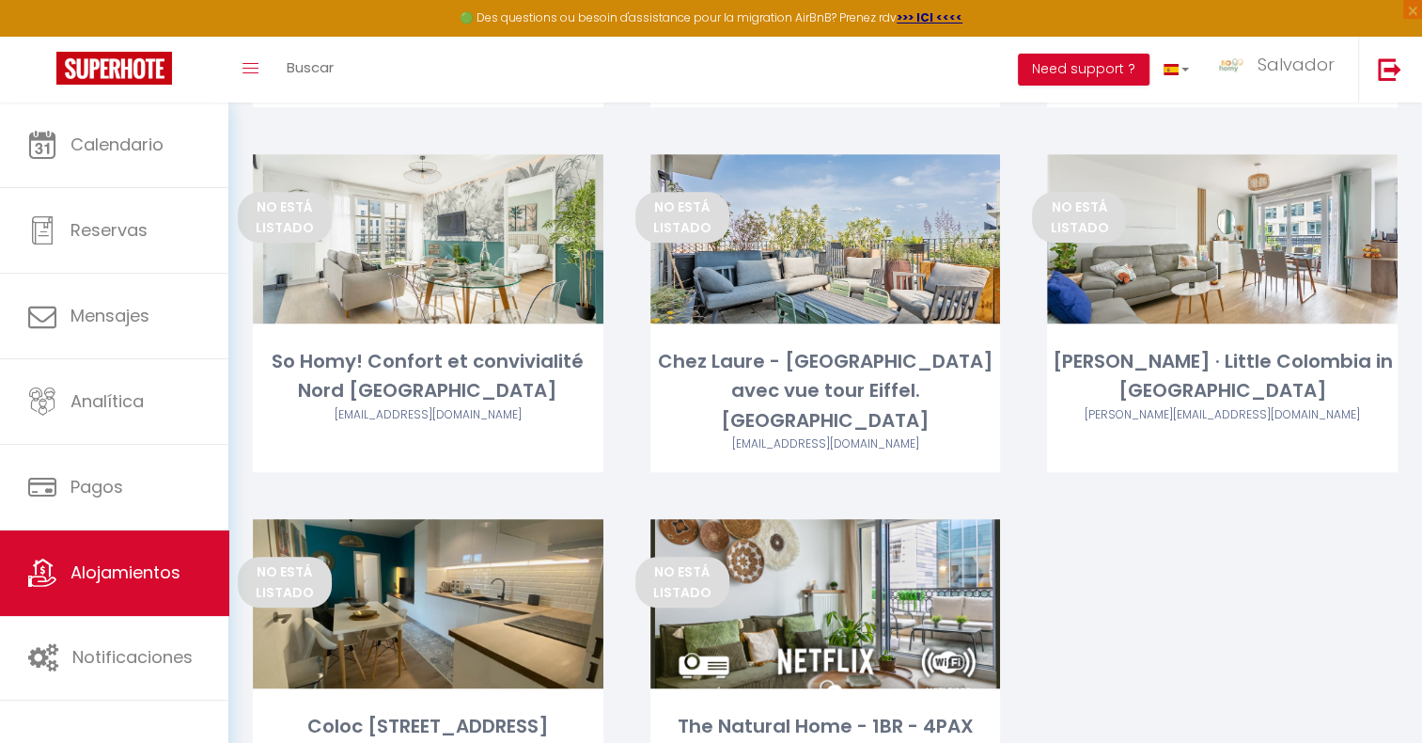
scroll to position [1090, 0]
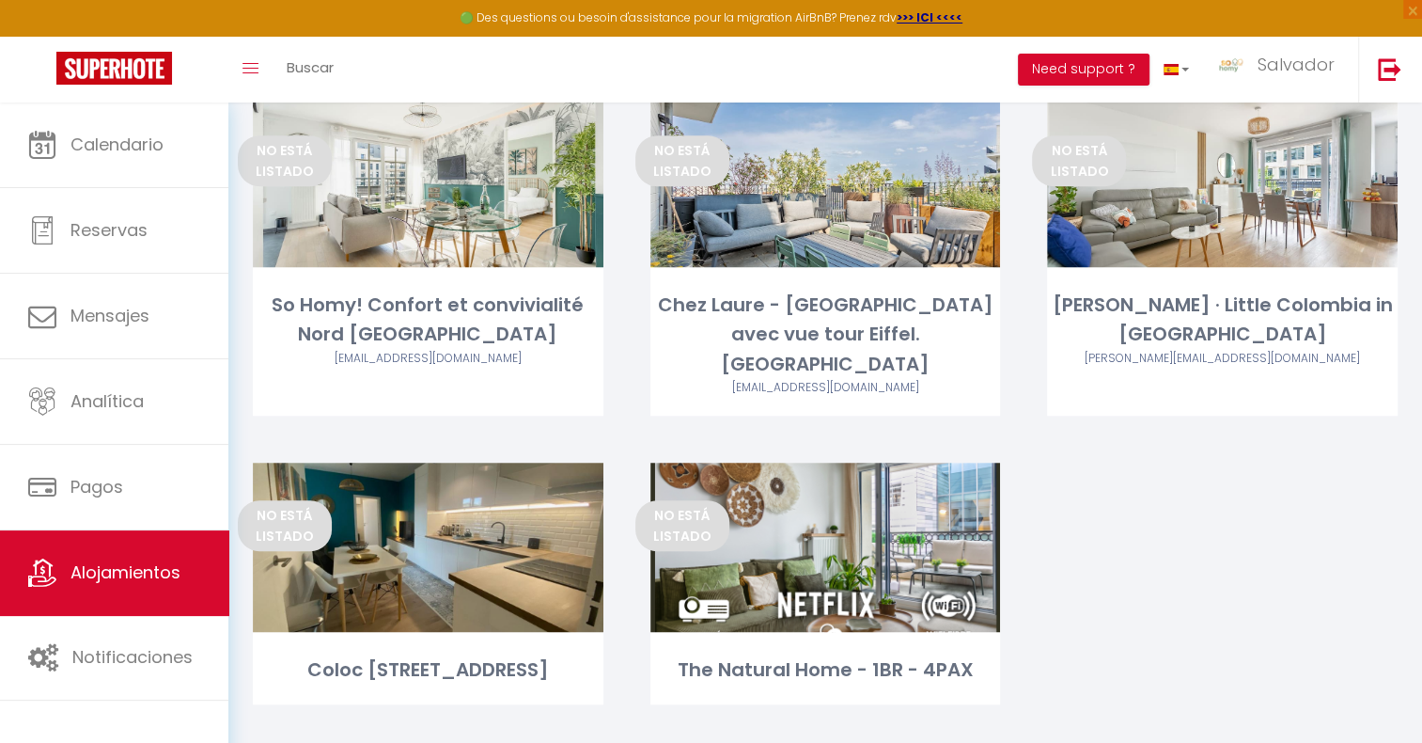
click at [1027, 292] on div "No está listado Editar [PERSON_NAME] · Little Colombia in [GEOGRAPHIC_DATA] [PE…" at bounding box center [1223, 280] width 398 height 365
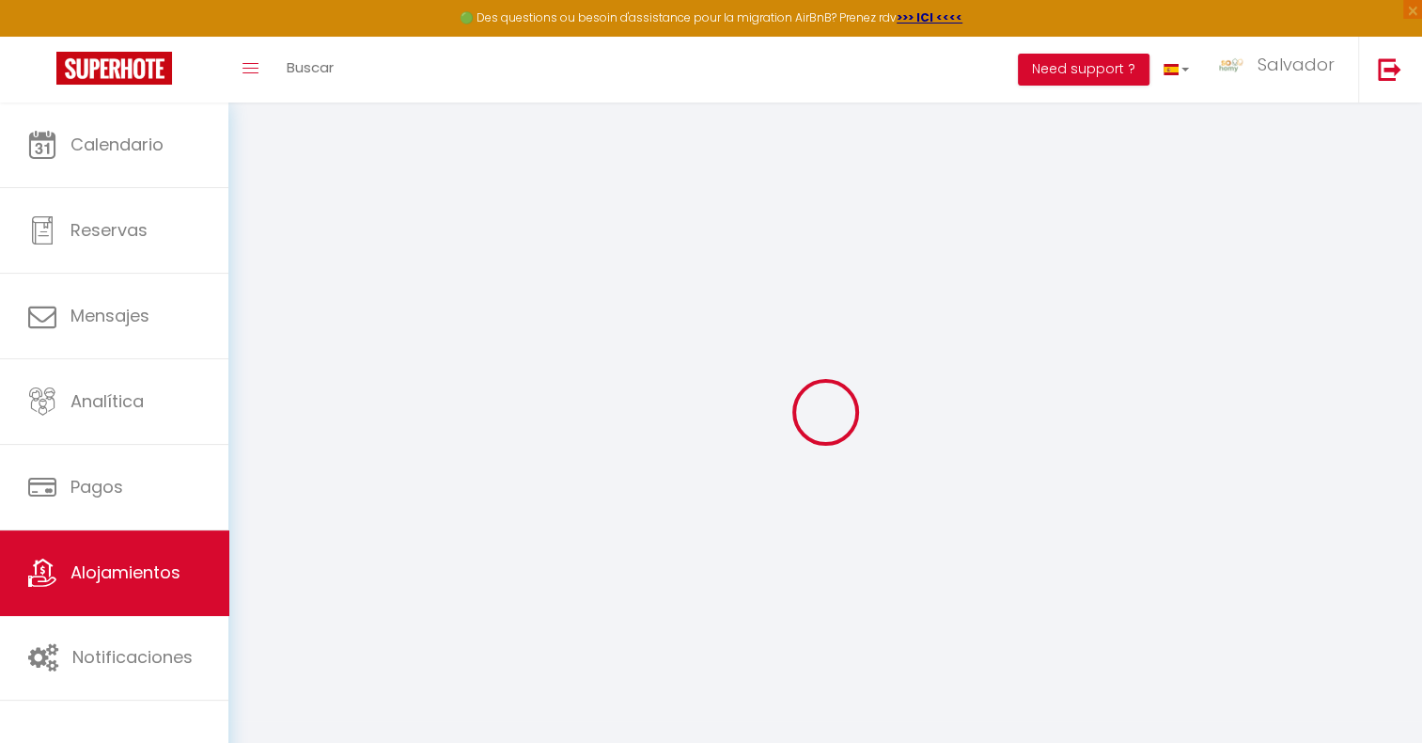
select select
checkbox input "false"
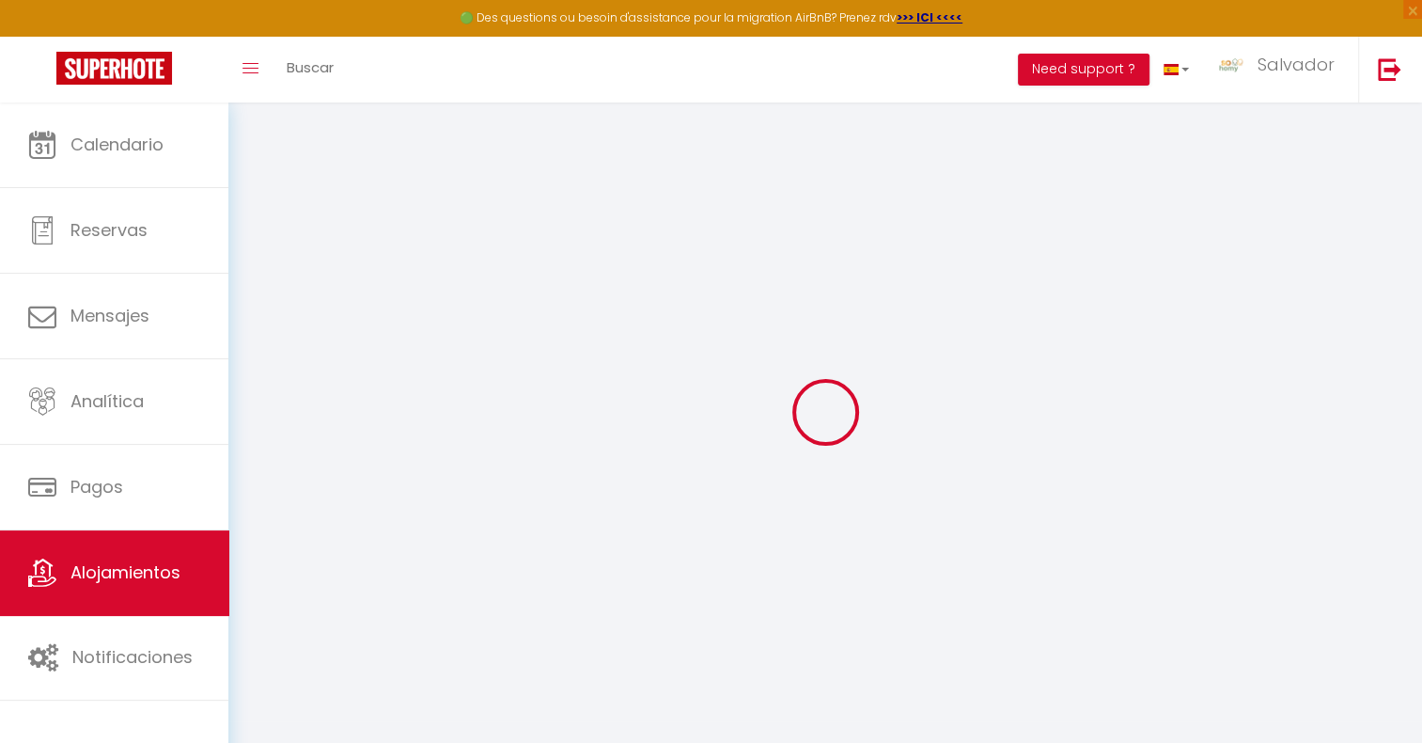
checkbox input "false"
select select
checkbox input "false"
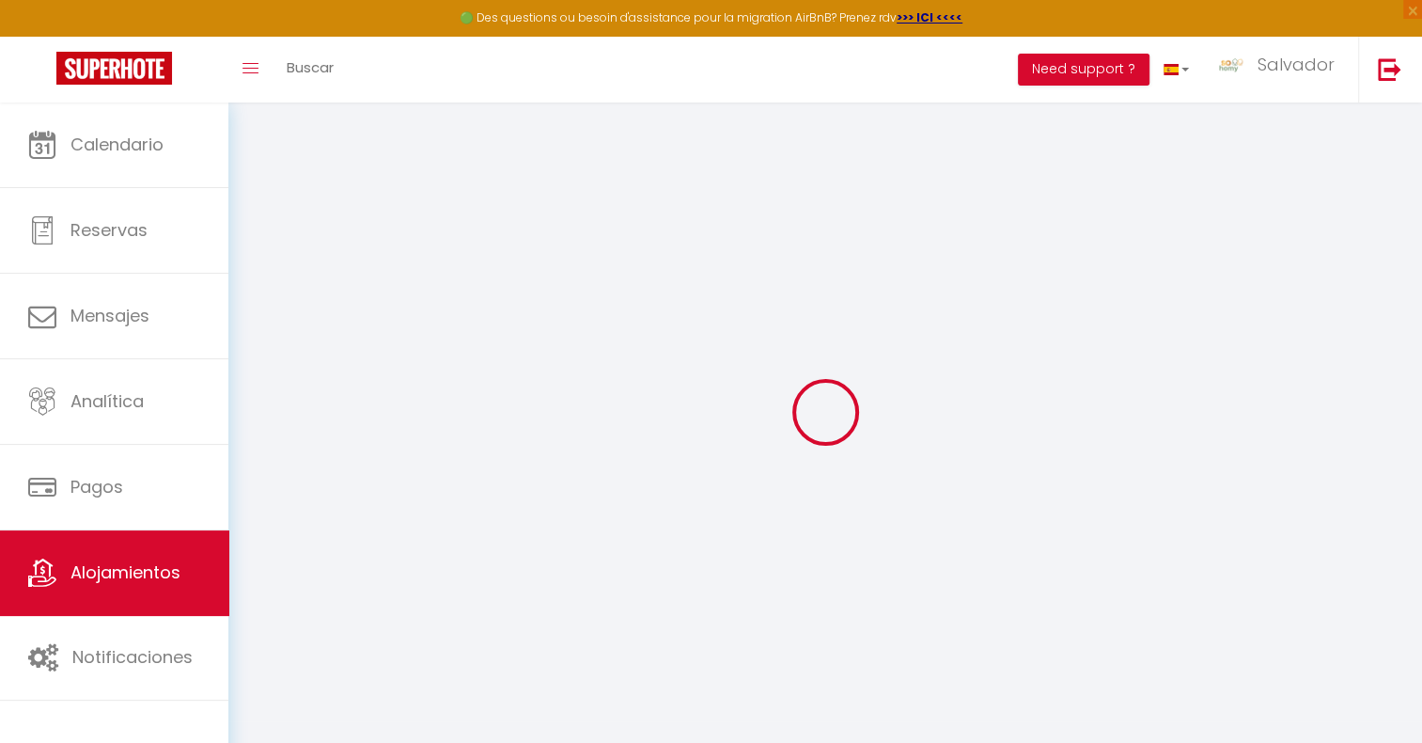
checkbox input "false"
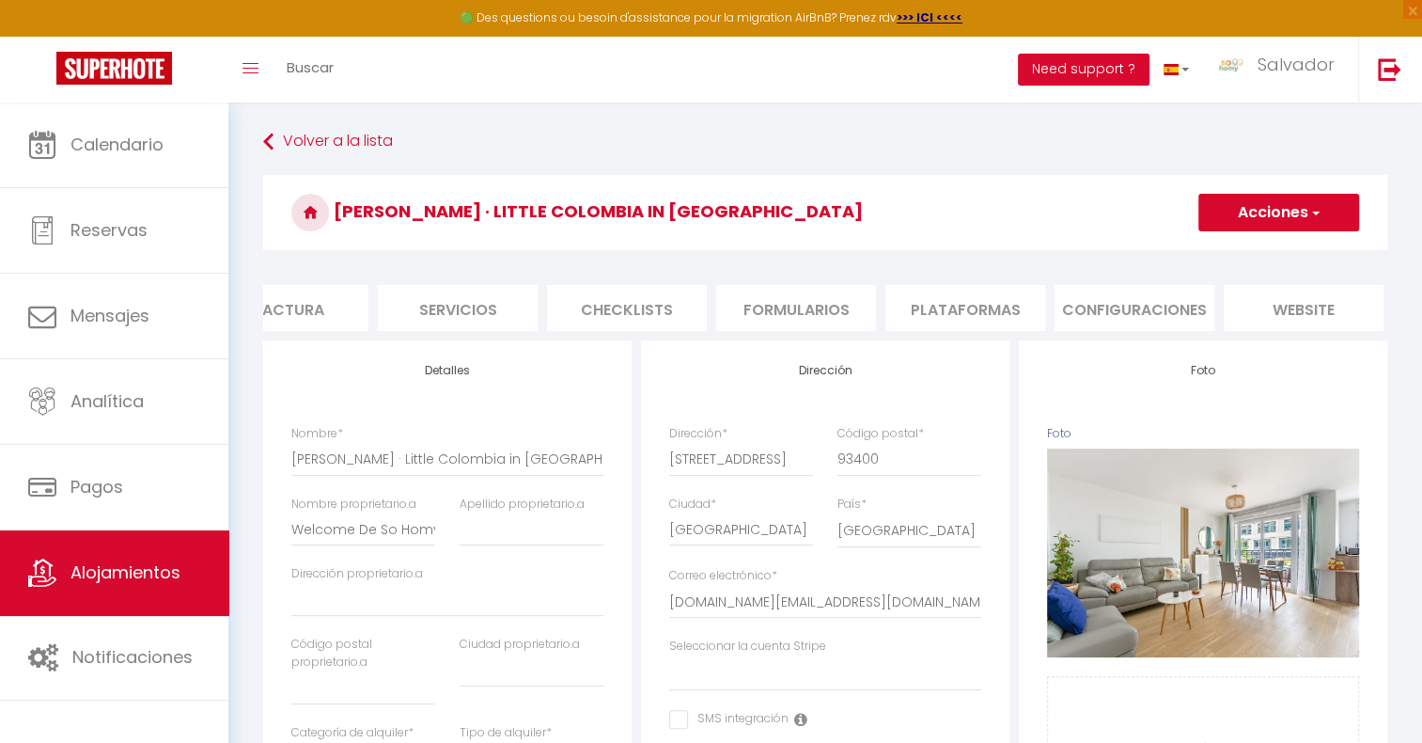
scroll to position [0, 394]
click at [954, 310] on li "Plataformas" at bounding box center [965, 308] width 160 height 46
select select
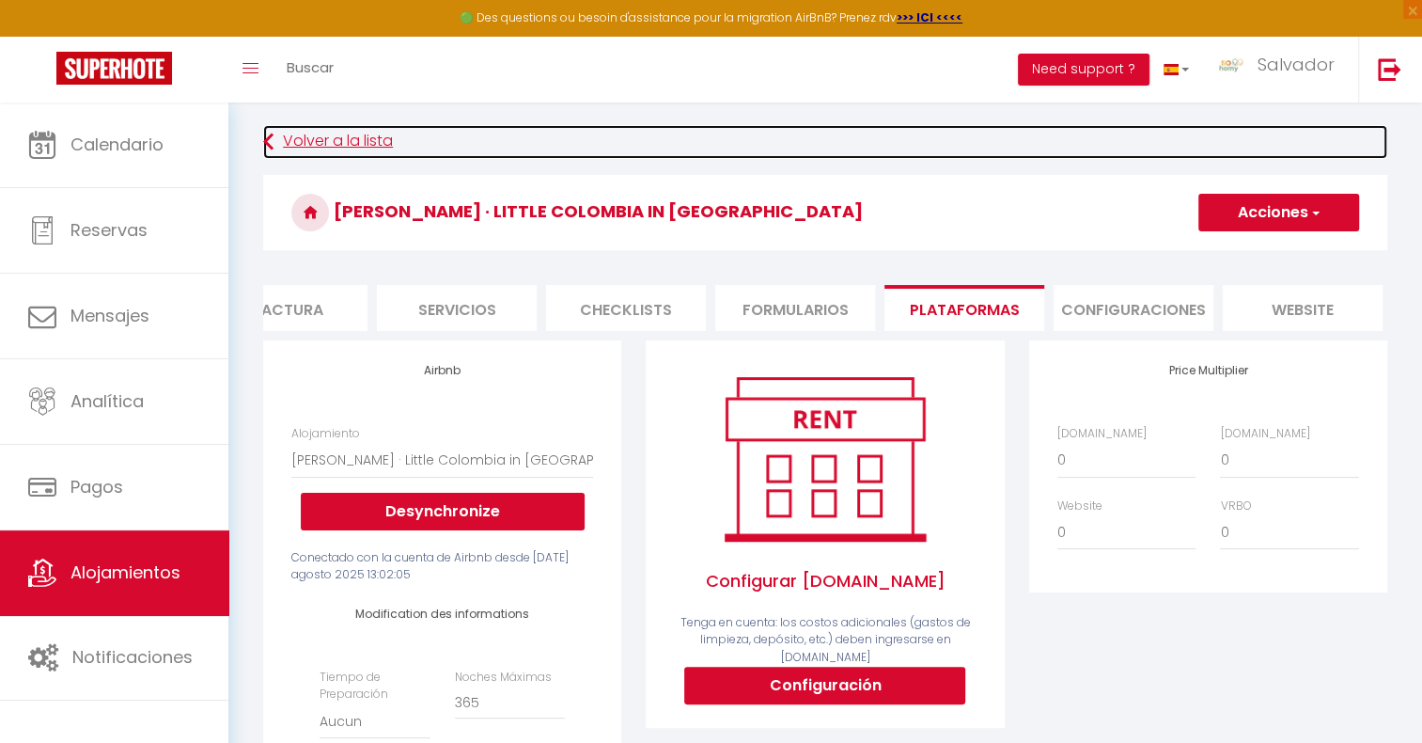
click at [310, 130] on link "Volver a la lista" at bounding box center [825, 142] width 1124 height 34
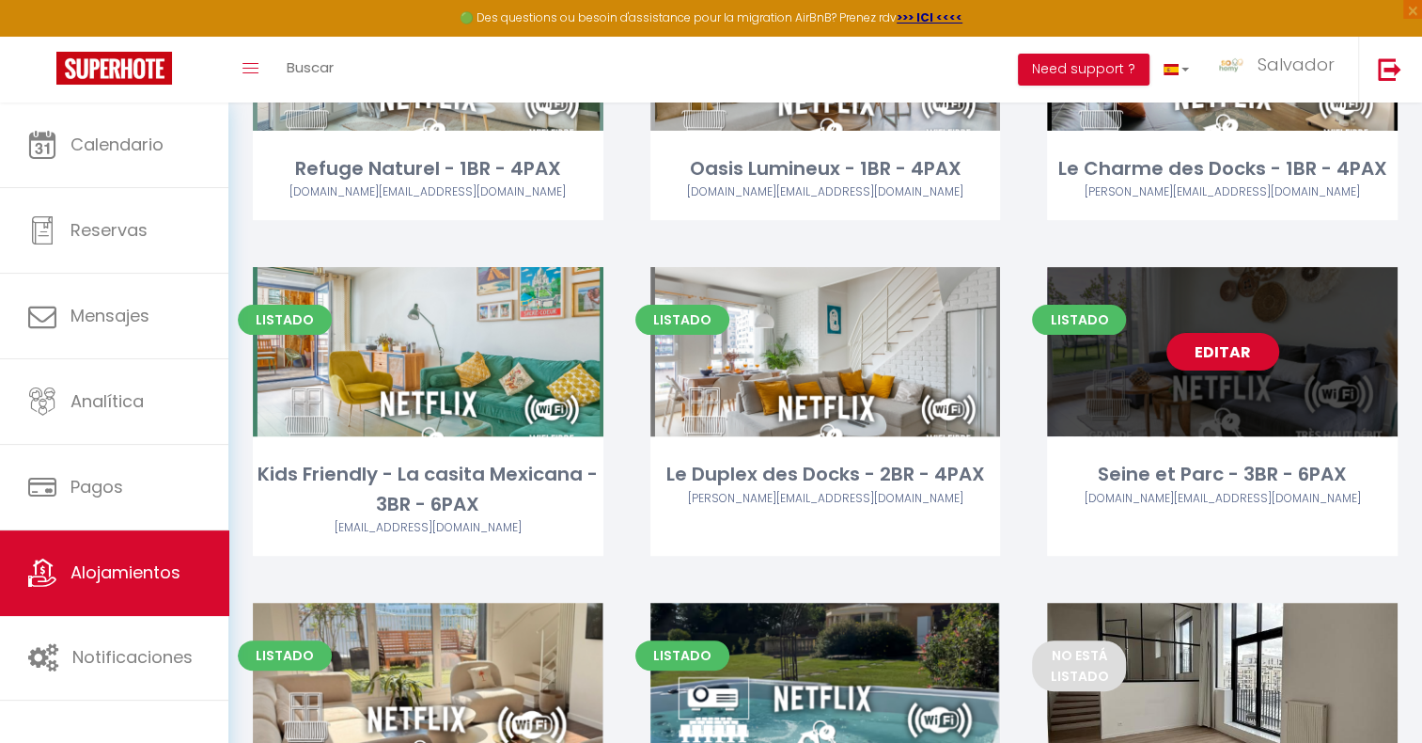
scroll to position [282, 0]
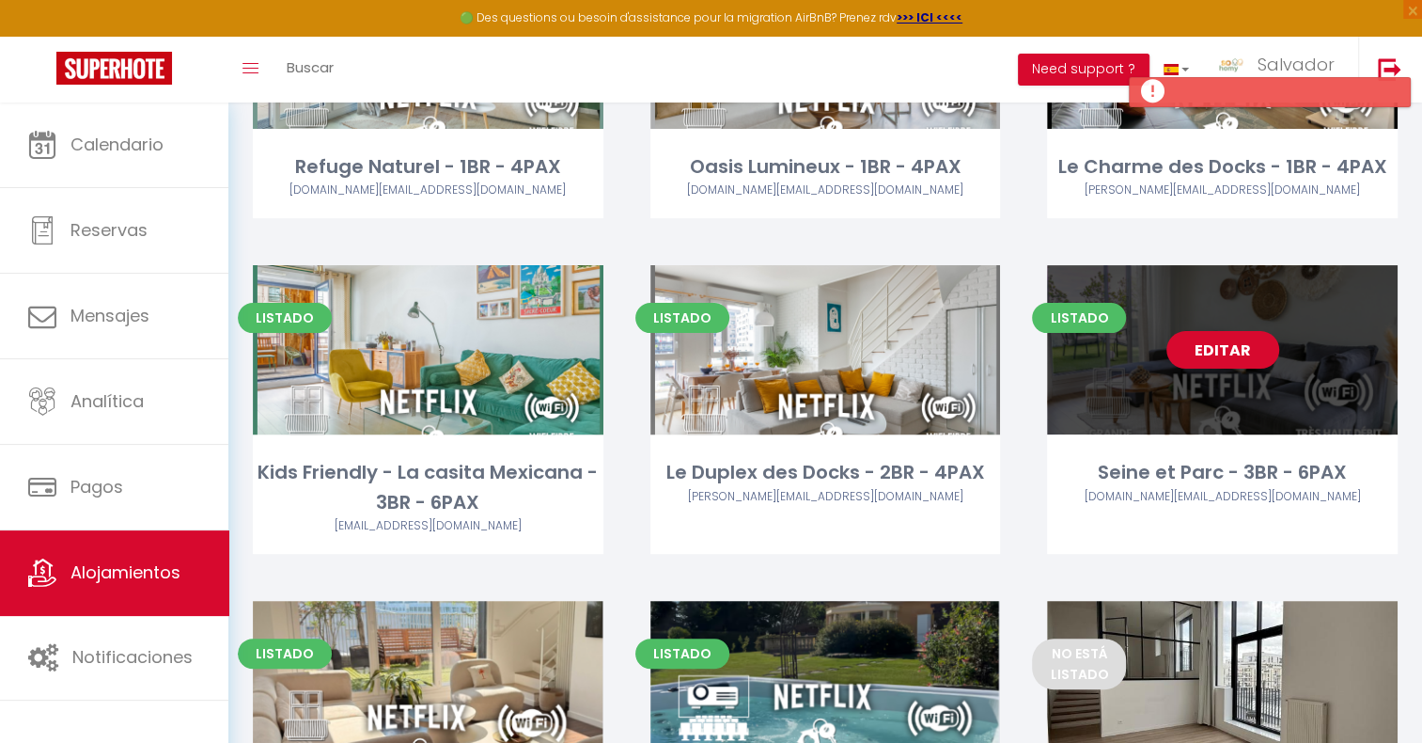
click at [1221, 353] on link "Editar" at bounding box center [1223, 350] width 113 height 38
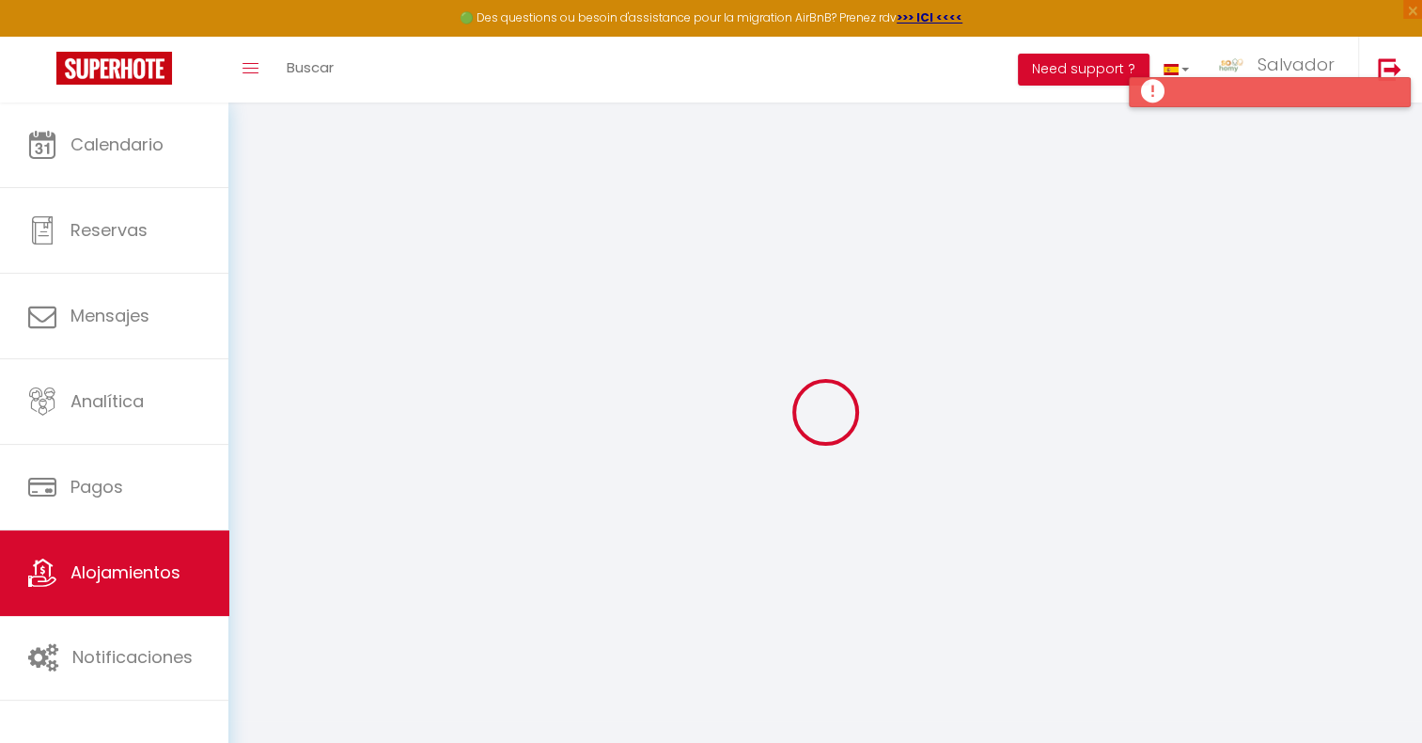
select select
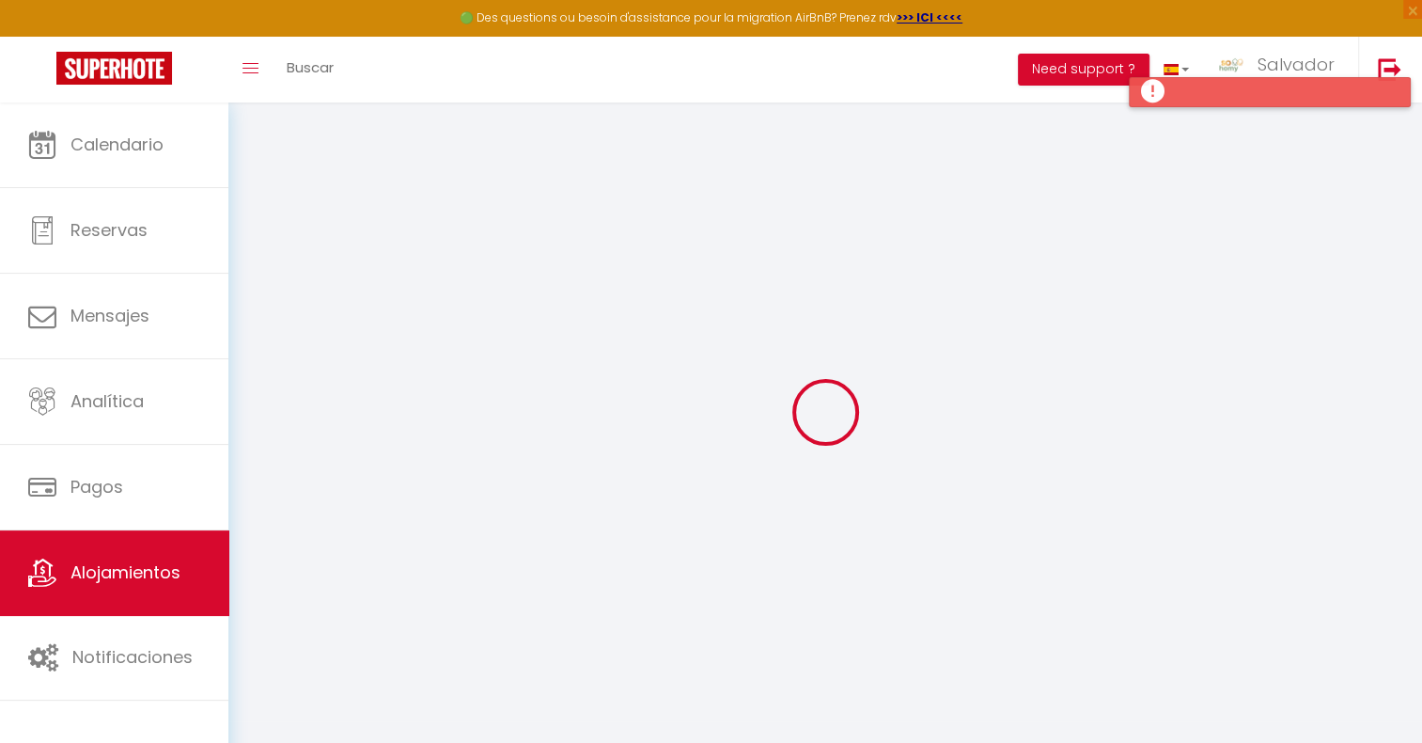
select select
checkbox input "false"
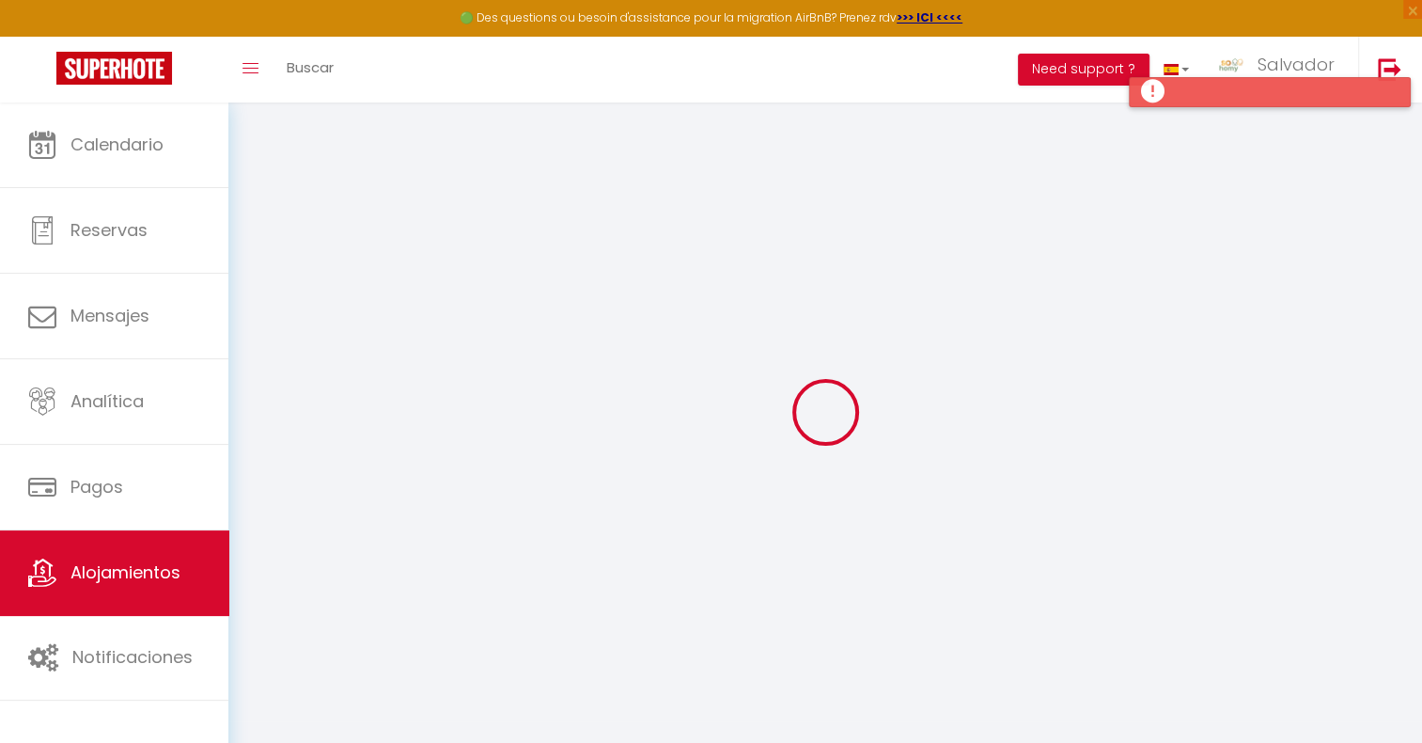
select select
type input "Seine et Parc - 3BR - 6PAX"
type input "So Homy"
type input "Conciergerie"
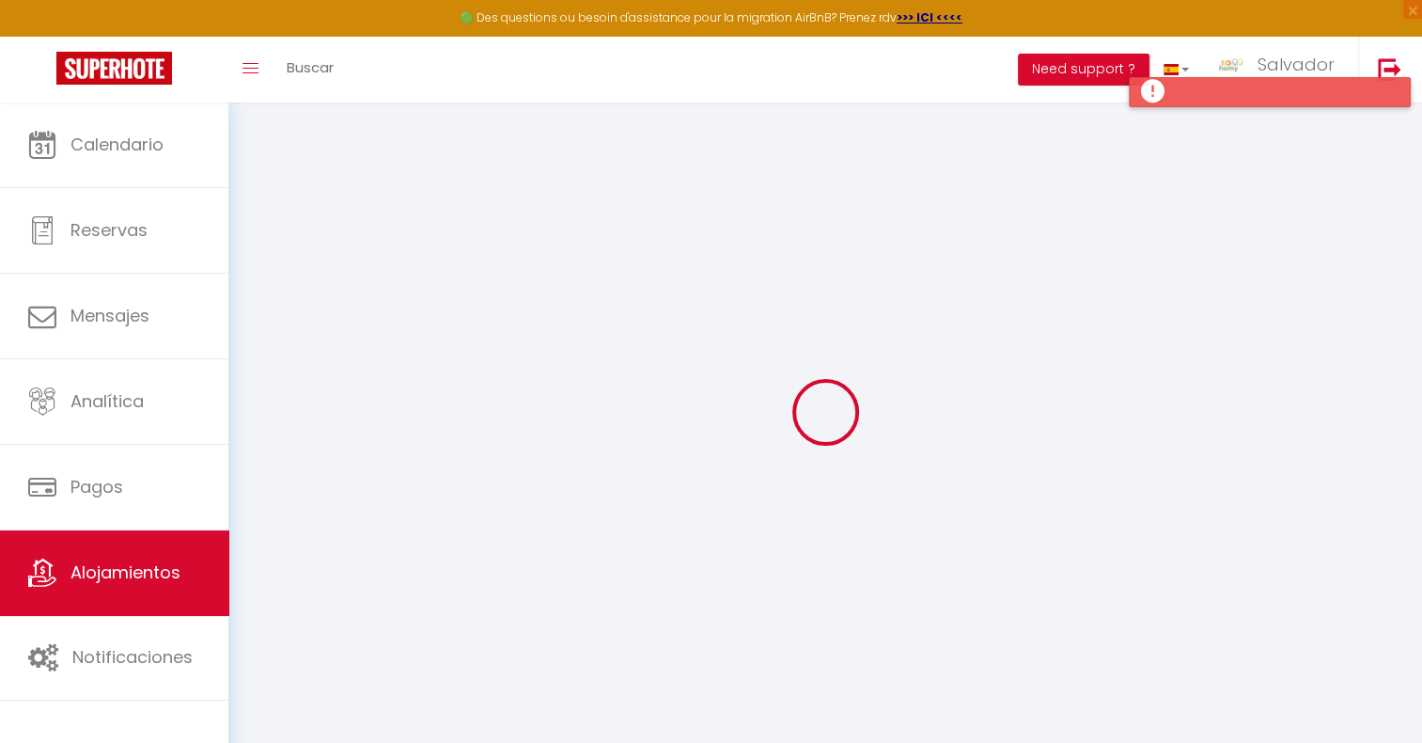
type input "[STREET_ADDRESS]"
type input "93400"
type input "Saint Ouen"
select select "6"
select select "3"
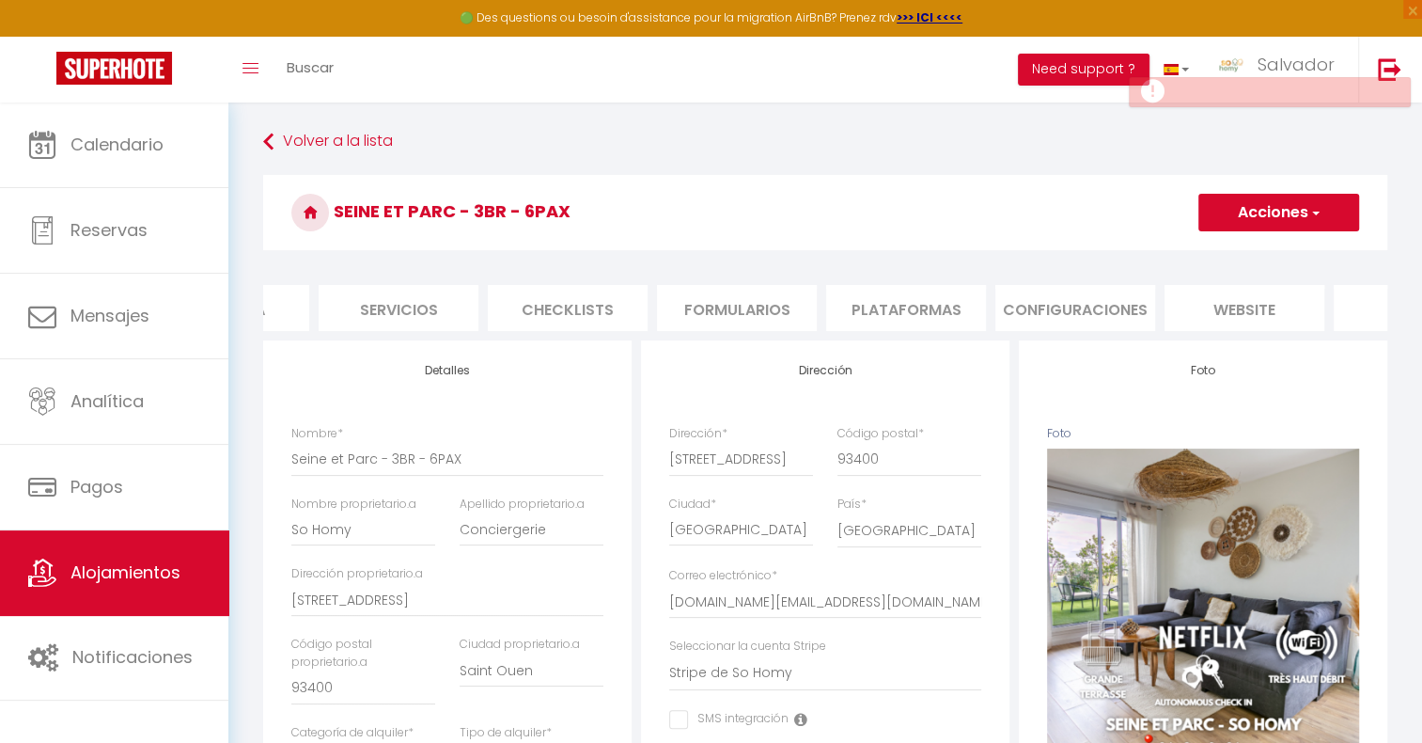
scroll to position [0, 521]
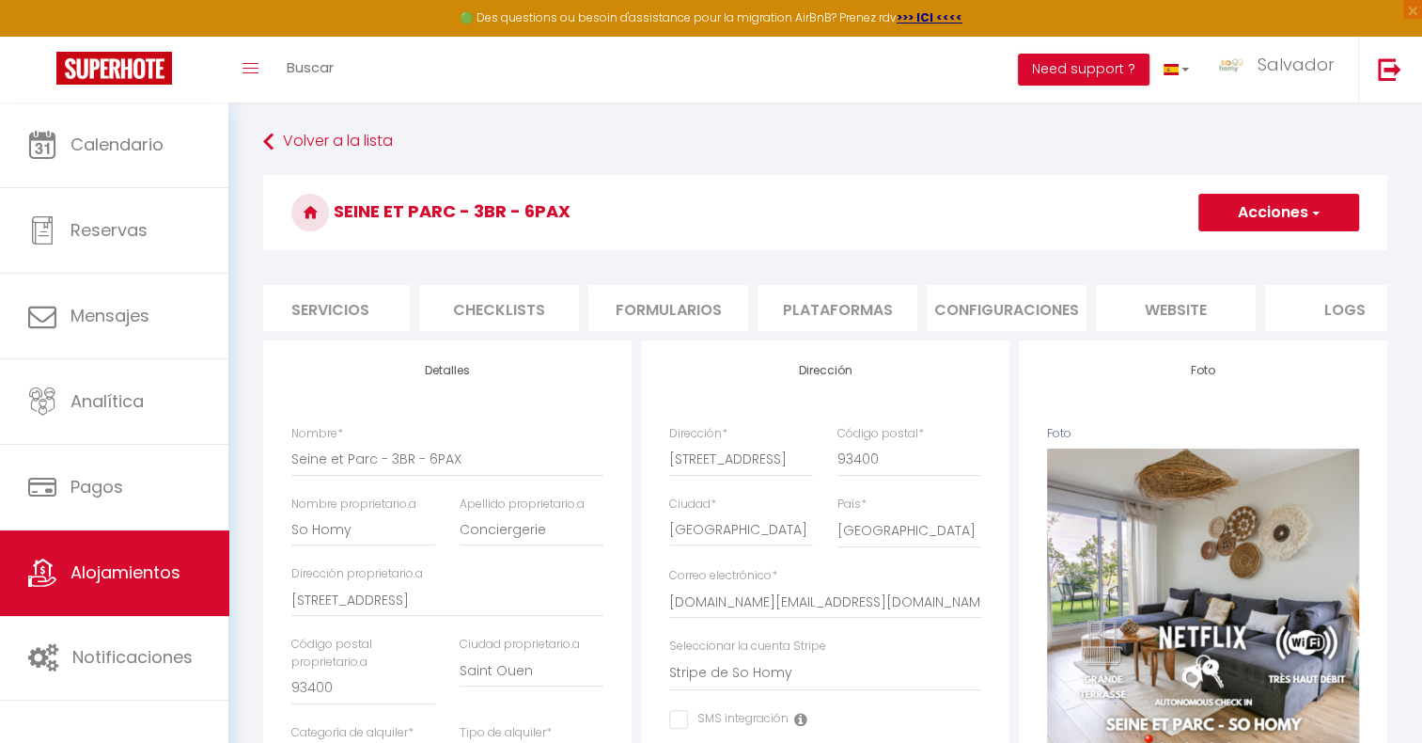
click at [845, 312] on li "Plataformas" at bounding box center [838, 308] width 160 height 46
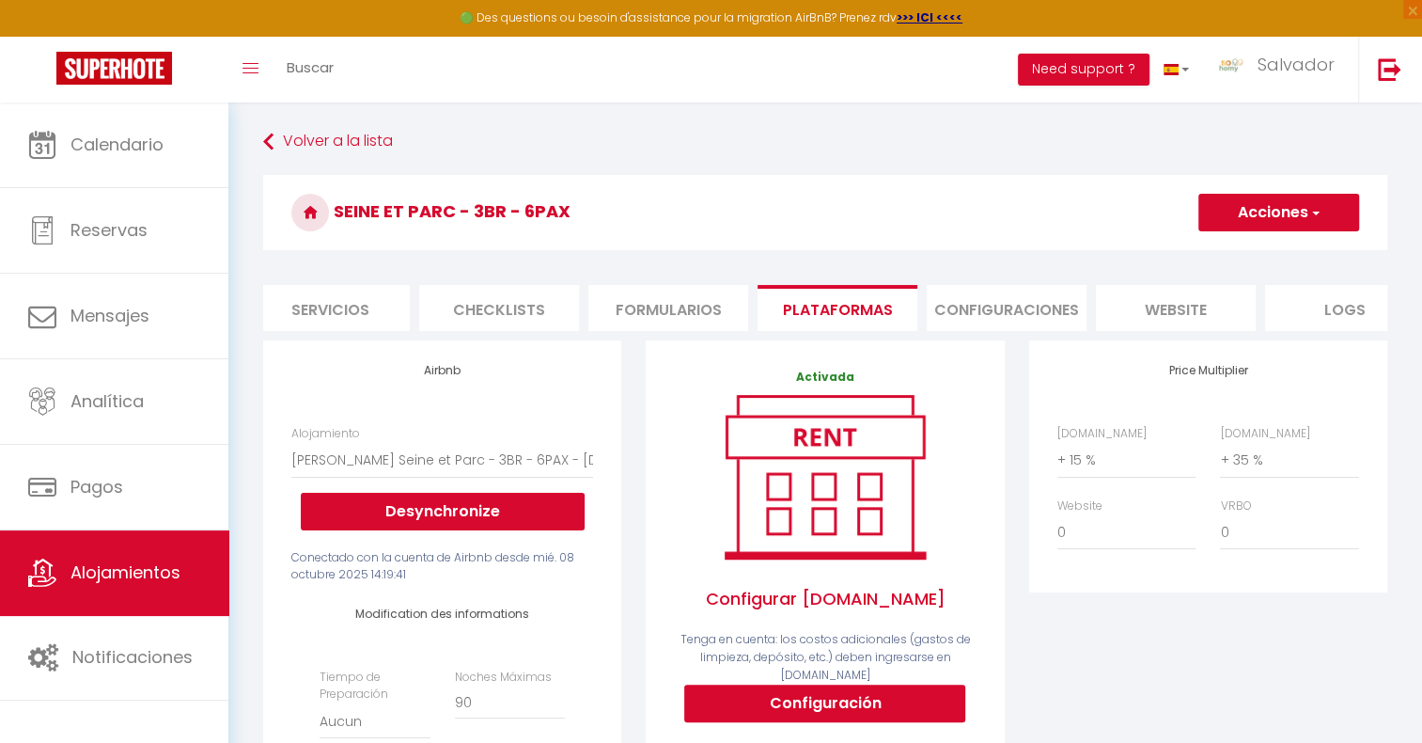
click at [1017, 460] on div "Price Multiplier [DOMAIN_NAME] 0 + 1 % + 2 % + 3 % + 4 % + 5 % + 6 % + 7 %" at bounding box center [1208, 697] width 383 height 715
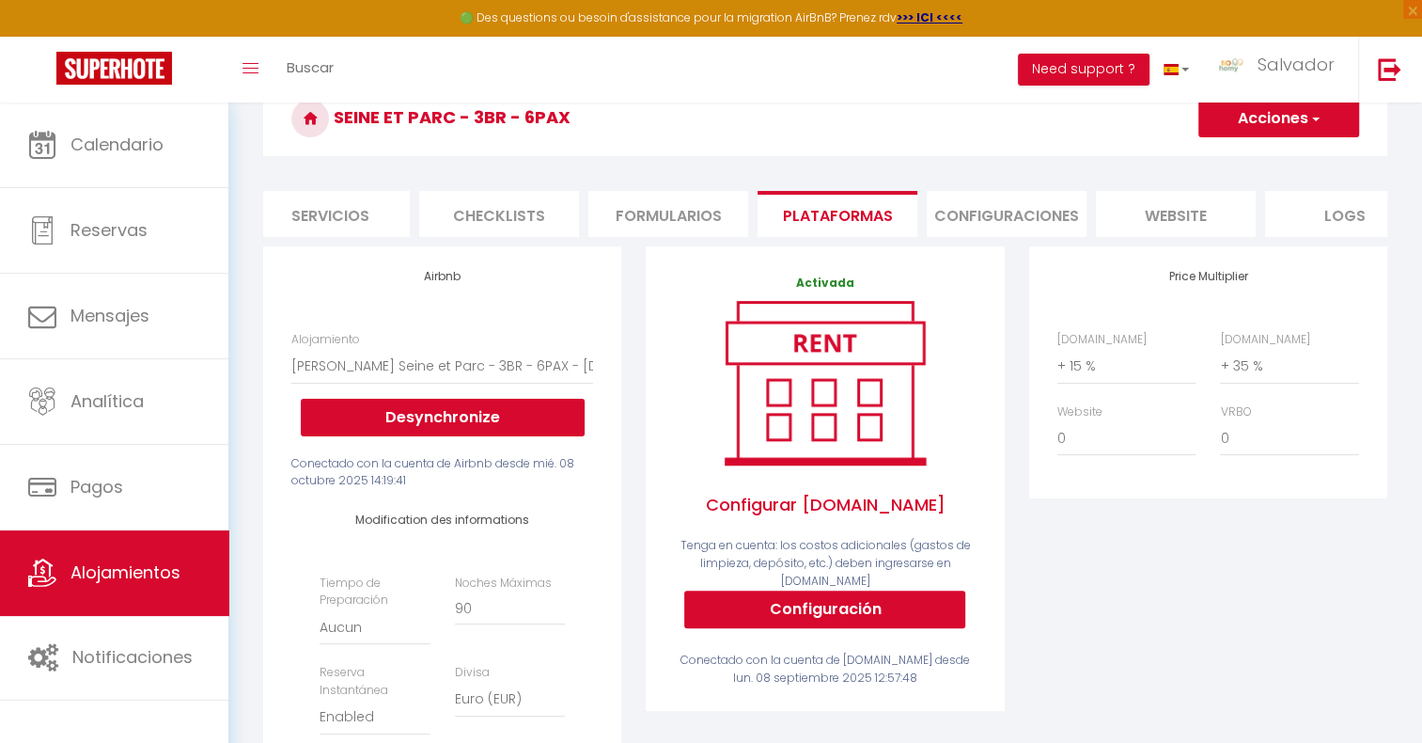
click at [508, 359] on div "Alojamiento [PERSON_NAME] Seine et Parc - 3BR - 6PAX - [DOMAIN_NAME][EMAIL_ADDR…" at bounding box center [442, 383] width 302 height 105
click at [508, 368] on select "[PERSON_NAME] Seine et Parc - 3BR - 6PAX - [DOMAIN_NAME][EMAIL_ADDRESS][DOMAIN_…" at bounding box center [442, 366] width 302 height 36
click at [636, 348] on div "Activada Configurar [DOMAIN_NAME] Tenga en cuenta: los costos adicionales (gast…" at bounding box center [825, 603] width 383 height 715
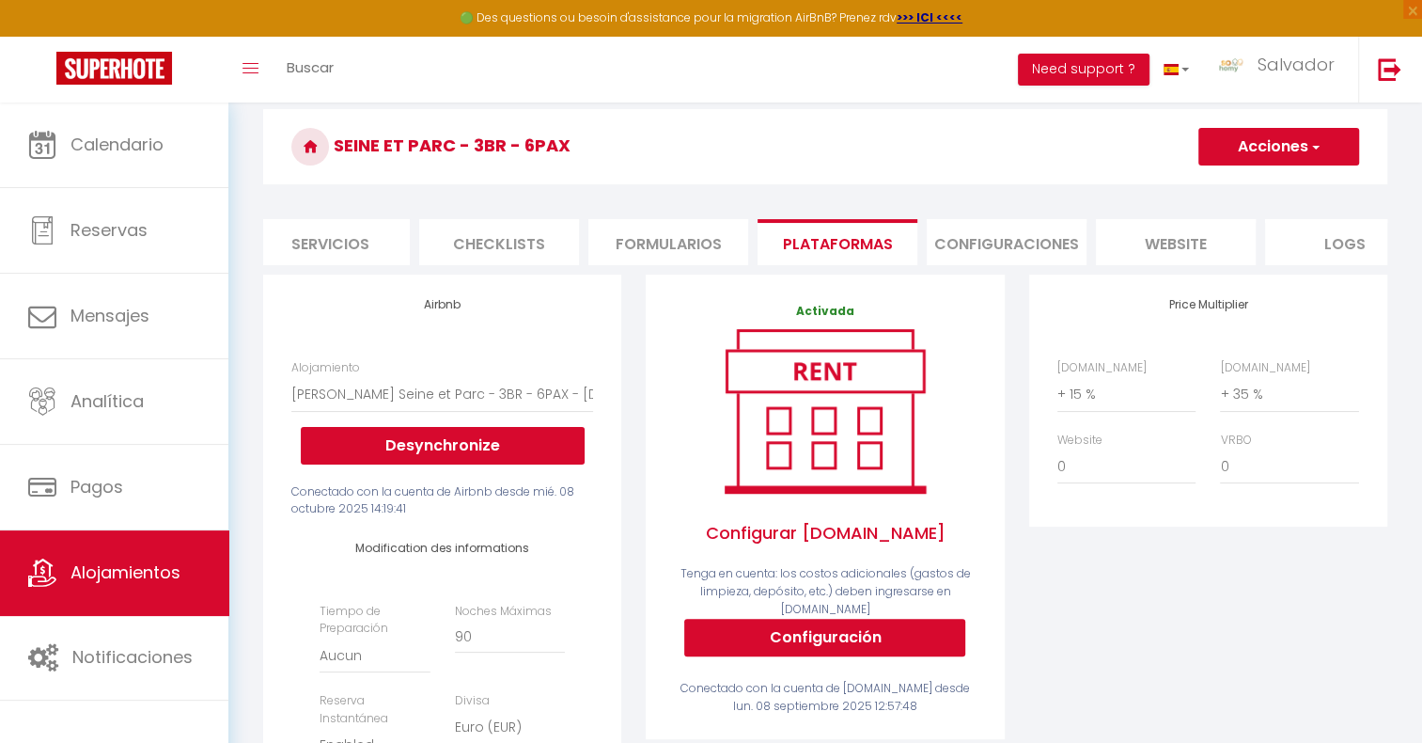
scroll to position [0, 0]
